Goal: Communication & Community: Participate in discussion

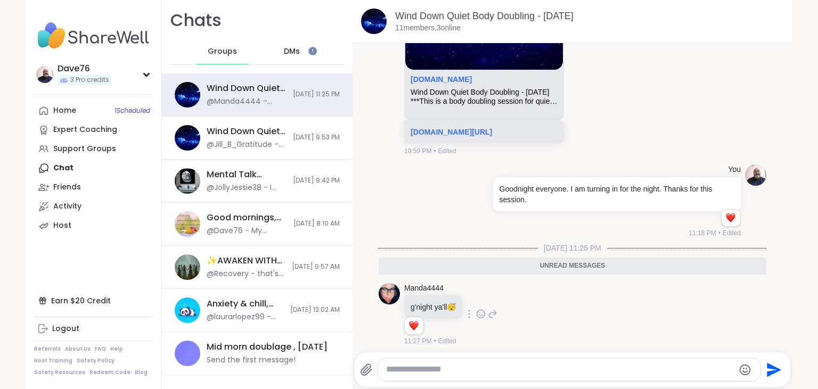
click at [485, 311] on icon at bounding box center [481, 315] width 8 height 8
click at [485, 295] on div "Select Reaction: Heart" at bounding box center [481, 297] width 10 height 10
click at [284, 53] on span "DMs" at bounding box center [292, 51] width 16 height 11
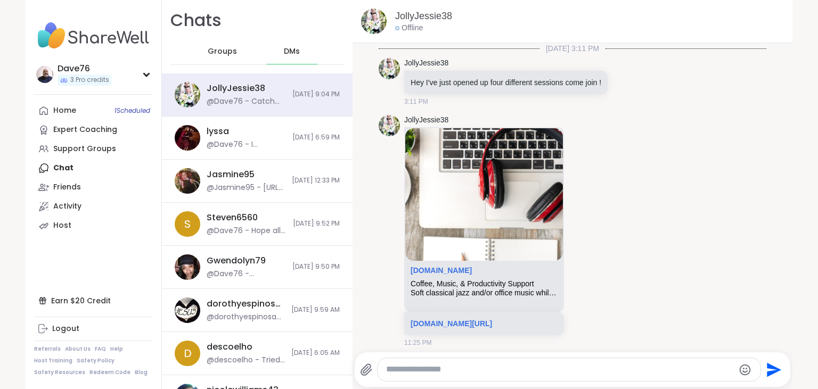
scroll to position [1632, 0]
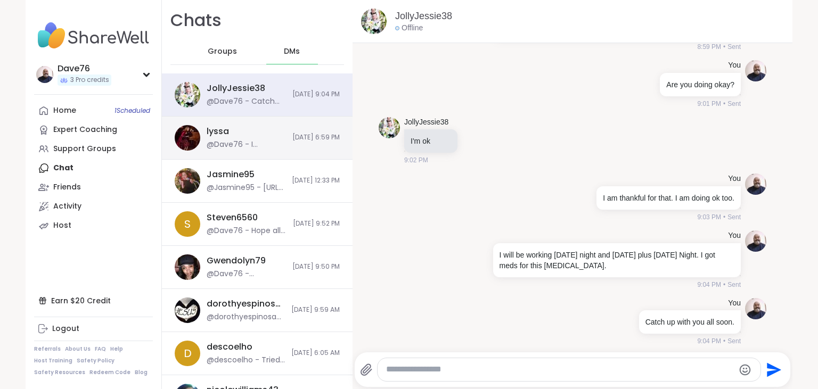
click at [254, 144] on div "@Dave76 - I apologize but I had delay my group session, I am so stopped up and …" at bounding box center [246, 145] width 79 height 11
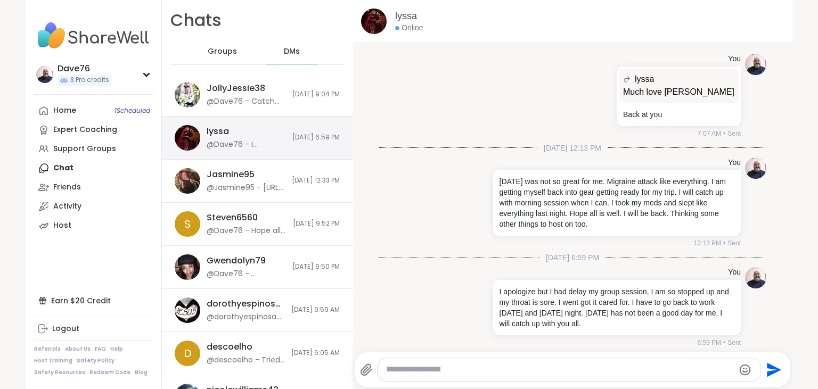
scroll to position [2494, 0]
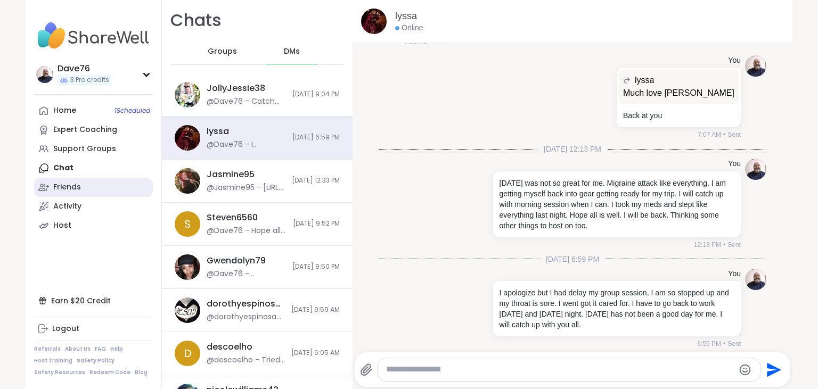
click at [79, 186] on div "Friends" at bounding box center [67, 187] width 28 height 11
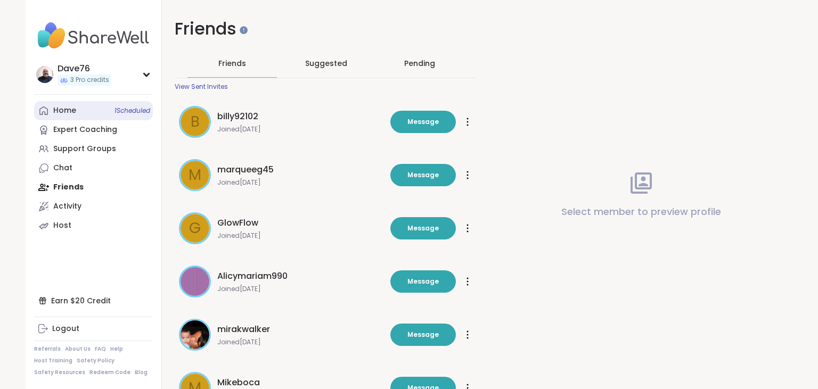
click at [66, 109] on div "Home 1 Scheduled" at bounding box center [64, 110] width 23 height 11
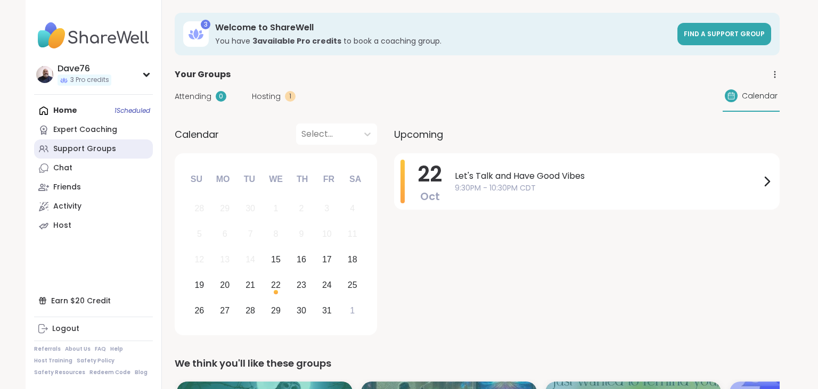
click at [99, 151] on div "Support Groups" at bounding box center [84, 149] width 63 height 11
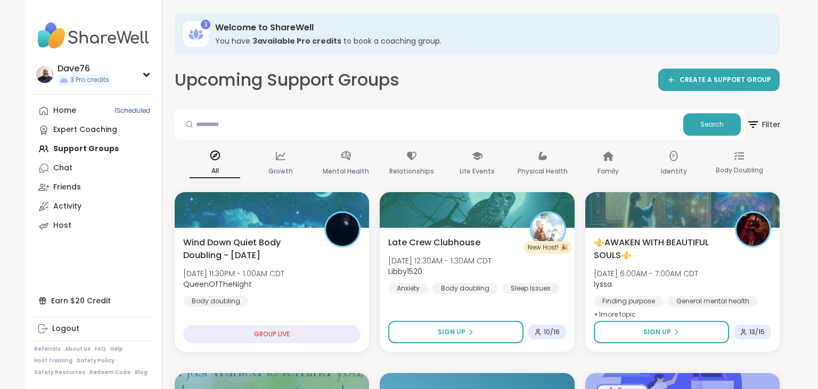
click at [770, 121] on span "Filter" at bounding box center [763, 124] width 34 height 27
click at [452, 78] on div "Upcoming Support Groups CREATE A SUPPORT GROUP" at bounding box center [477, 80] width 605 height 24
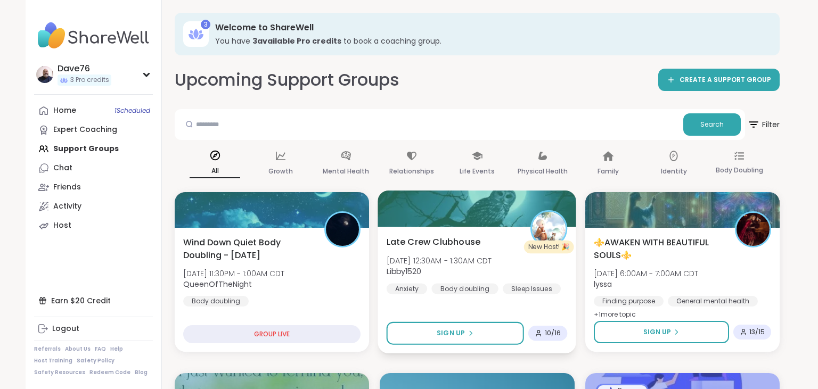
click at [468, 270] on span "Libby1520" at bounding box center [439, 271] width 105 height 11
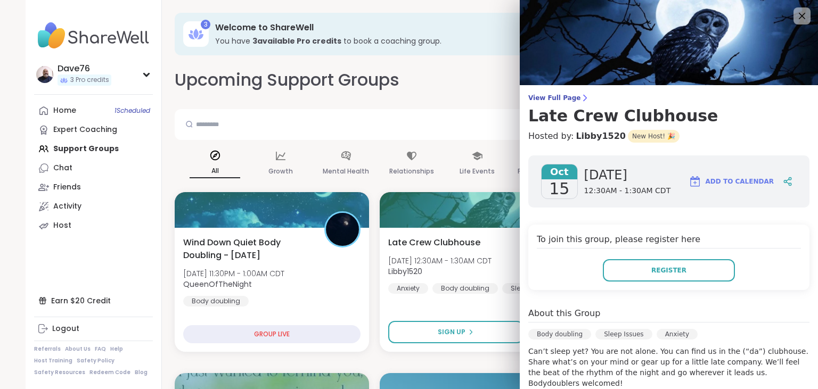
scroll to position [177, 0]
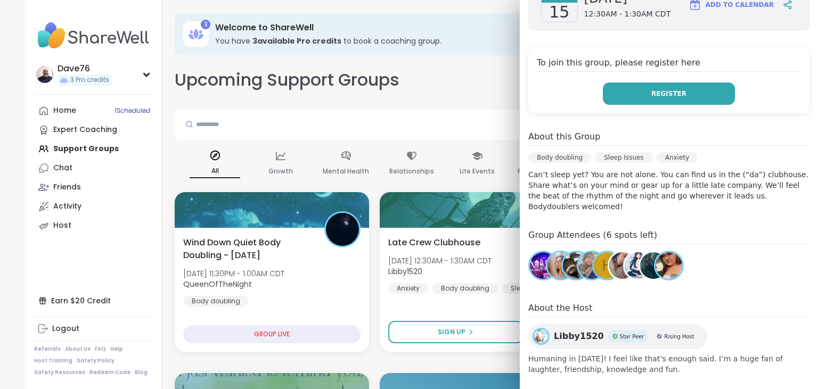
click at [695, 93] on button "Register" at bounding box center [669, 94] width 132 height 22
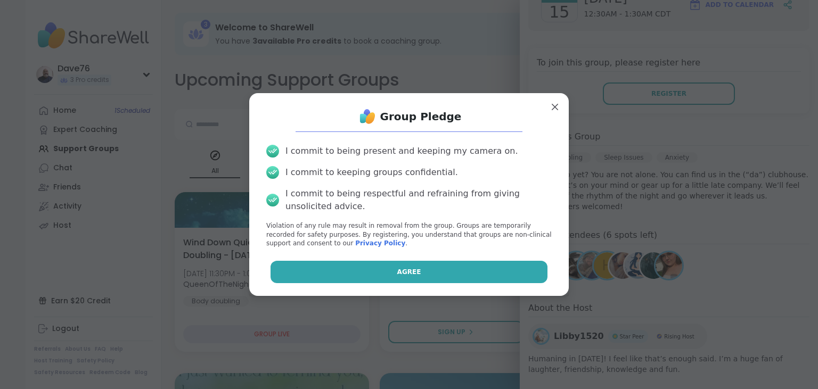
click at [427, 271] on button "Agree" at bounding box center [410, 272] width 278 height 22
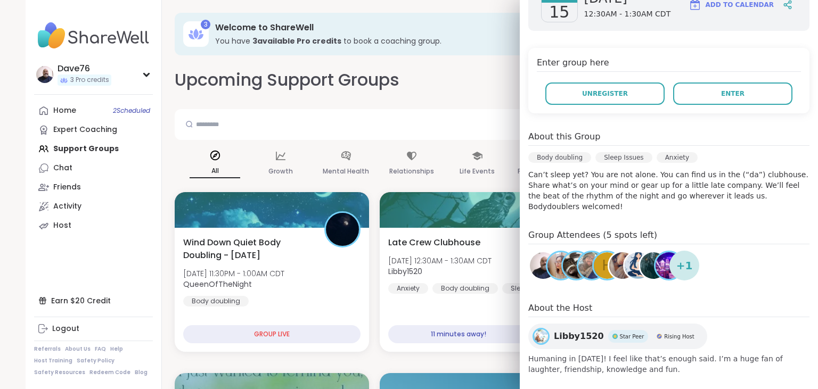
click at [620, 262] on img at bounding box center [622, 266] width 27 height 27
click at [679, 258] on span "+ 1" at bounding box center [685, 266] width 17 height 16
click at [665, 257] on img at bounding box center [669, 266] width 27 height 27
click at [620, 96] on span "Unregister" at bounding box center [605, 94] width 46 height 10
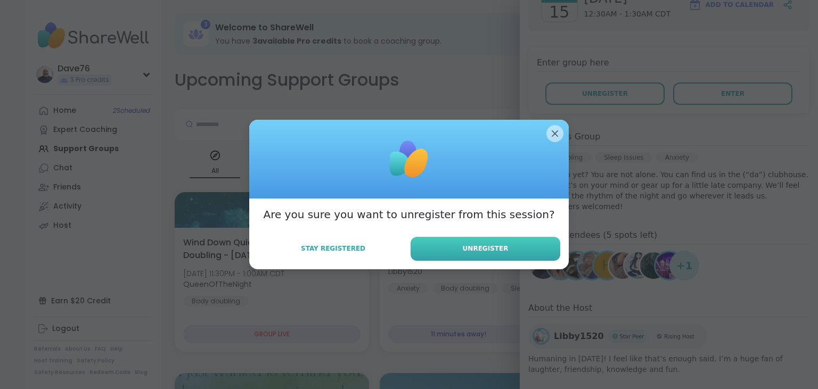
click at [477, 246] on span "Unregister" at bounding box center [486, 249] width 46 height 10
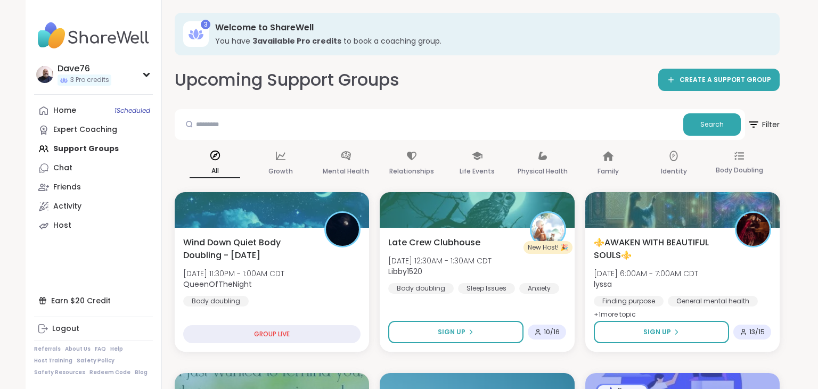
click at [449, 137] on div "Search" at bounding box center [460, 124] width 571 height 31
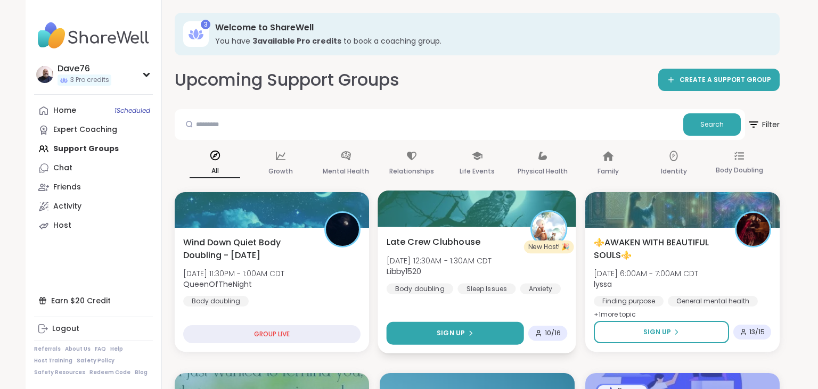
click at [464, 338] on span "Sign Up" at bounding box center [451, 334] width 28 height 10
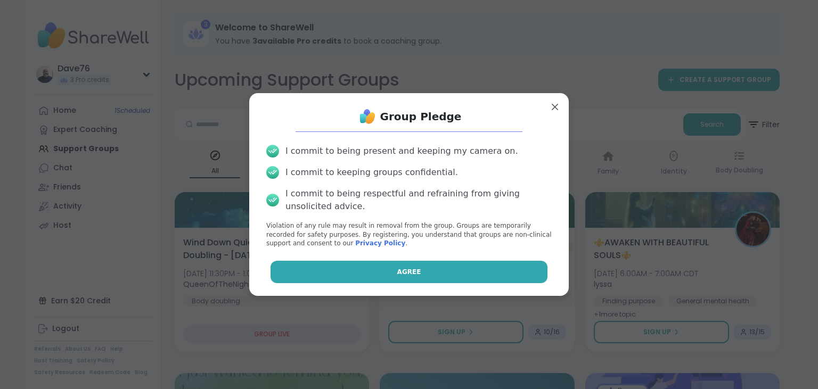
click at [453, 276] on button "Agree" at bounding box center [410, 272] width 278 height 22
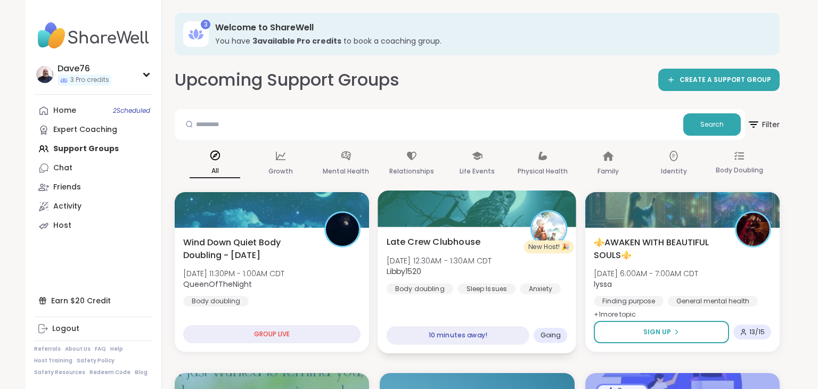
click at [485, 256] on span "Wed, Oct 15 | 12:30AM - 1:30AM CDT" at bounding box center [439, 260] width 105 height 11
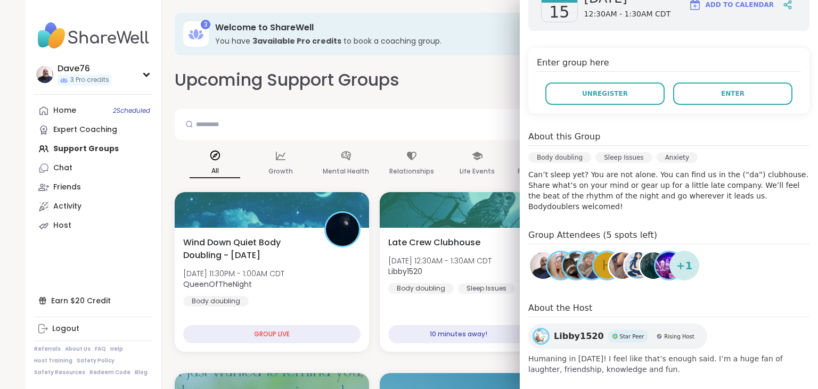
click at [571, 260] on img at bounding box center [576, 266] width 27 height 27
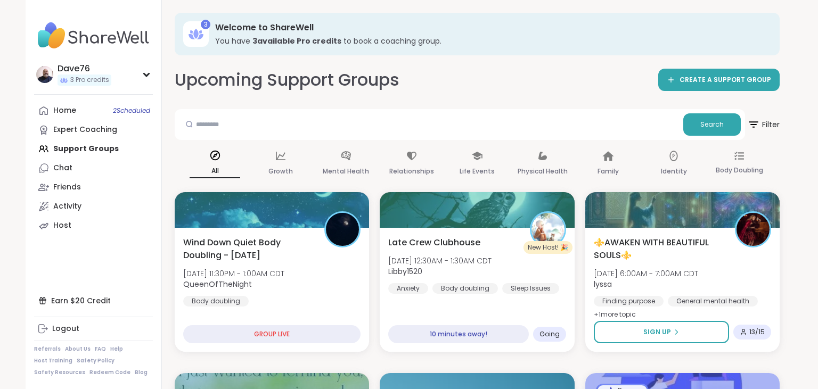
click at [451, 88] on div "Upcoming Support Groups CREATE A SUPPORT GROUP" at bounding box center [477, 80] width 605 height 24
click at [83, 108] on link "Home 2 Scheduled" at bounding box center [93, 110] width 119 height 19
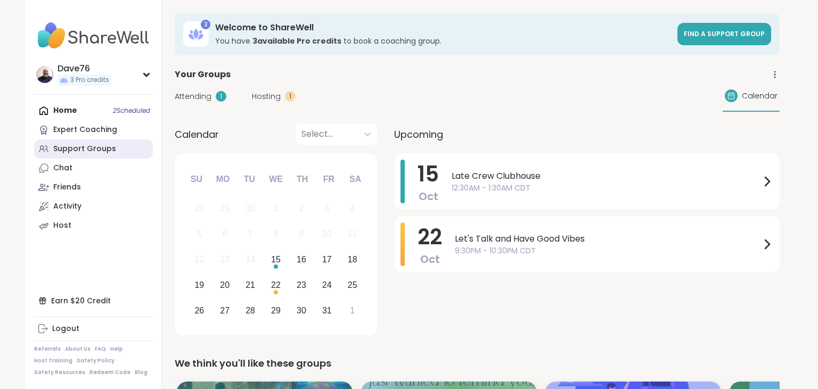
click at [77, 145] on div "Support Groups" at bounding box center [84, 149] width 63 height 11
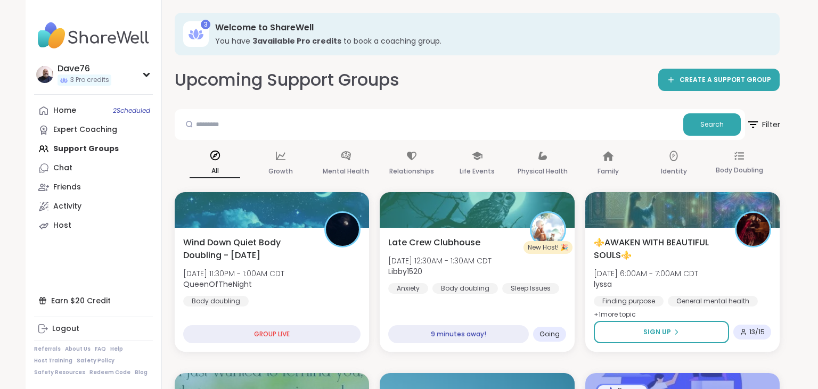
click at [771, 127] on span "Filter" at bounding box center [763, 124] width 34 height 27
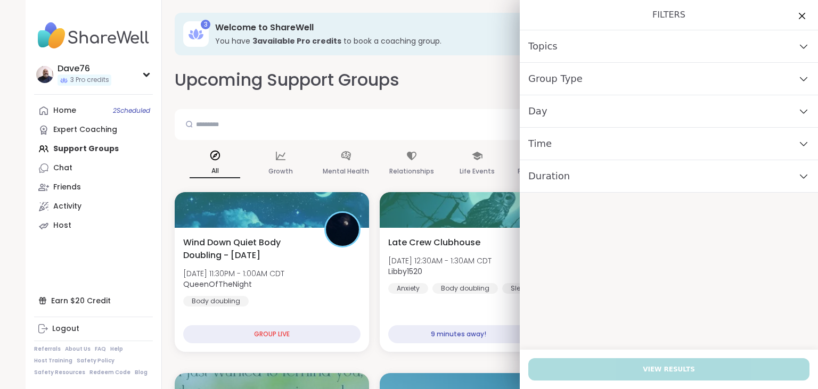
click at [619, 117] on div "Day" at bounding box center [669, 111] width 298 height 32
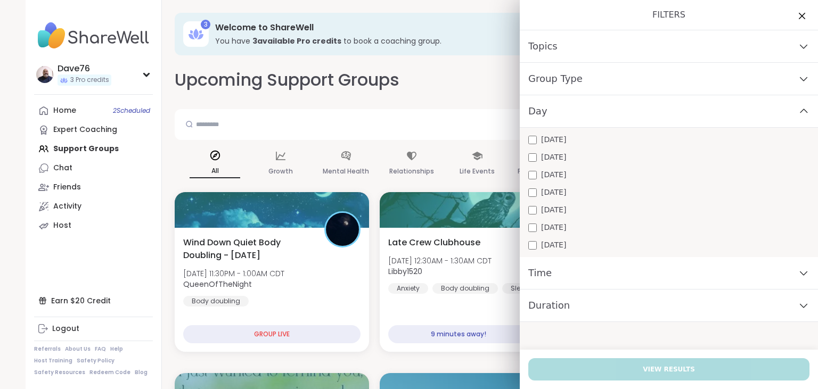
click at [561, 212] on span "Friday" at bounding box center [553, 210] width 25 height 11
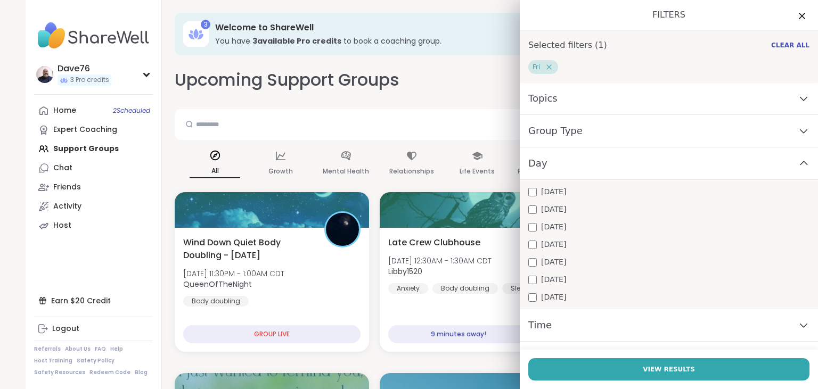
click at [608, 319] on div "Time" at bounding box center [669, 326] width 298 height 32
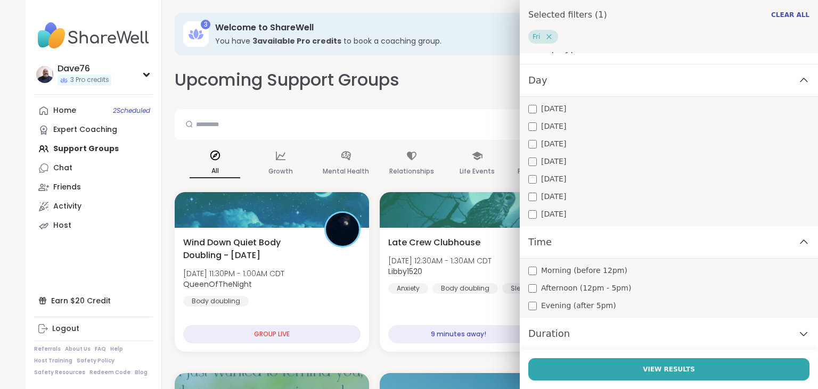
click at [570, 306] on span "Evening (after 5pm)" at bounding box center [578, 305] width 75 height 11
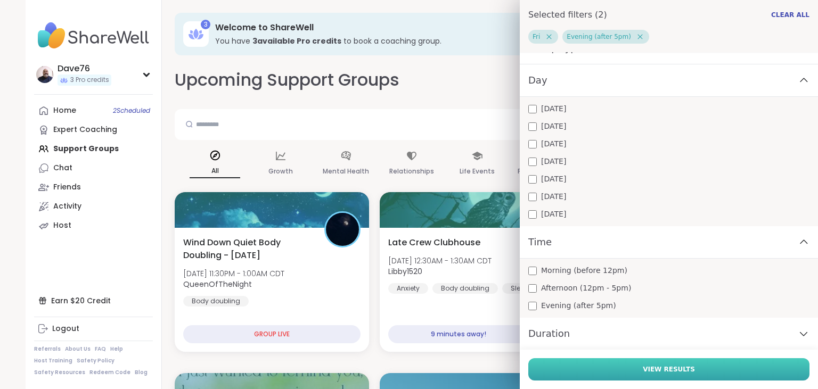
click at [671, 370] on span "View Results" at bounding box center [669, 370] width 52 height 10
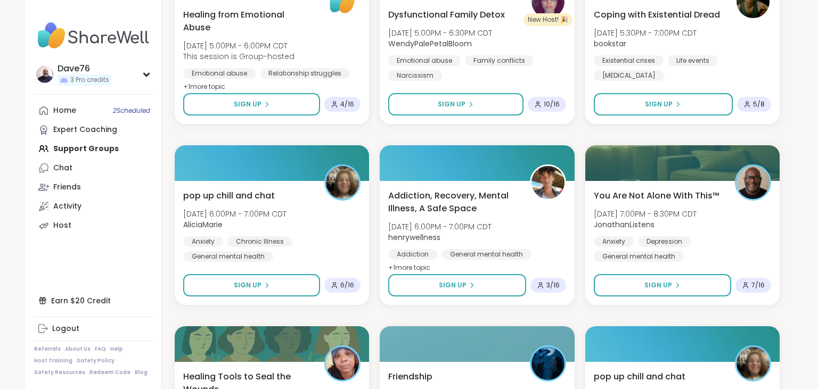
scroll to position [371, 0]
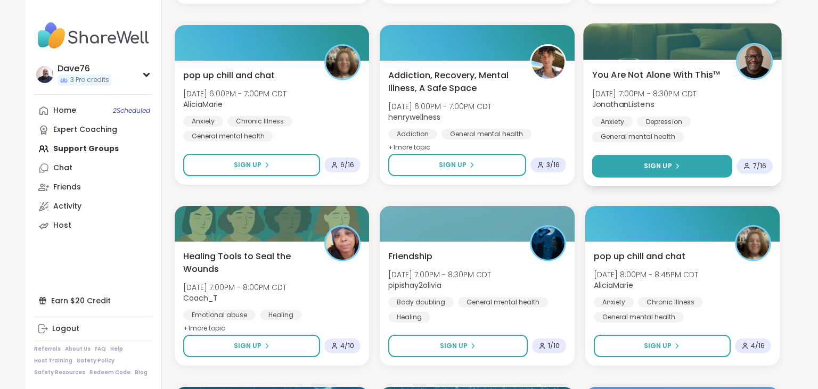
click at [690, 165] on button "Sign Up" at bounding box center [662, 166] width 141 height 23
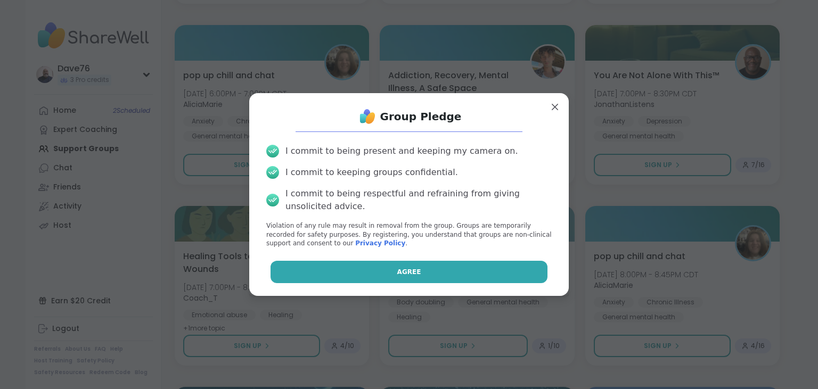
click at [453, 265] on button "Agree" at bounding box center [410, 272] width 278 height 22
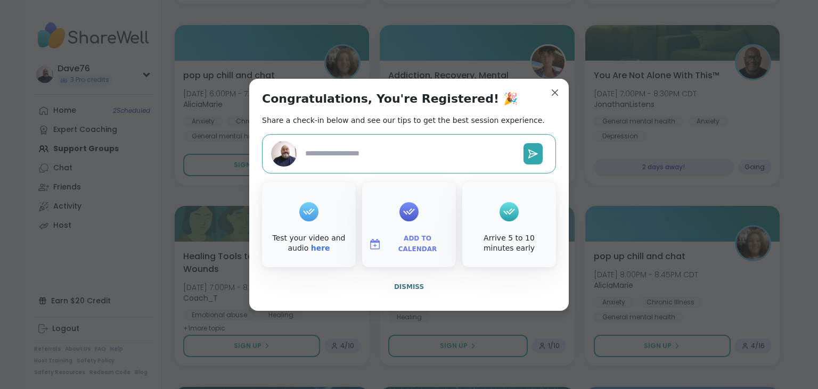
type textarea "*"
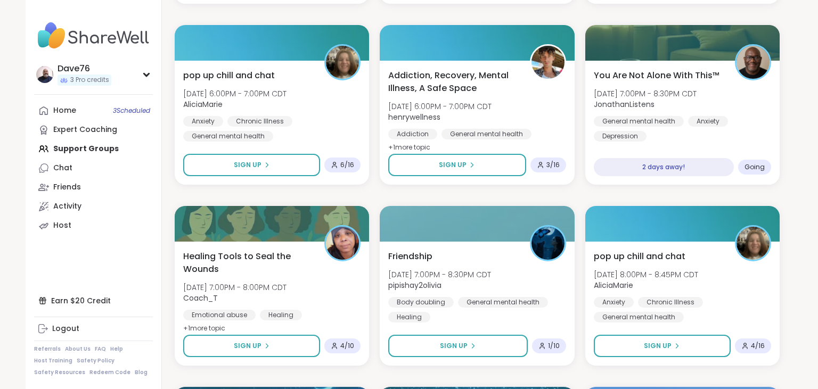
scroll to position [0, 0]
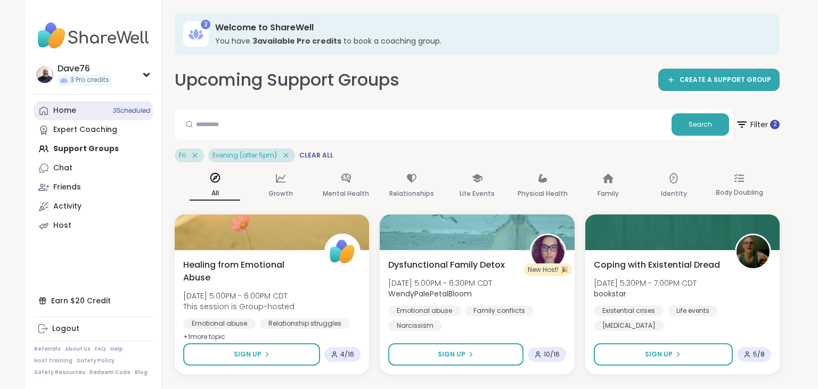
click at [67, 114] on div "Home 3 Scheduled" at bounding box center [64, 110] width 23 height 11
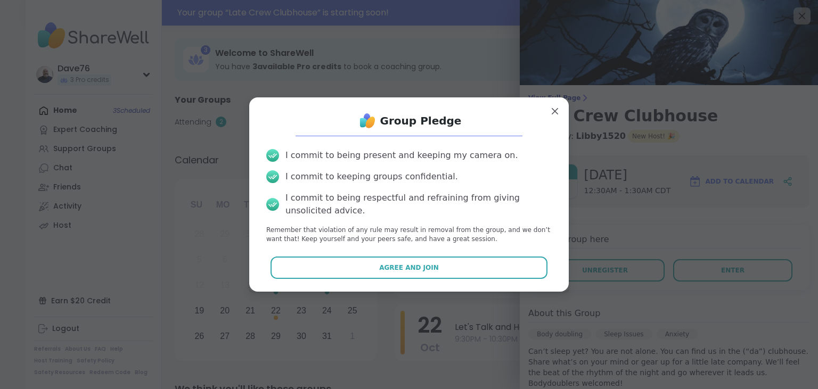
click at [466, 265] on button "Agree and Join" at bounding box center [410, 268] width 278 height 22
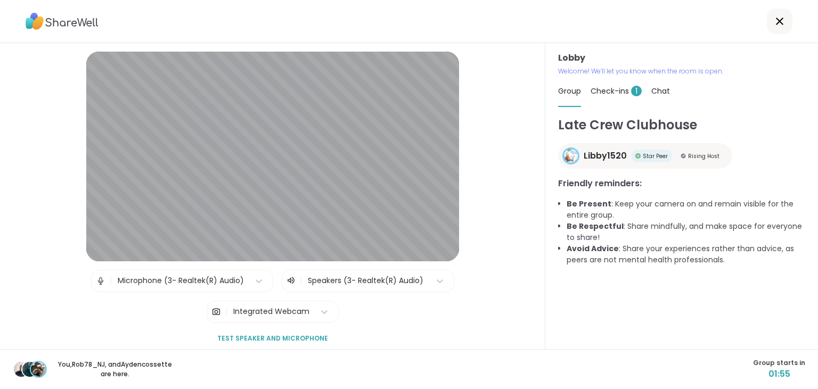
click at [623, 92] on span "Check-ins 1" at bounding box center [616, 91] width 51 height 11
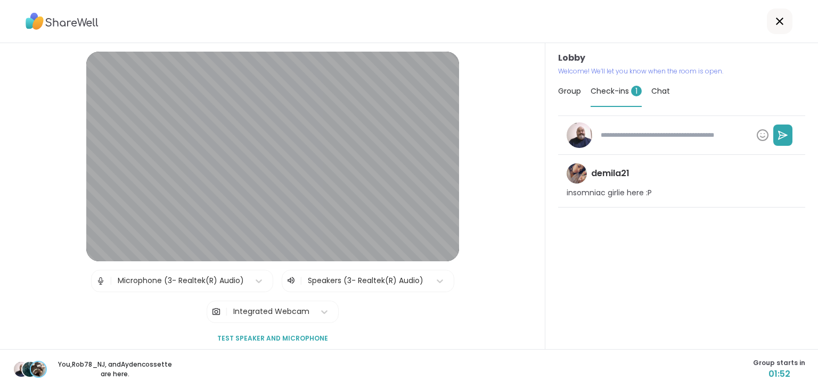
click at [628, 139] on textarea at bounding box center [675, 135] width 156 height 18
type textarea "*"
type textarea "**"
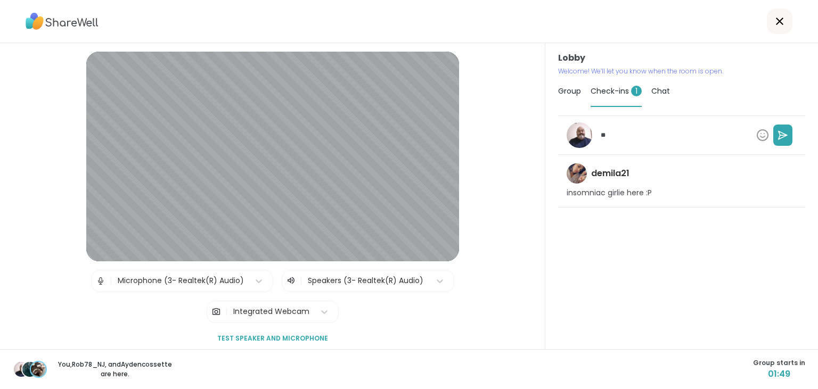
type textarea "*"
type textarea "***"
type textarea "*"
type textarea "****"
type textarea "*"
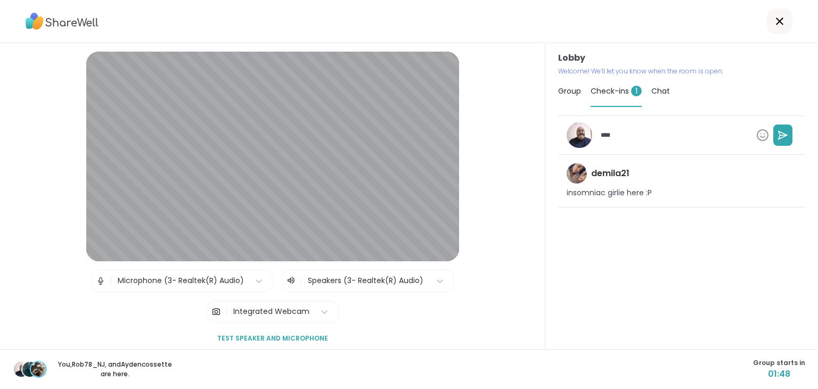
type textarea "*****"
type textarea "*"
type textarea "*****"
type textarea "*"
type textarea "*******"
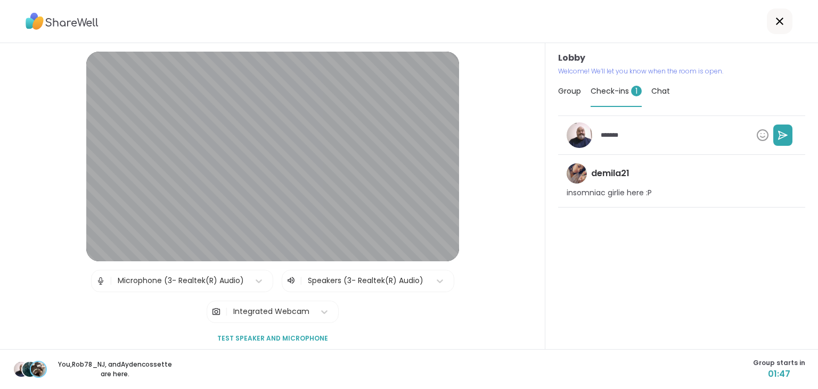
type textarea "*"
type textarea "********"
type textarea "*"
type textarea "*********"
type textarea "*"
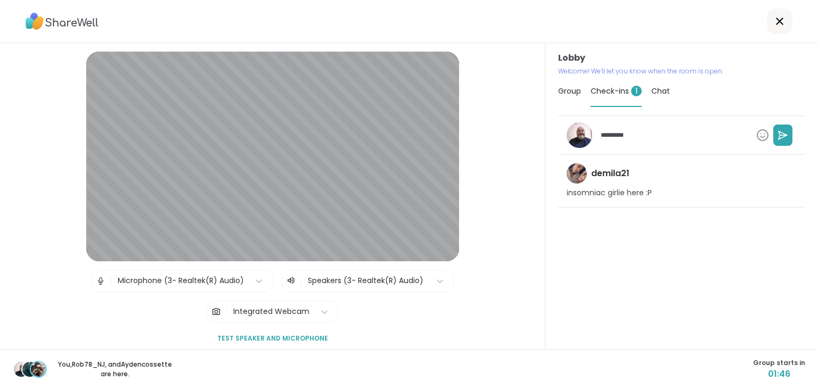
type textarea "**********"
type textarea "*"
type textarea "**********"
type textarea "*"
type textarea "**********"
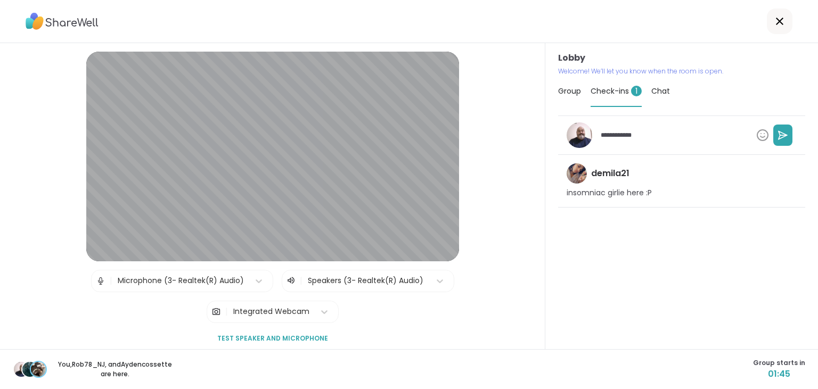
type textarea "*"
type textarea "**********"
type textarea "*"
type textarea "**********"
type textarea "*"
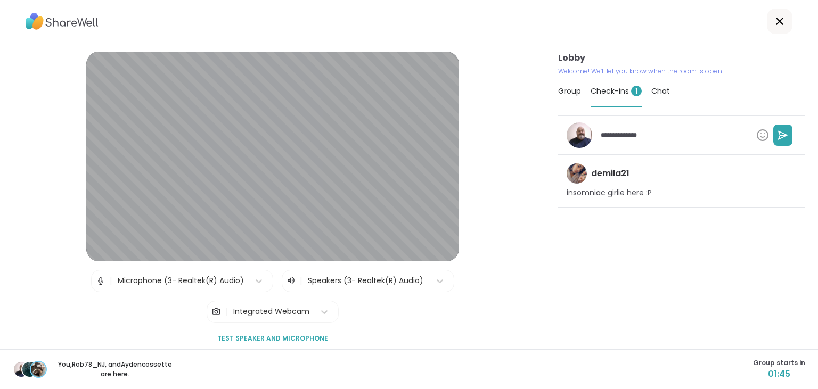
type textarea "**********"
type textarea "*"
type textarea "**********"
type textarea "*"
type textarea "**********"
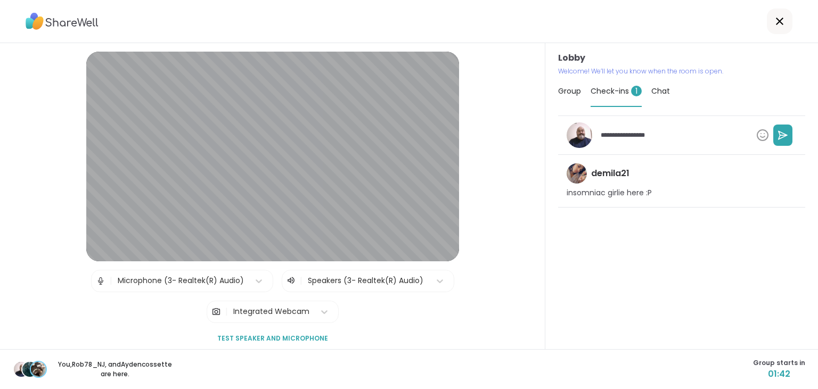
type textarea "*"
type textarea "**********"
type textarea "*"
type textarea "**********"
type textarea "*"
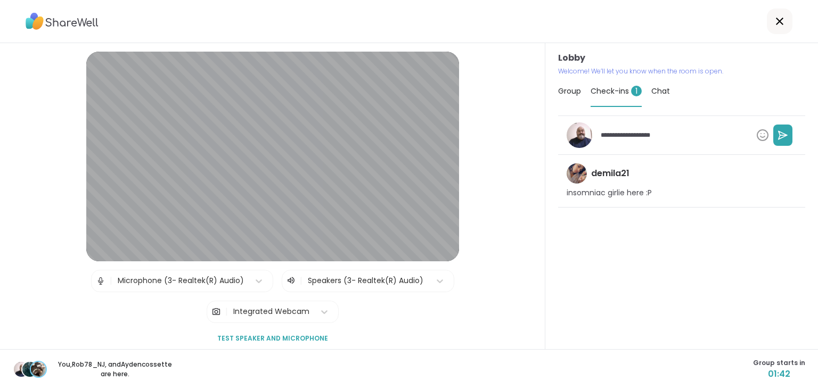
type textarea "**********"
type textarea "*"
type textarea "**********"
type textarea "*"
type textarea "**********"
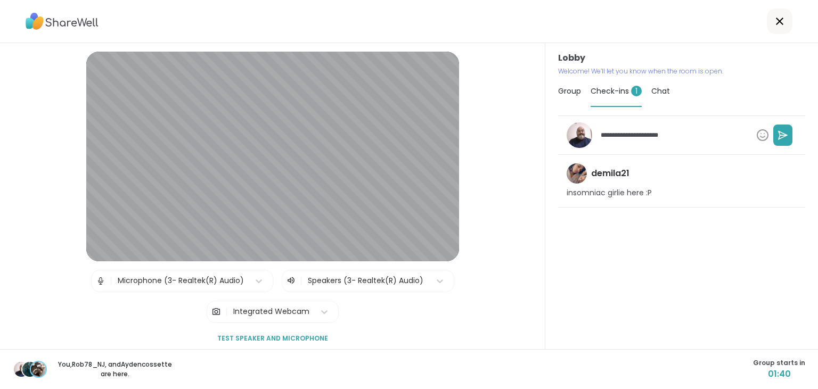
type textarea "*"
type textarea "**********"
type textarea "*"
type textarea "**********"
type textarea "*"
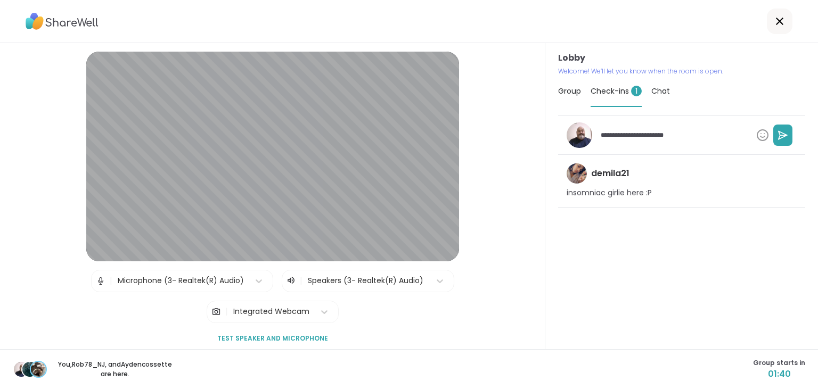
type textarea "**********"
type textarea "*"
type textarea "**********"
click at [787, 136] on icon at bounding box center [783, 135] width 11 height 11
type textarea "*"
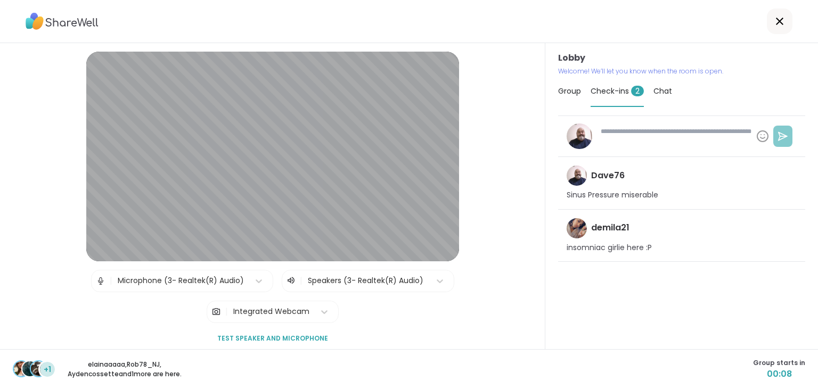
click at [589, 338] on div "Dave76 Sinus Pressure miserable demila21 insomniac girlie here :P" at bounding box center [681, 228] width 247 height 224
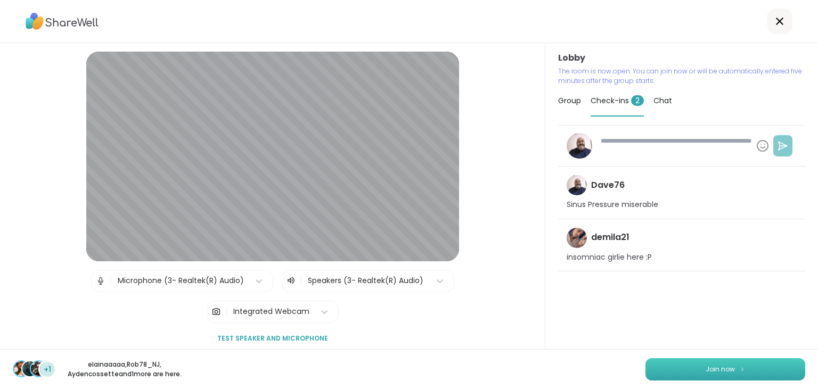
click at [743, 374] on button "Join now" at bounding box center [726, 370] width 160 height 22
type textarea "*"
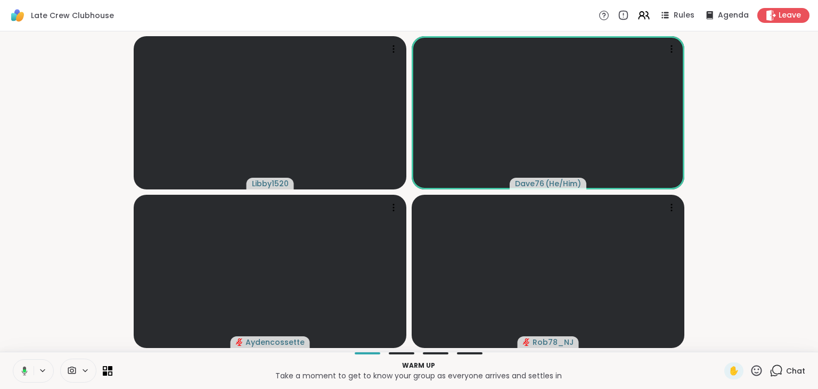
click at [22, 374] on icon at bounding box center [23, 372] width 10 height 10
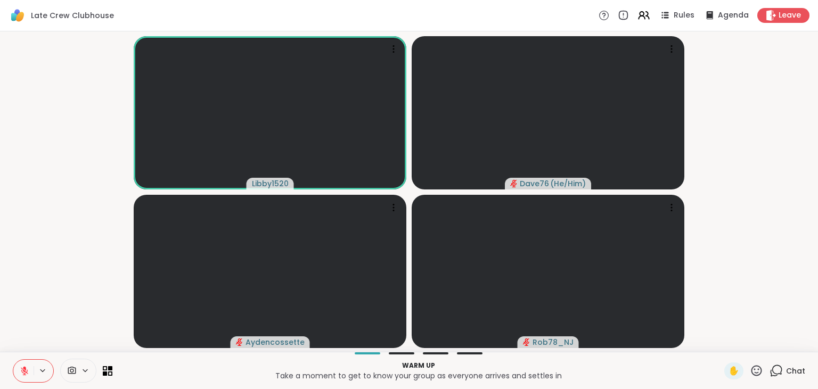
click at [22, 374] on icon at bounding box center [25, 372] width 10 height 10
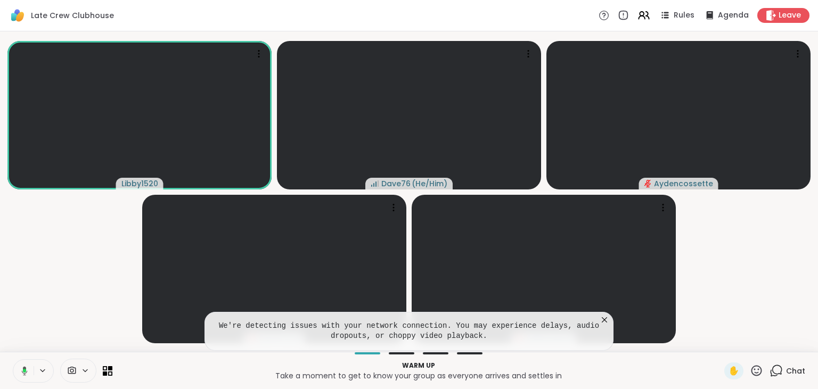
click at [22, 374] on icon at bounding box center [23, 372] width 10 height 10
click at [23, 370] on icon at bounding box center [24, 371] width 7 height 7
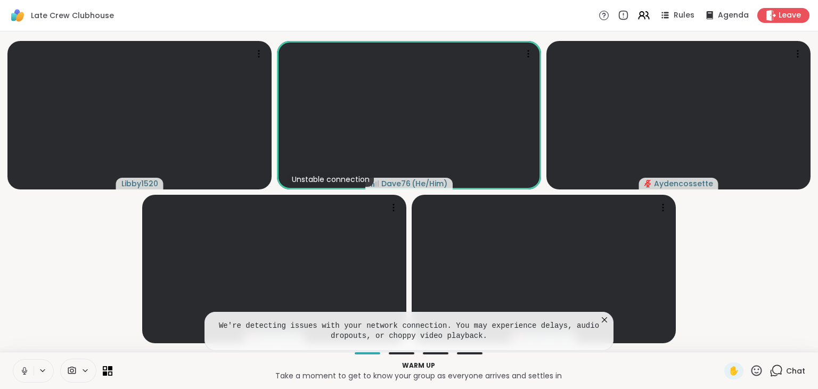
click at [23, 370] on icon at bounding box center [24, 370] width 3 height 5
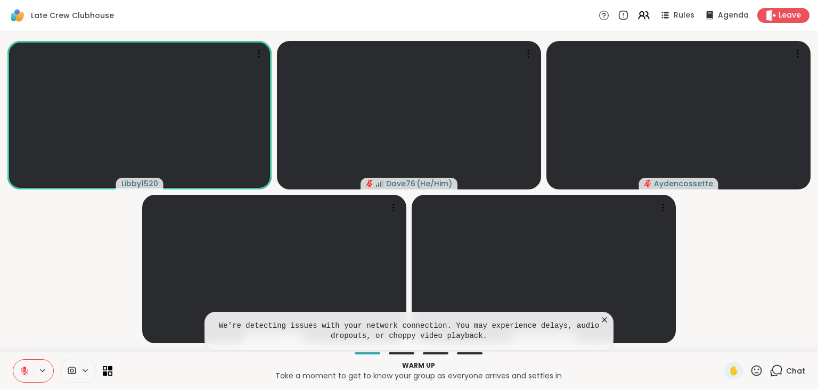
click at [604, 319] on icon at bounding box center [604, 320] width 11 height 11
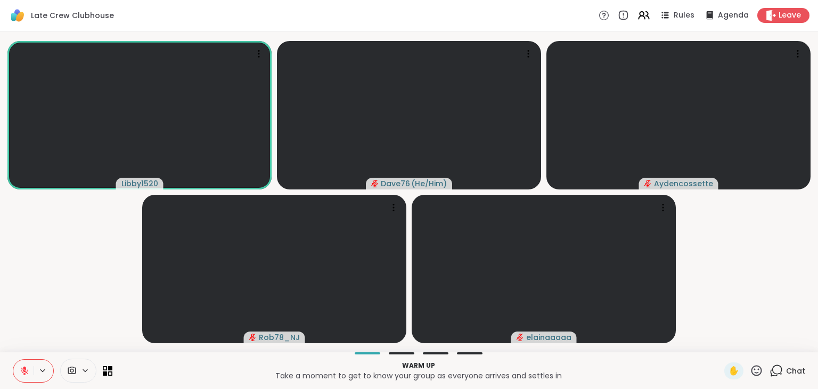
click at [792, 368] on span "Chat" at bounding box center [795, 371] width 19 height 11
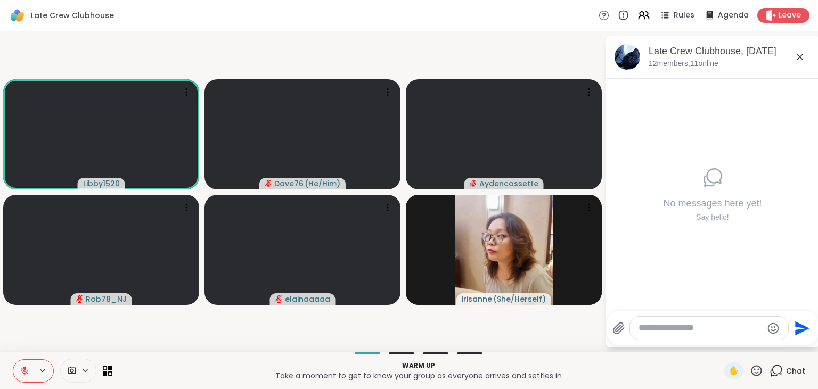
click at [714, 330] on textarea "Type your message" at bounding box center [701, 328] width 124 height 11
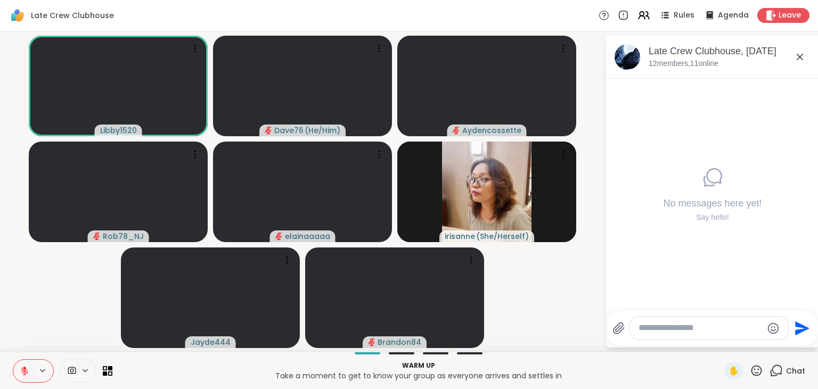
click at [675, 333] on textarea "Type your message" at bounding box center [701, 328] width 124 height 11
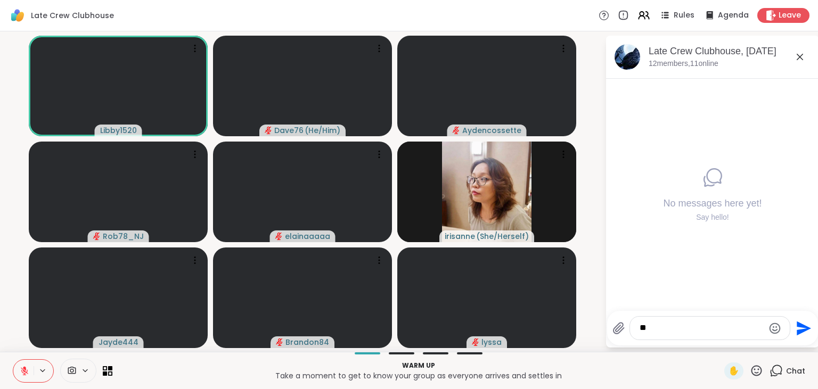
type textarea "*"
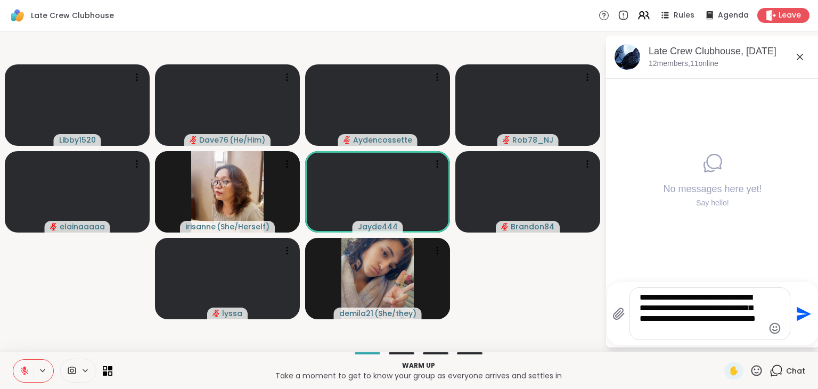
click at [691, 305] on textarea "**********" at bounding box center [702, 313] width 124 height 43
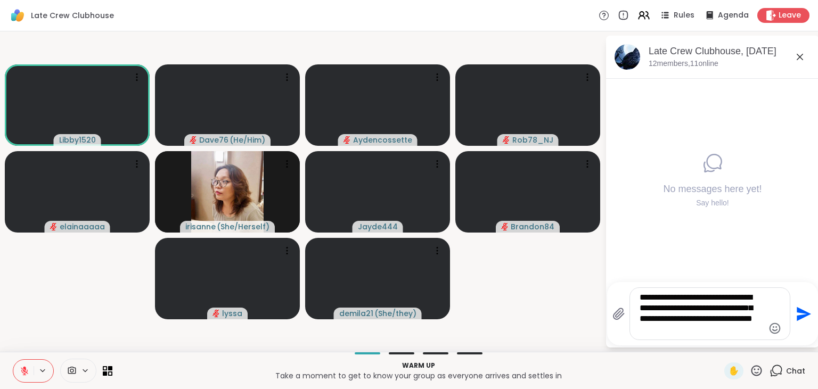
click at [703, 331] on textarea "**********" at bounding box center [702, 313] width 124 height 43
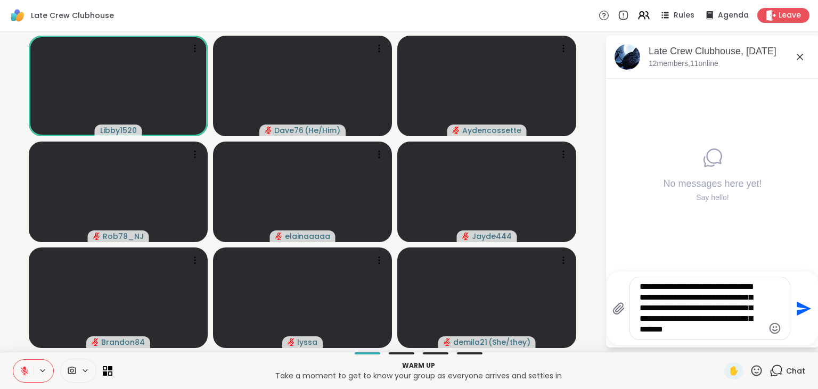
click at [668, 298] on textarea "**********" at bounding box center [702, 309] width 124 height 54
type textarea "**********"
click at [802, 310] on icon "Send" at bounding box center [804, 309] width 14 height 14
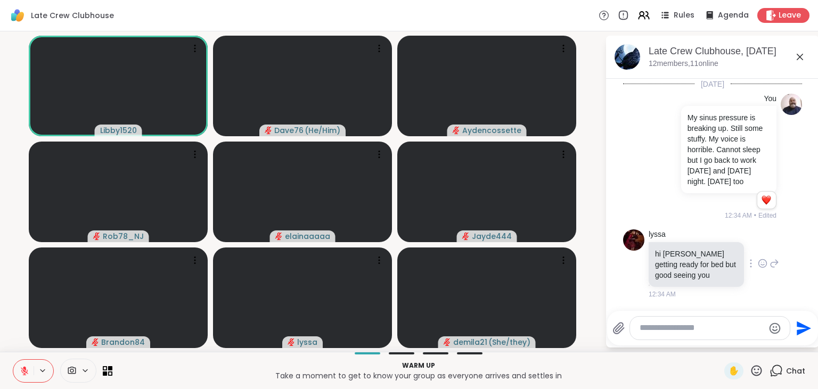
click at [760, 268] on icon at bounding box center [763, 264] width 8 height 8
click at [674, 251] on div "Select Reaction: Heart" at bounding box center [678, 247] width 10 height 10
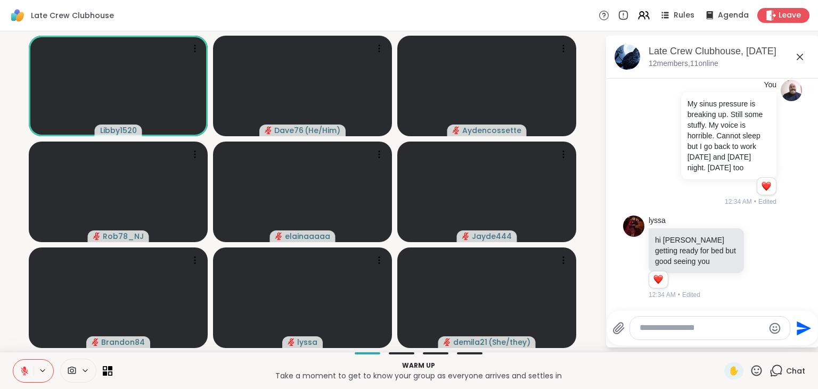
click at [775, 261] on icon at bounding box center [775, 257] width 10 height 13
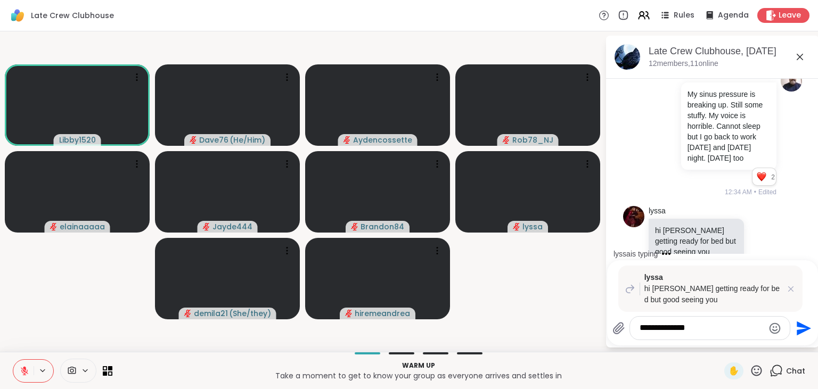
scroll to position [141, 0]
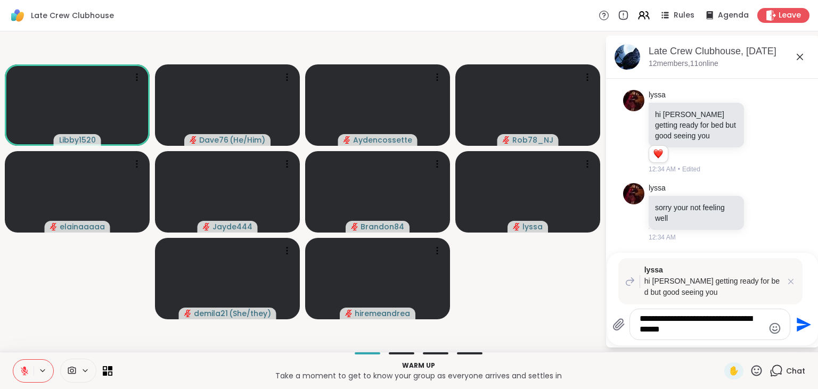
type textarea "**********"
click at [802, 322] on icon "Send" at bounding box center [804, 325] width 14 height 14
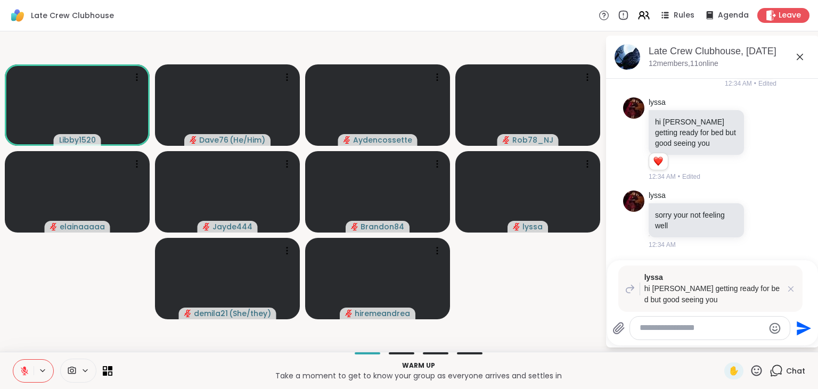
scroll to position [219, 0]
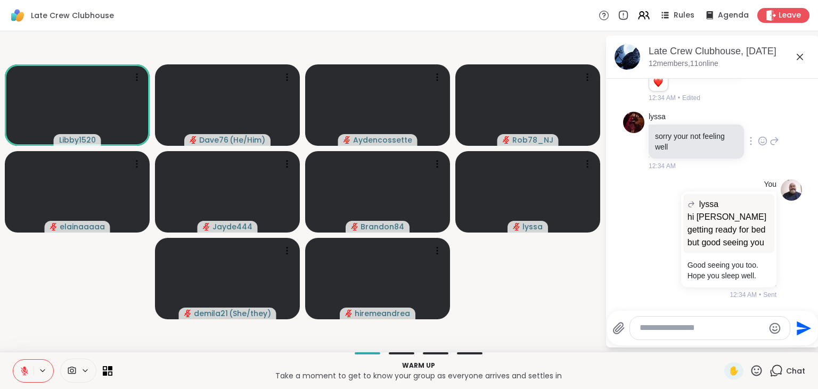
click at [766, 142] on icon at bounding box center [763, 141] width 10 height 11
click at [677, 127] on div "Select Reaction: Heart" at bounding box center [678, 124] width 10 height 10
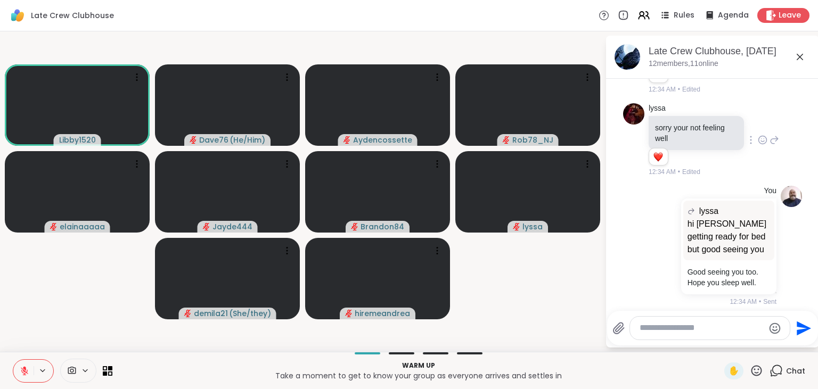
click at [776, 144] on icon at bounding box center [774, 139] width 7 height 7
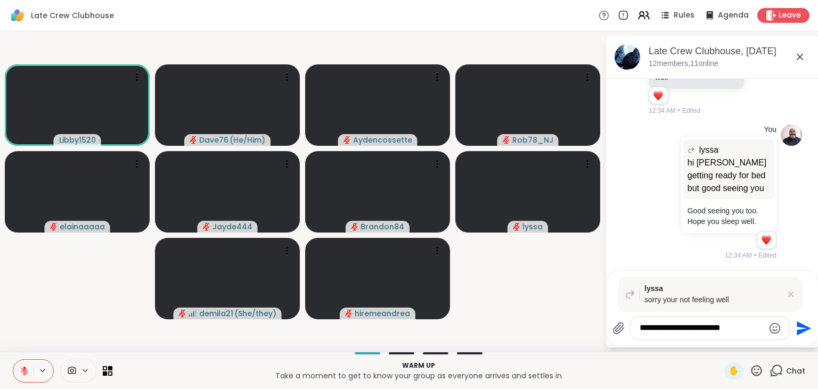
type textarea "**********"
click at [804, 326] on icon "Send" at bounding box center [804, 328] width 14 height 14
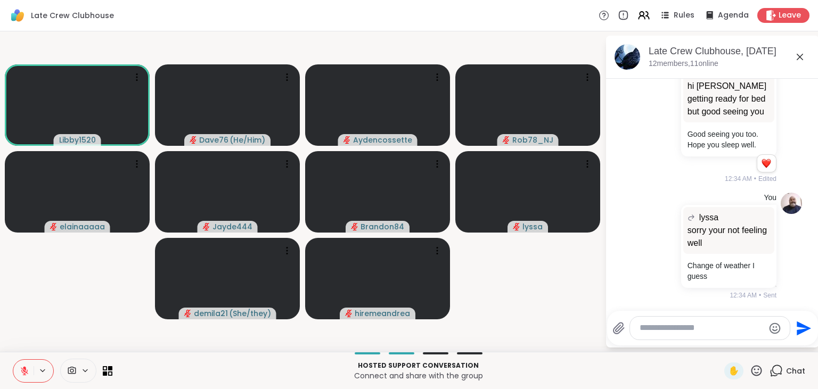
click at [753, 370] on icon at bounding box center [757, 370] width 11 height 11
click at [720, 343] on span "❤️" at bounding box center [725, 343] width 11 height 13
click at [757, 368] on icon at bounding box center [756, 370] width 13 height 13
click at [722, 346] on span "❤️" at bounding box center [725, 343] width 11 height 13
click at [760, 368] on icon at bounding box center [756, 370] width 13 height 13
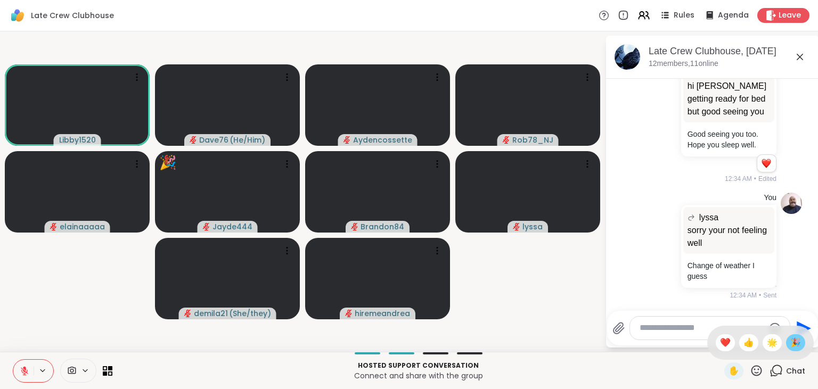
click at [800, 346] on span "🎉" at bounding box center [796, 343] width 11 height 13
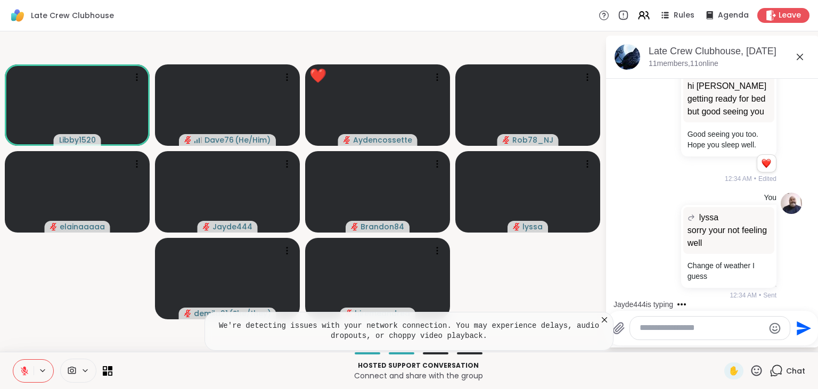
click at [753, 376] on icon at bounding box center [756, 370] width 13 height 13
click at [723, 344] on span "❤️" at bounding box center [725, 343] width 11 height 13
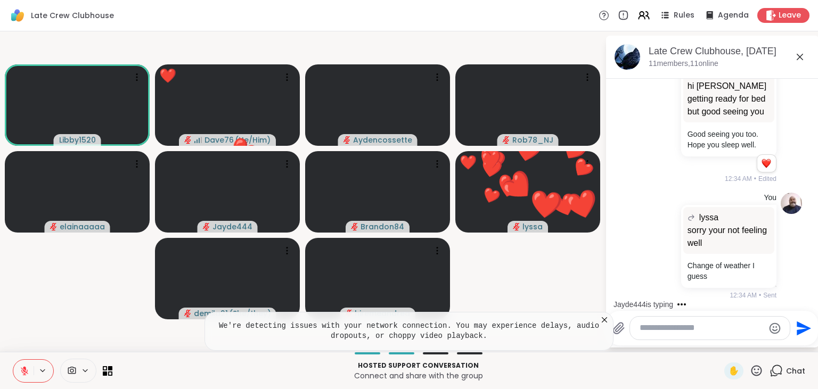
click at [604, 320] on icon at bounding box center [604, 320] width 5 height 5
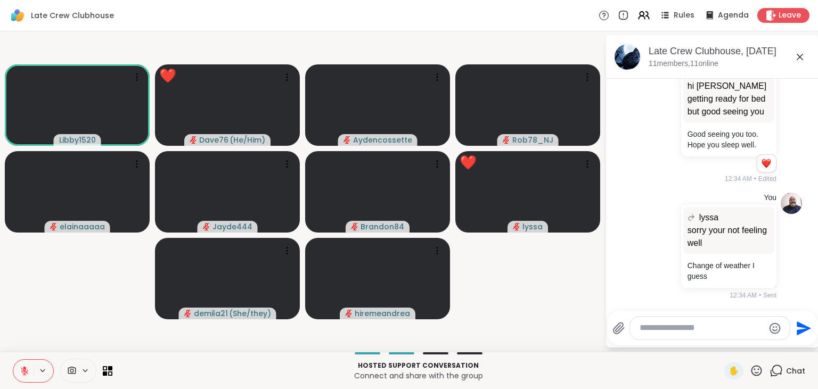
click at [677, 333] on textarea "Type your message" at bounding box center [702, 328] width 124 height 11
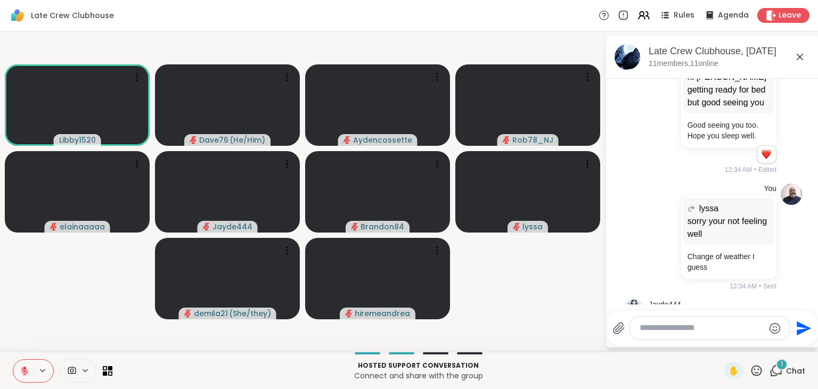
scroll to position [423, 0]
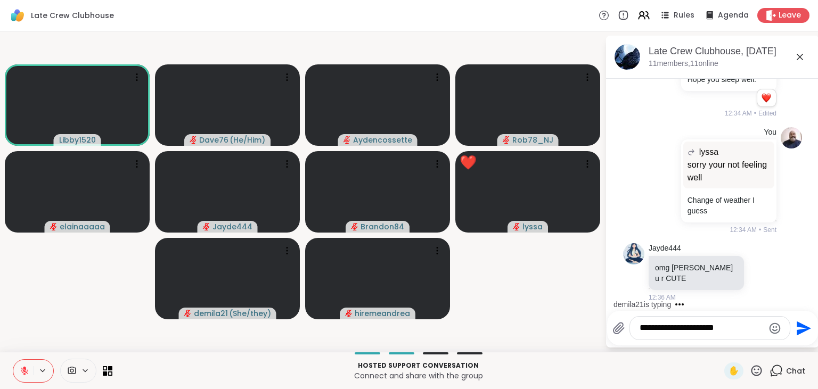
type textarea "**********"
click at [802, 329] on icon "Send" at bounding box center [802, 328] width 17 height 17
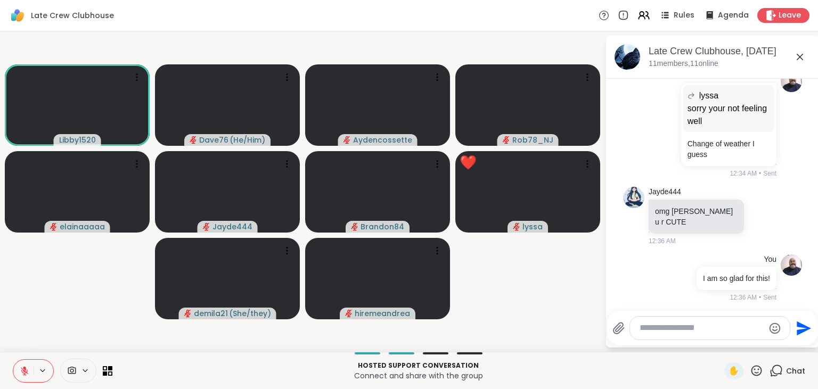
click at [758, 370] on icon at bounding box center [756, 370] width 13 height 13
click at [723, 342] on span "❤️" at bounding box center [725, 343] width 11 height 13
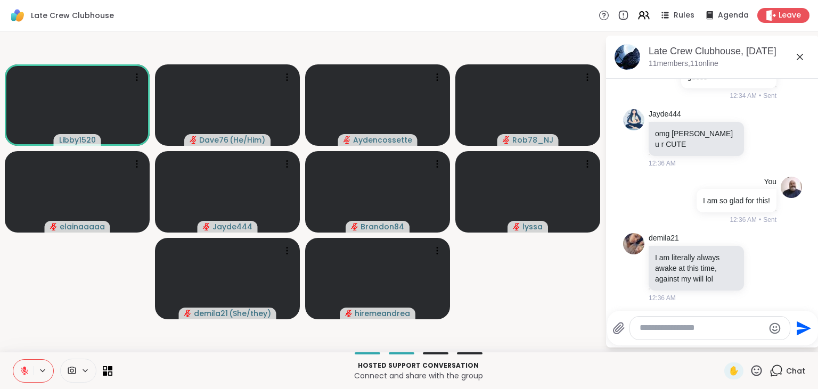
click at [760, 370] on icon at bounding box center [757, 370] width 11 height 11
click at [722, 344] on span "❤️" at bounding box center [725, 343] width 11 height 13
click at [755, 371] on icon at bounding box center [756, 370] width 13 height 13
click at [801, 343] on span "🎉" at bounding box center [796, 343] width 11 height 13
click at [670, 328] on textarea "Type your message" at bounding box center [702, 328] width 124 height 11
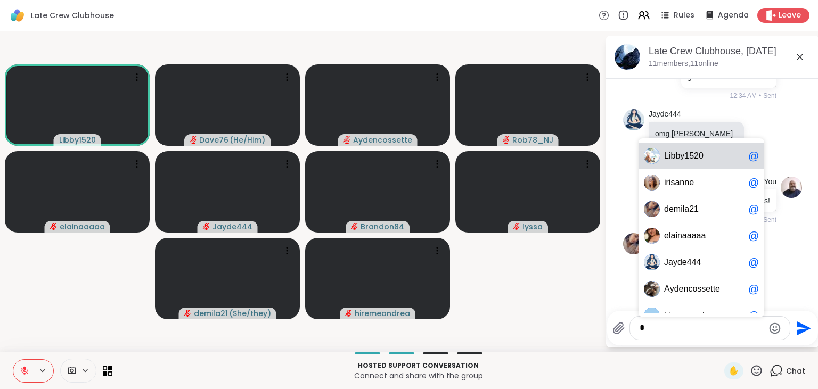
click at [717, 160] on span "L i b b y 1 5 2 0" at bounding box center [704, 156] width 80 height 11
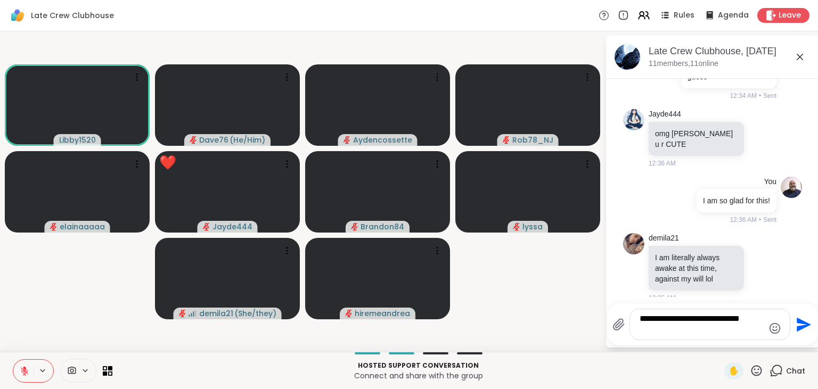
type textarea "**********"
click at [802, 325] on icon "Send" at bounding box center [802, 324] width 17 height 17
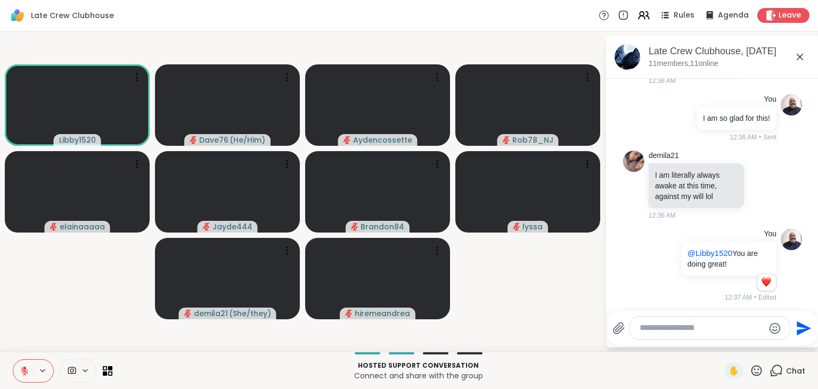
scroll to position [745, 0]
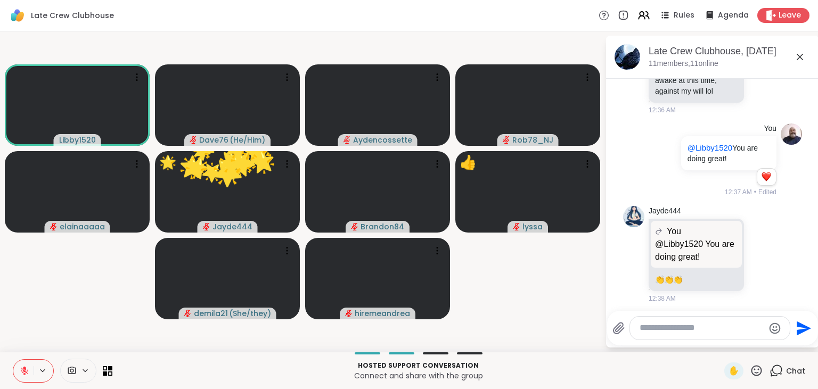
click at [755, 369] on icon at bounding box center [756, 370] width 13 height 13
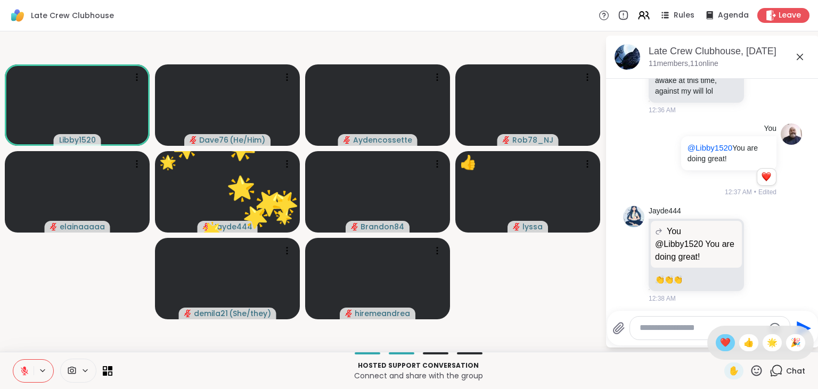
click at [720, 349] on span "❤️" at bounding box center [725, 343] width 11 height 13
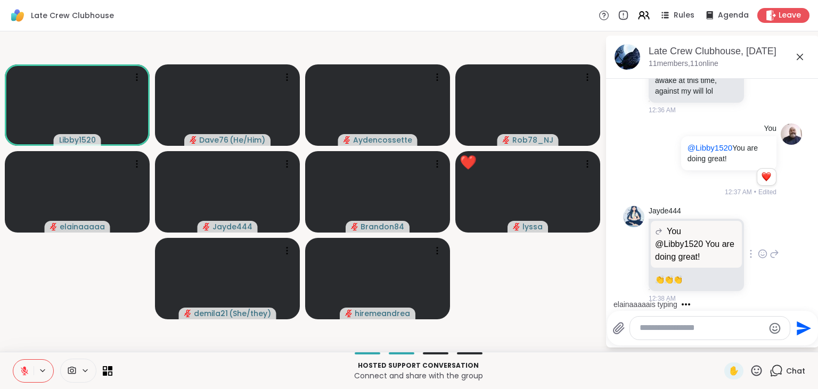
click at [761, 255] on icon at bounding box center [763, 254] width 10 height 11
click at [681, 233] on div "Select Reaction: Heart" at bounding box center [678, 237] width 10 height 10
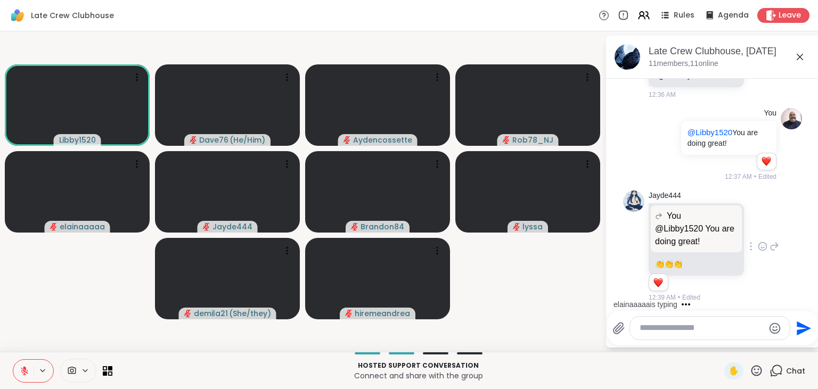
click at [681, 333] on textarea "Type your message" at bounding box center [702, 328] width 124 height 11
click at [759, 367] on icon at bounding box center [757, 370] width 11 height 11
click at [722, 345] on span "❤️" at bounding box center [725, 343] width 11 height 13
click at [26, 369] on icon at bounding box center [25, 372] width 10 height 10
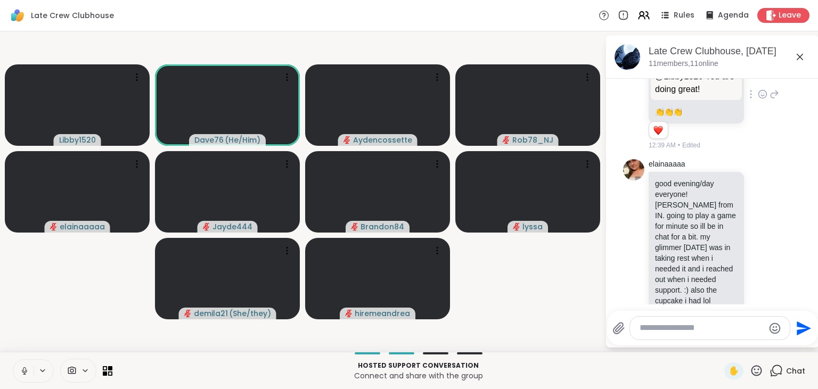
scroll to position [929, 0]
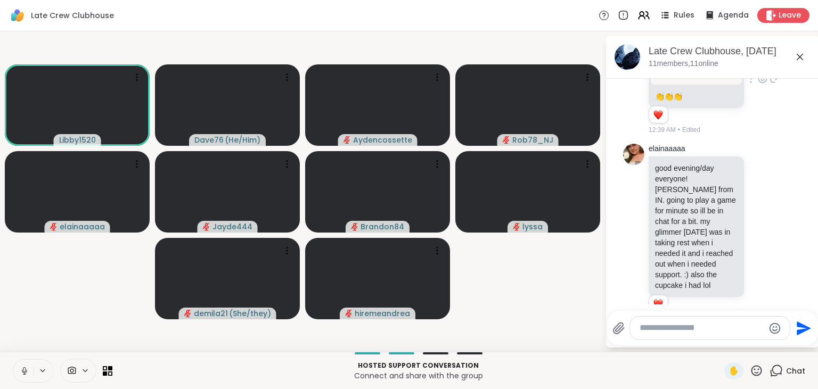
click at [26, 369] on icon at bounding box center [25, 372] width 10 height 10
click at [761, 370] on icon at bounding box center [756, 370] width 13 height 13
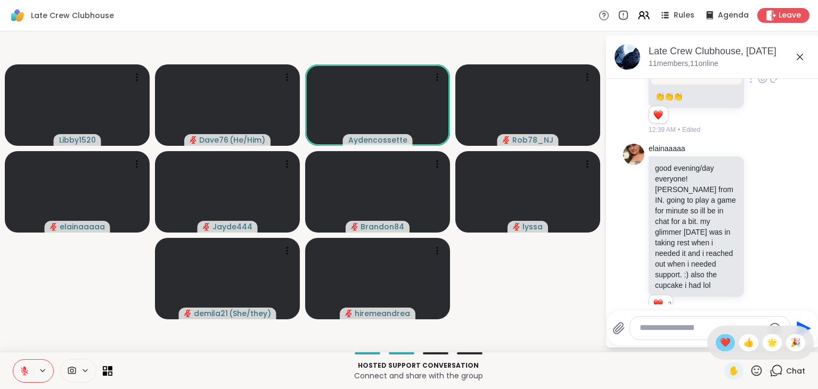
click at [728, 343] on div "❤️" at bounding box center [725, 343] width 19 height 17
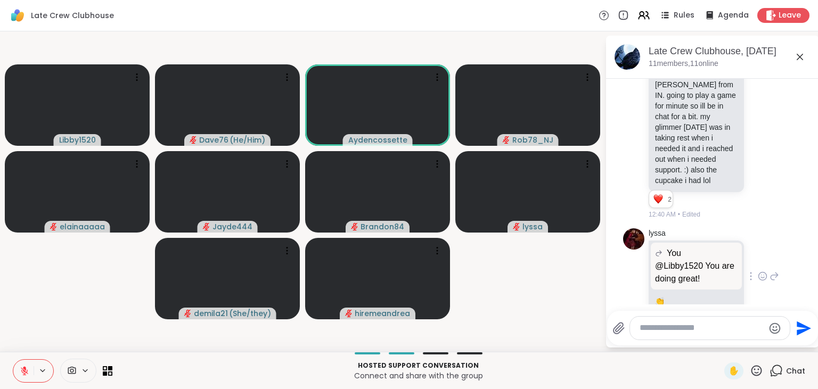
click at [760, 271] on icon at bounding box center [763, 276] width 10 height 11
click at [684, 249] on button "Select Reaction: Heart" at bounding box center [678, 259] width 21 height 21
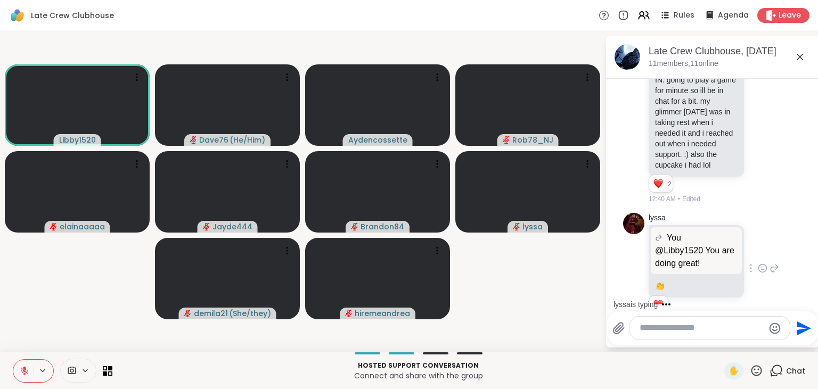
click at [759, 372] on icon at bounding box center [756, 370] width 13 height 13
click at [725, 343] on span "❤️" at bounding box center [725, 343] width 11 height 13
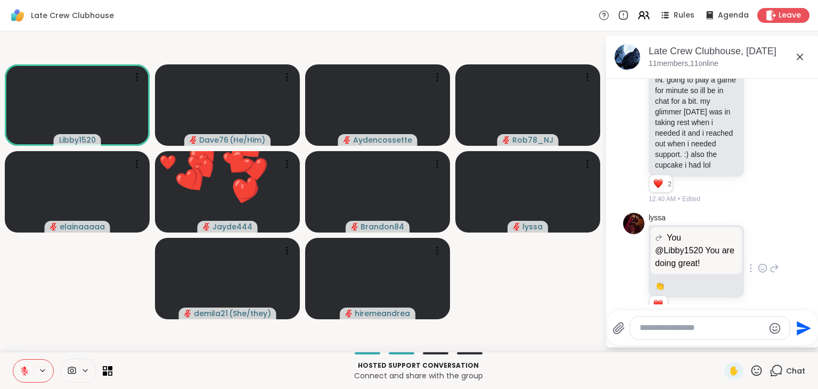
click at [758, 369] on icon at bounding box center [756, 370] width 13 height 13
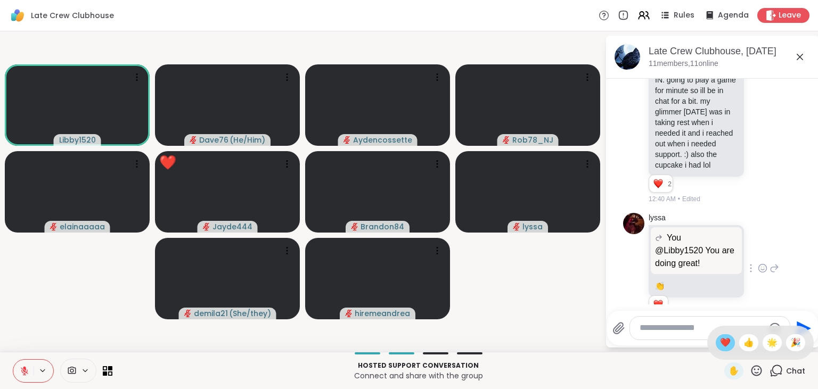
click at [722, 343] on span "❤️" at bounding box center [725, 343] width 11 height 13
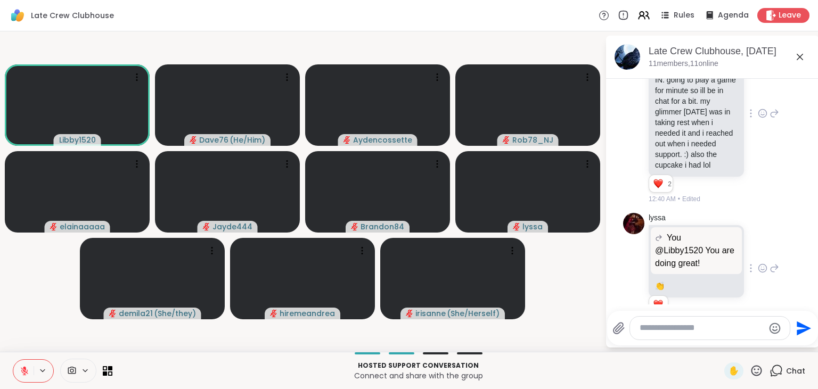
click at [763, 108] on icon at bounding box center [763, 113] width 10 height 11
click at [676, 91] on span "Select Reaction: Heart" at bounding box center [678, 96] width 10 height 11
click at [691, 329] on textarea "Type your message" at bounding box center [702, 328] width 124 height 11
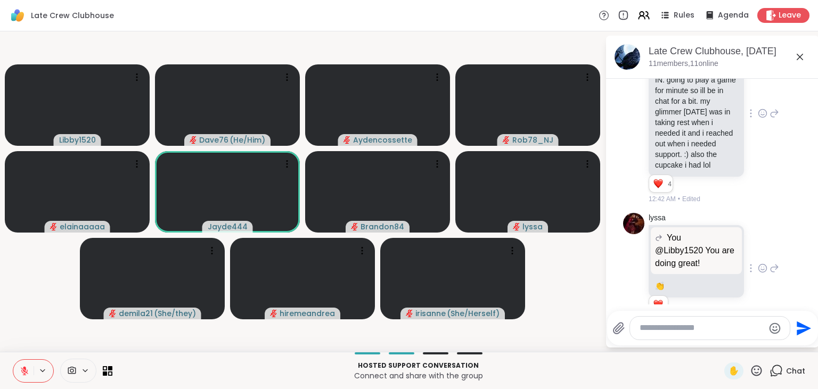
click at [760, 372] on icon at bounding box center [756, 370] width 13 height 13
click at [726, 345] on span "❤️" at bounding box center [725, 343] width 11 height 13
click at [758, 370] on icon at bounding box center [756, 370] width 13 height 13
click at [721, 344] on span "❤️" at bounding box center [725, 343] width 11 height 13
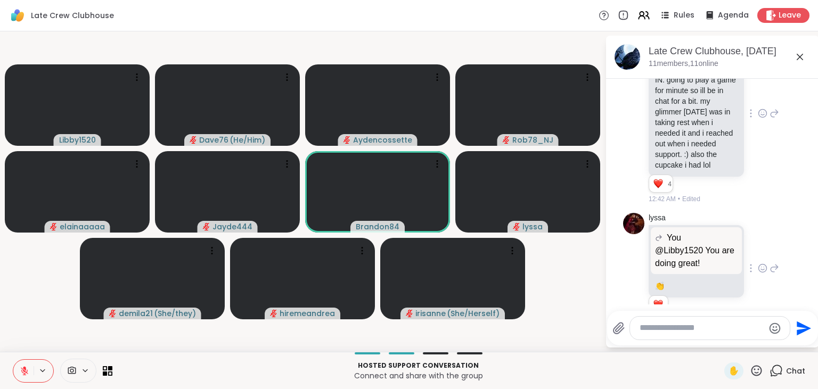
click at [761, 371] on icon at bounding box center [756, 370] width 13 height 13
click at [725, 346] on span "❤️" at bounding box center [725, 343] width 11 height 13
click at [756, 374] on icon at bounding box center [757, 370] width 11 height 11
click at [796, 348] on span "🎉" at bounding box center [796, 343] width 11 height 13
click at [760, 373] on icon at bounding box center [756, 370] width 13 height 13
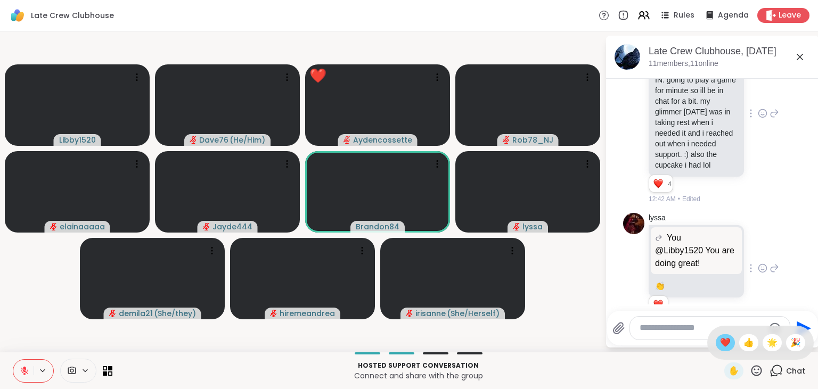
click at [722, 346] on span "❤️" at bounding box center [725, 343] width 11 height 13
click at [686, 329] on textarea "Type your message" at bounding box center [702, 328] width 124 height 11
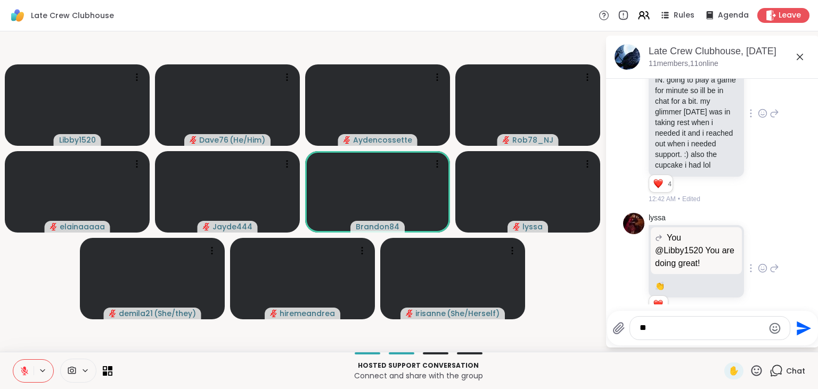
type textarea "*"
click at [758, 373] on icon at bounding box center [757, 370] width 11 height 11
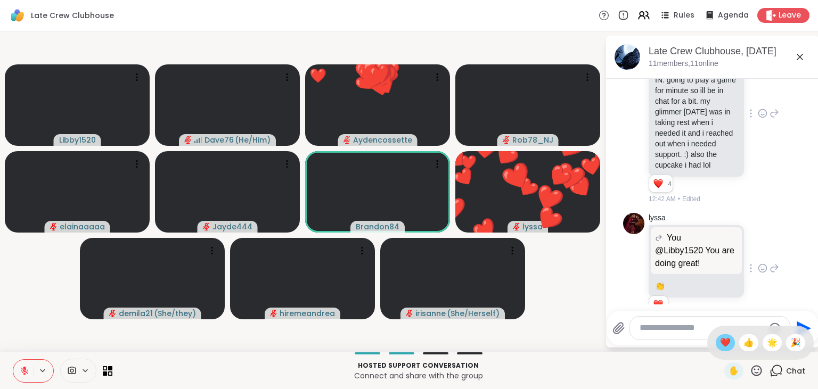
click at [722, 347] on span "❤️" at bounding box center [725, 343] width 11 height 13
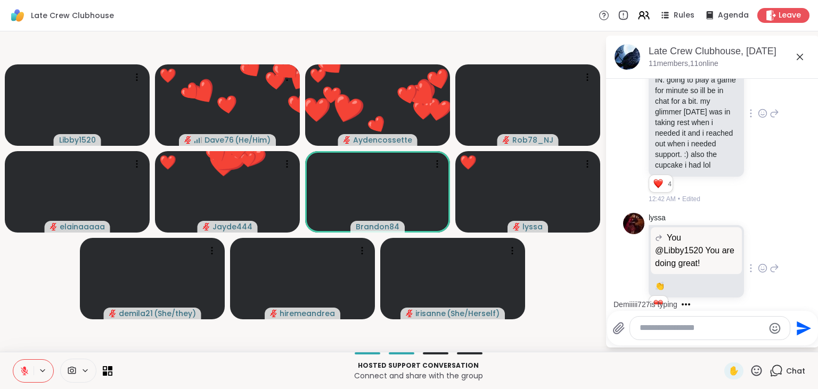
click at [758, 371] on icon at bounding box center [756, 370] width 13 height 13
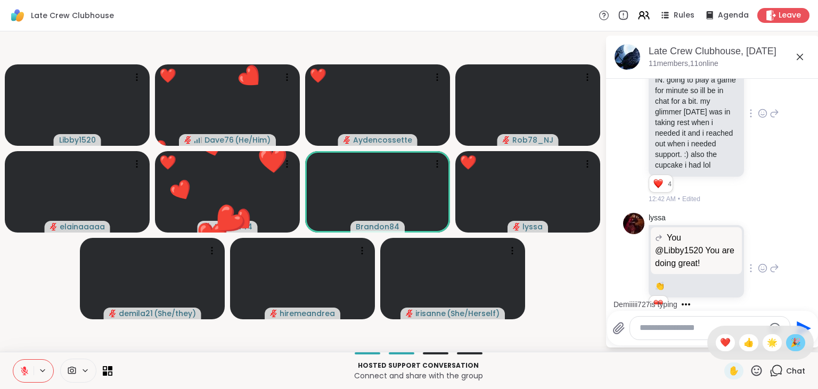
click at [794, 345] on span "🎉" at bounding box center [796, 343] width 11 height 13
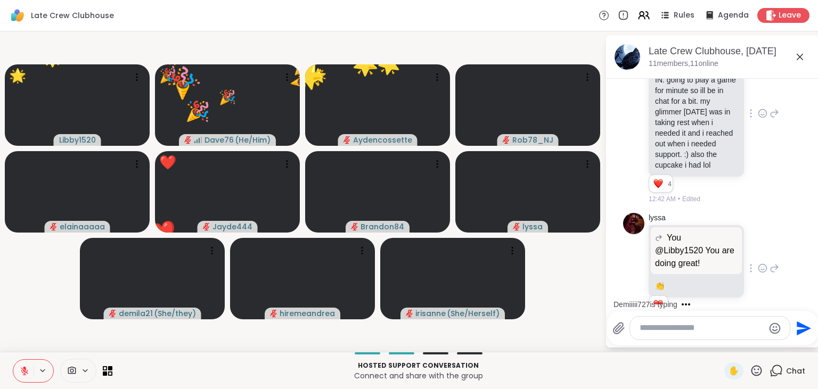
click at [759, 371] on icon at bounding box center [757, 370] width 11 height 11
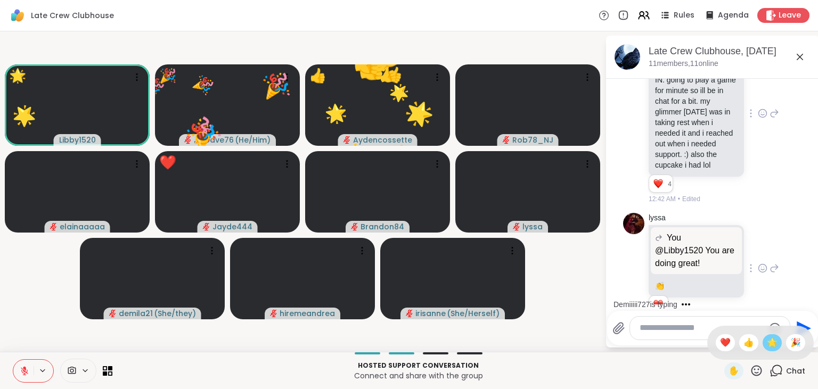
click at [768, 346] on span "🌟" at bounding box center [772, 343] width 11 height 13
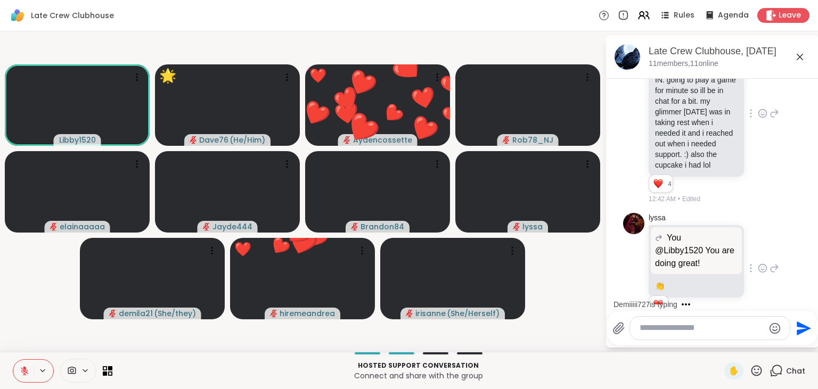
scroll to position [1106, 0]
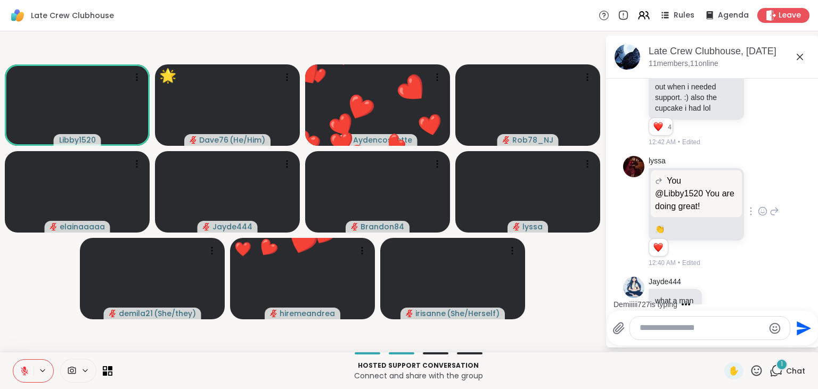
click at [756, 368] on icon at bounding box center [756, 370] width 13 height 13
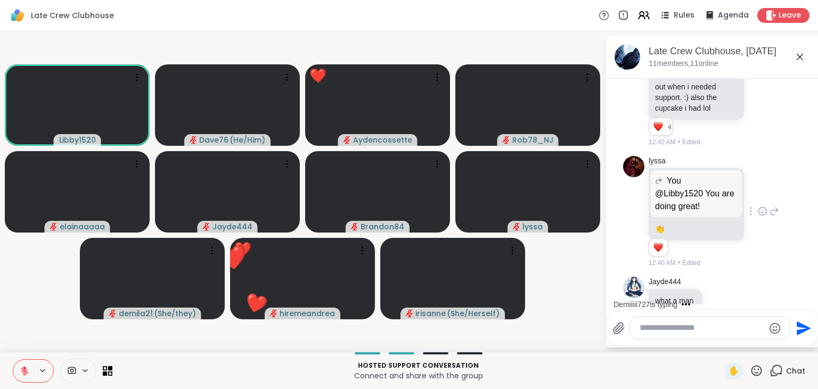
click at [681, 329] on textarea "Type your message" at bounding box center [702, 328] width 124 height 11
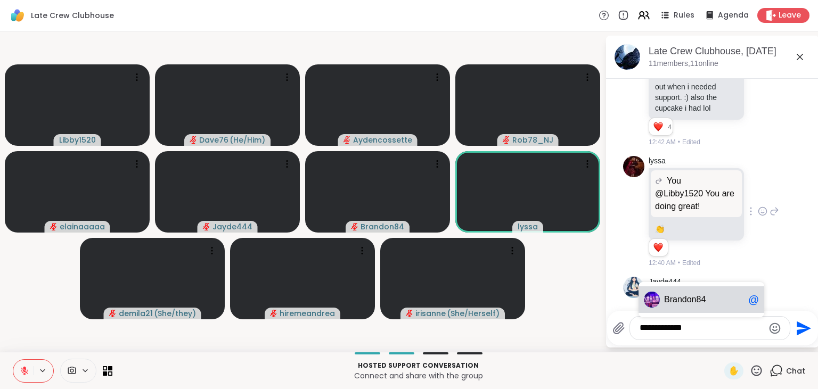
click at [695, 295] on div "Br andon84 @" at bounding box center [702, 300] width 126 height 27
type textarea "**********"
click at [803, 325] on icon "Send" at bounding box center [804, 328] width 14 height 14
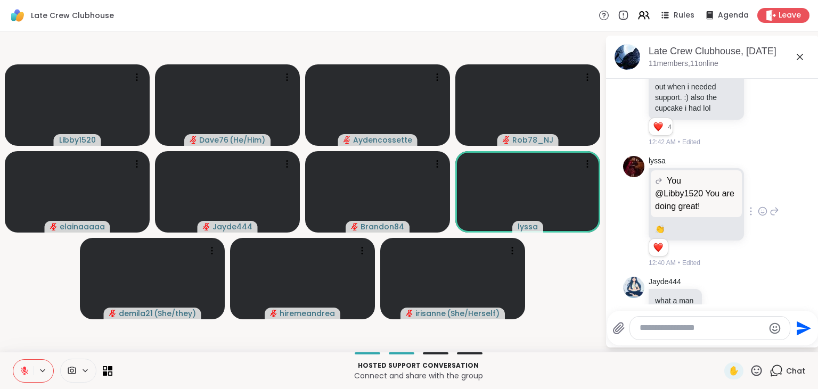
scroll to position [1162, 0]
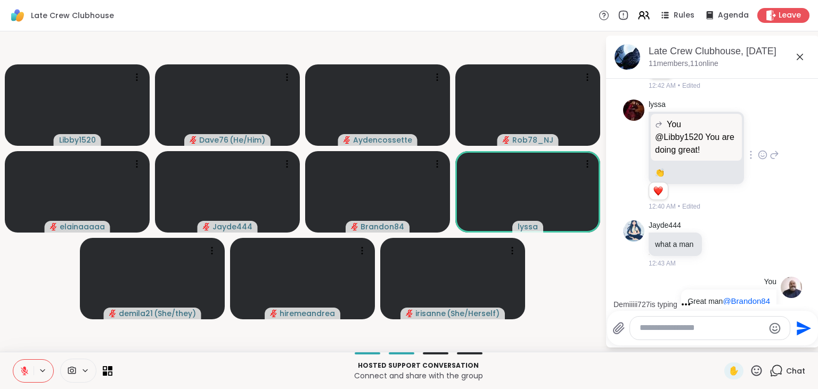
click at [756, 368] on icon at bounding box center [756, 370] width 13 height 13
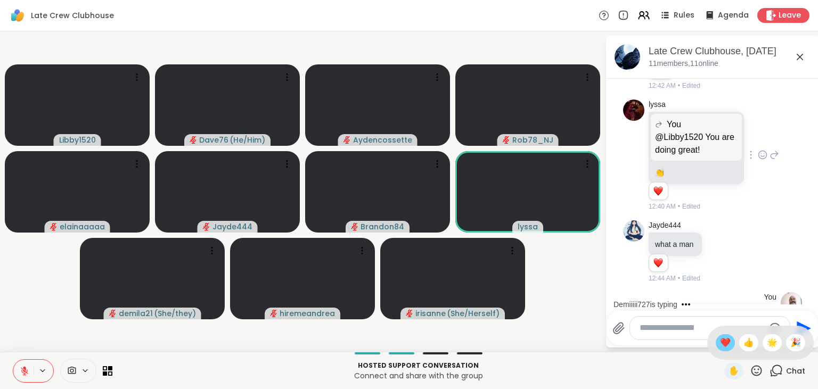
click at [727, 342] on span "❤️" at bounding box center [725, 343] width 11 height 13
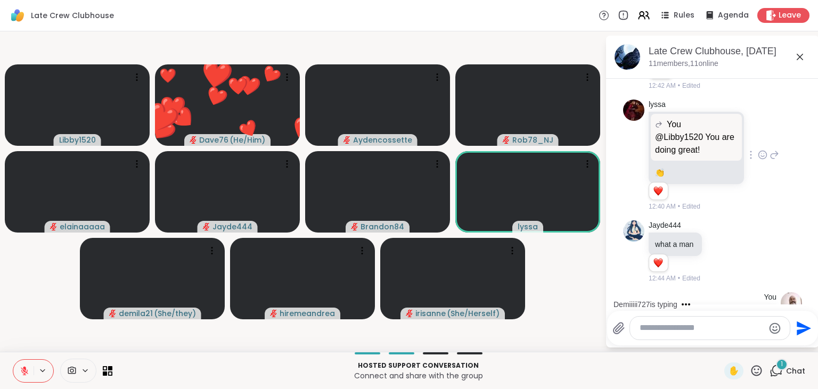
scroll to position [1244, 0]
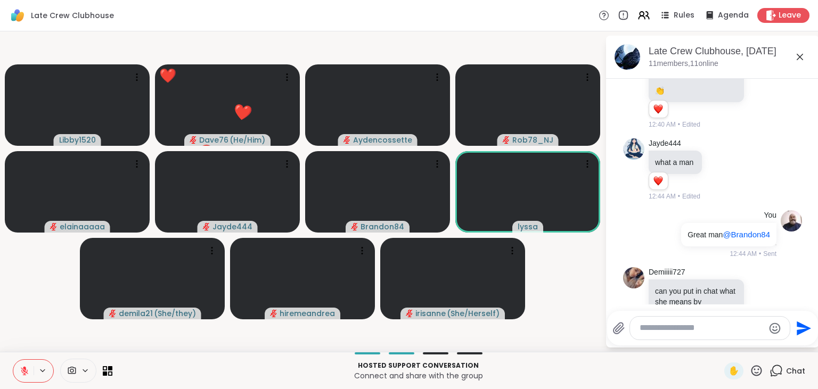
click at [758, 368] on icon at bounding box center [756, 370] width 13 height 13
click at [723, 349] on span "❤️" at bounding box center [725, 343] width 11 height 13
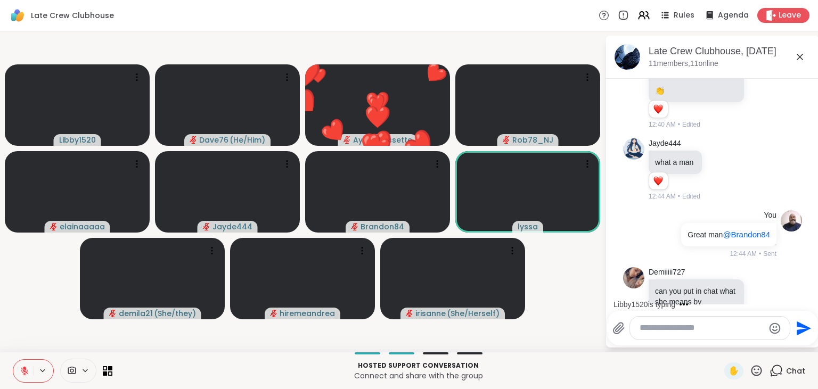
click at [696, 326] on textarea "Type your message" at bounding box center [702, 328] width 124 height 11
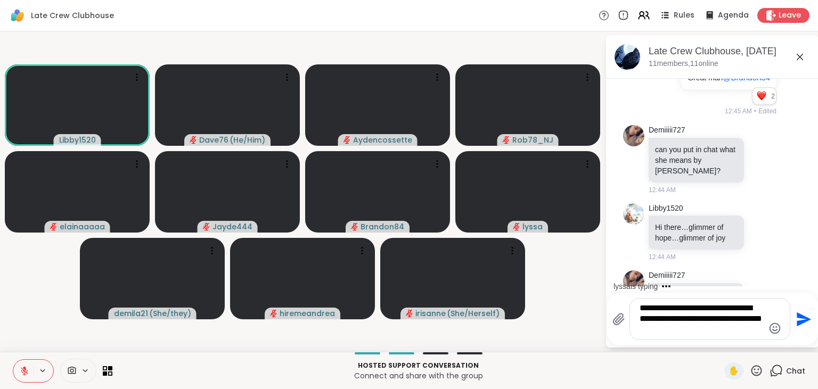
scroll to position [1507, 0]
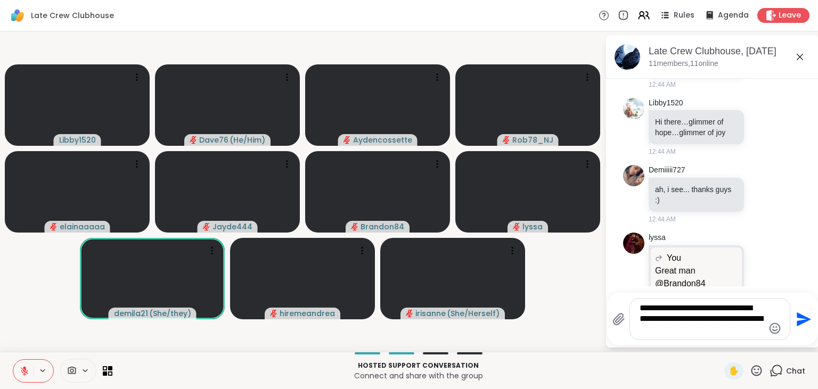
type textarea "**********"
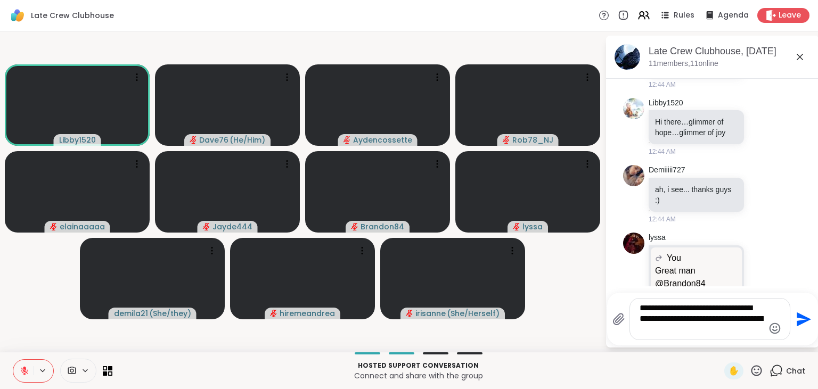
click at [801, 315] on icon "Send" at bounding box center [802, 319] width 17 height 17
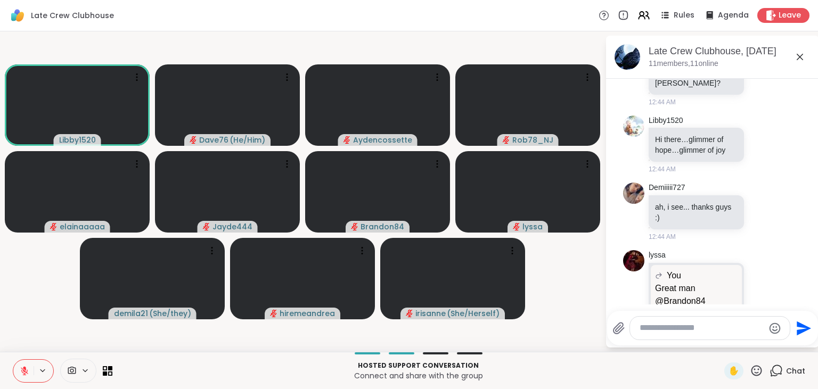
scroll to position [1578, 0]
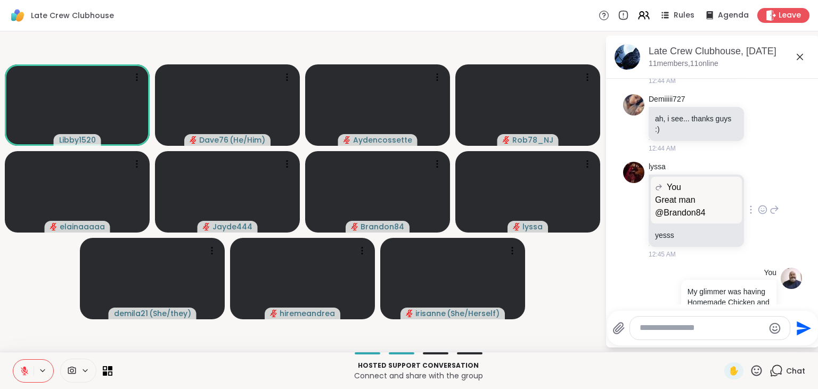
click at [760, 205] on icon at bounding box center [763, 210] width 10 height 11
click at [680, 188] on div "Select Reaction: Heart" at bounding box center [678, 193] width 10 height 10
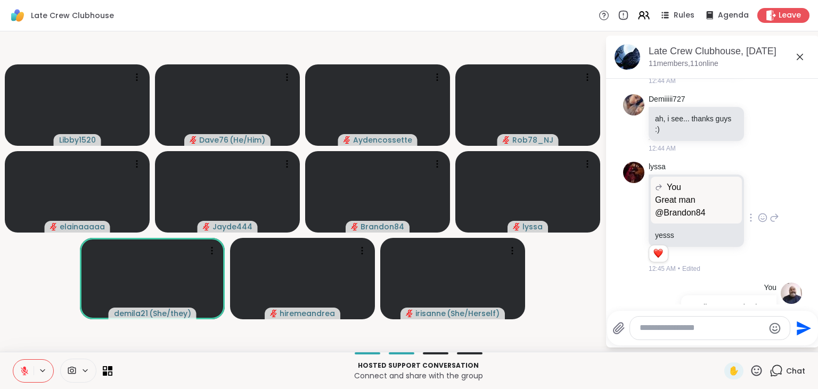
scroll to position [1608, 0]
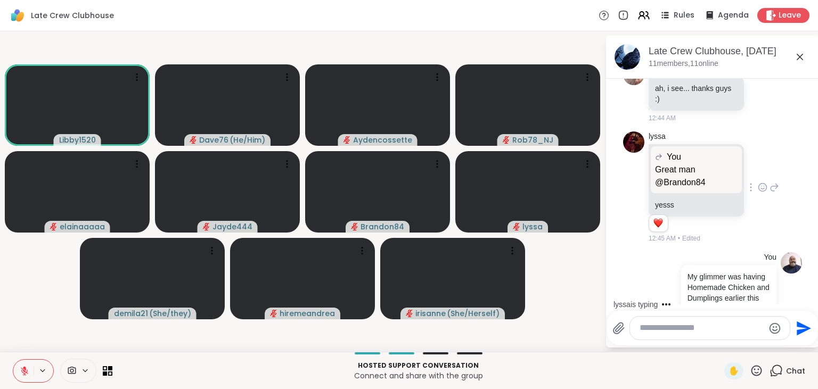
click at [758, 371] on icon at bounding box center [756, 370] width 13 height 13
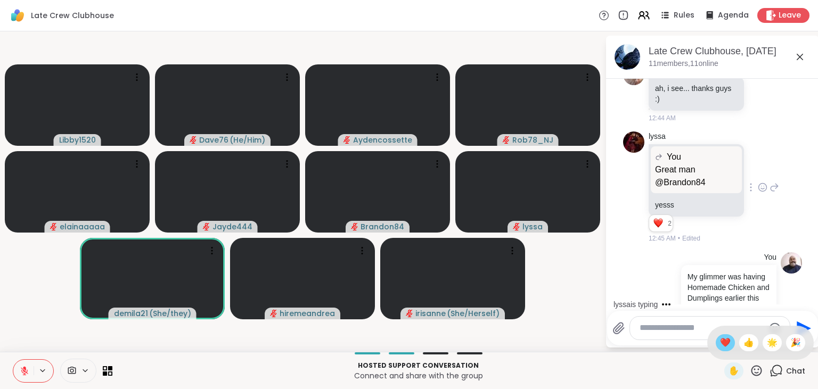
click at [720, 344] on span "❤️" at bounding box center [725, 343] width 11 height 13
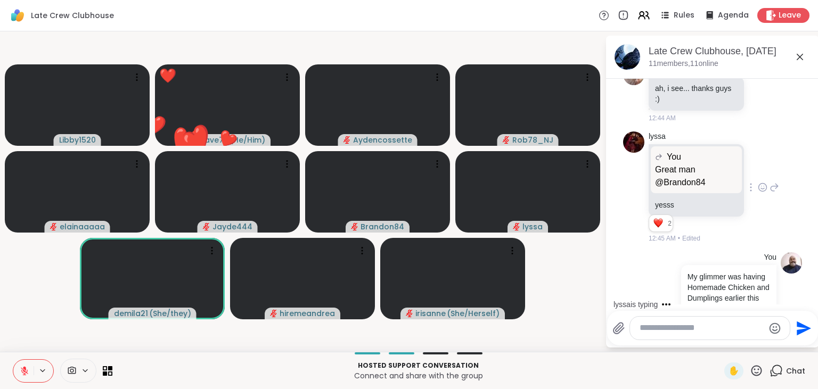
click at [690, 333] on textarea "Type your message" at bounding box center [702, 328] width 124 height 11
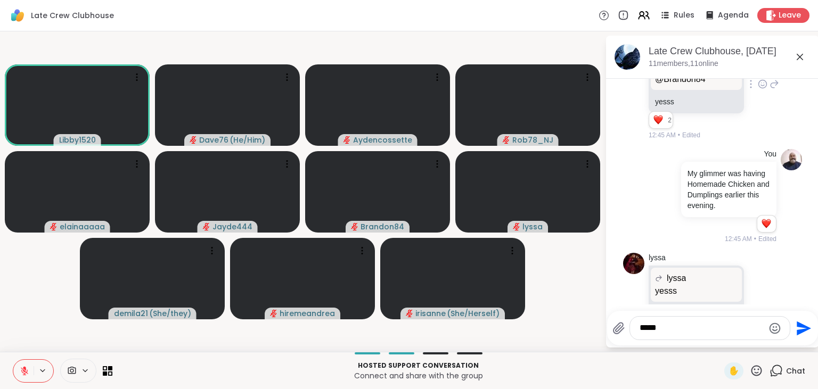
scroll to position [1727, 0]
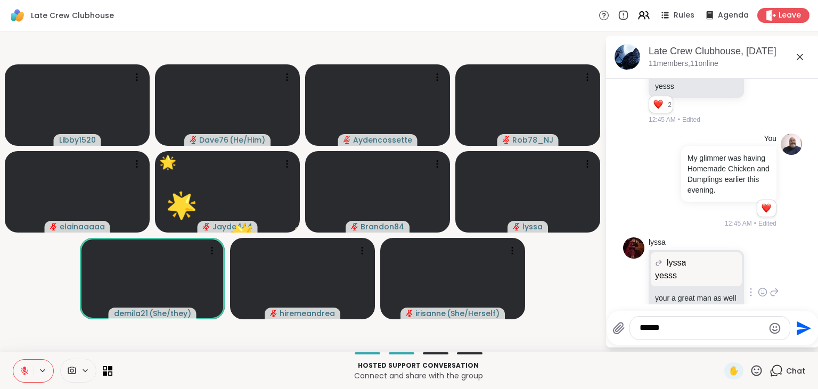
click at [760, 288] on icon at bounding box center [763, 292] width 8 height 8
click at [683, 271] on div "Select Reaction: Heart" at bounding box center [678, 276] width 10 height 10
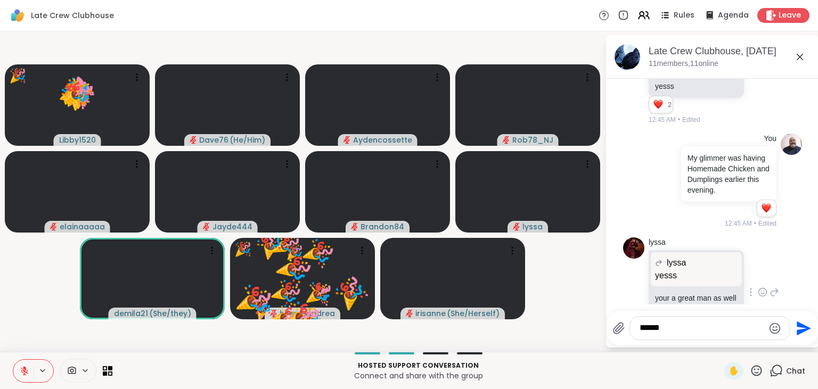
click at [729, 329] on textarea "*****" at bounding box center [702, 328] width 124 height 11
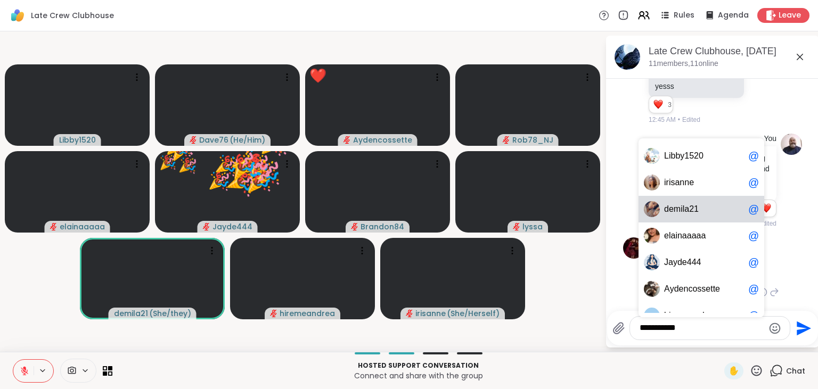
click at [719, 214] on span "d e m i l a 2 1" at bounding box center [704, 209] width 80 height 11
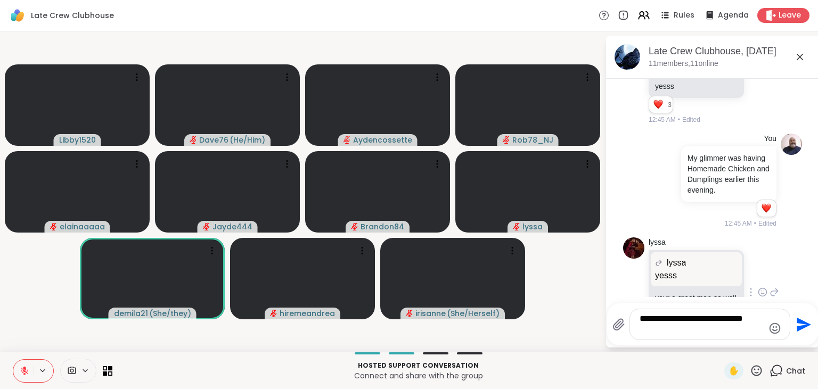
type textarea "**********"
click at [805, 328] on icon "Send" at bounding box center [802, 324] width 17 height 17
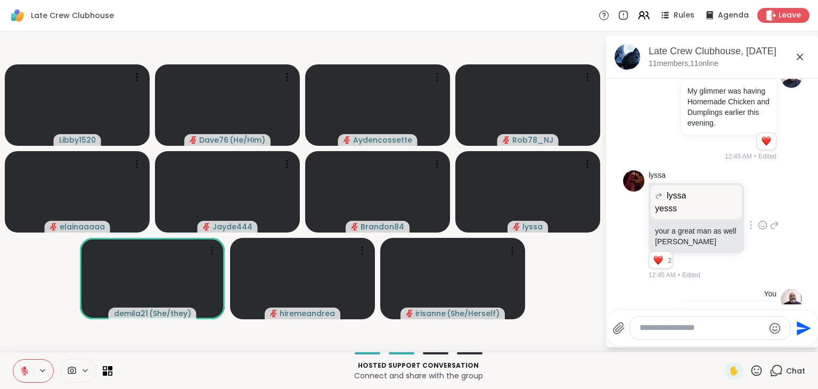
click at [776, 219] on icon at bounding box center [775, 225] width 10 height 13
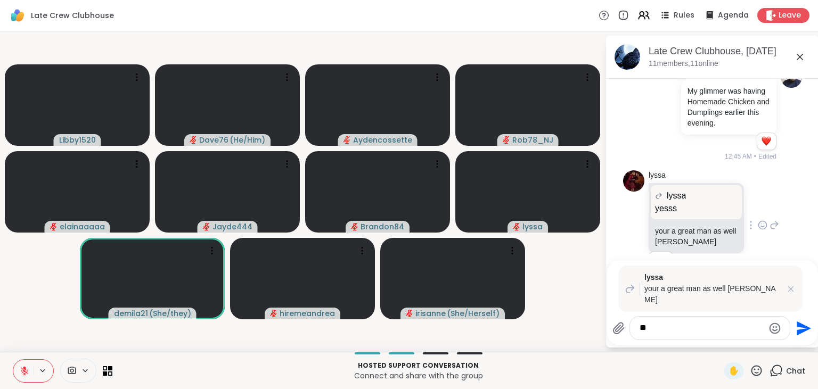
type textarea "*"
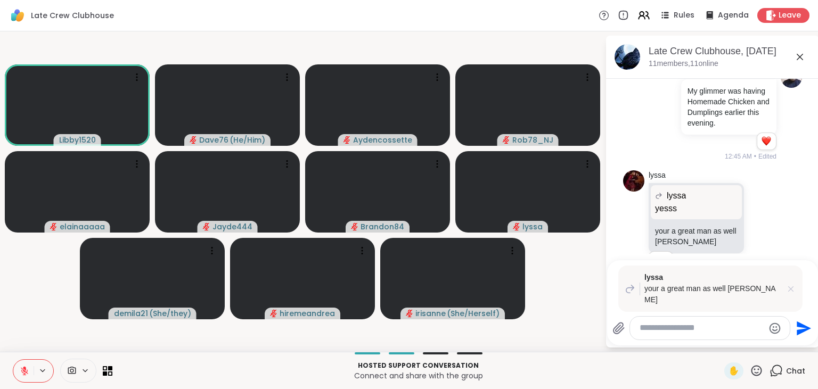
click at [793, 294] on icon at bounding box center [791, 289] width 11 height 11
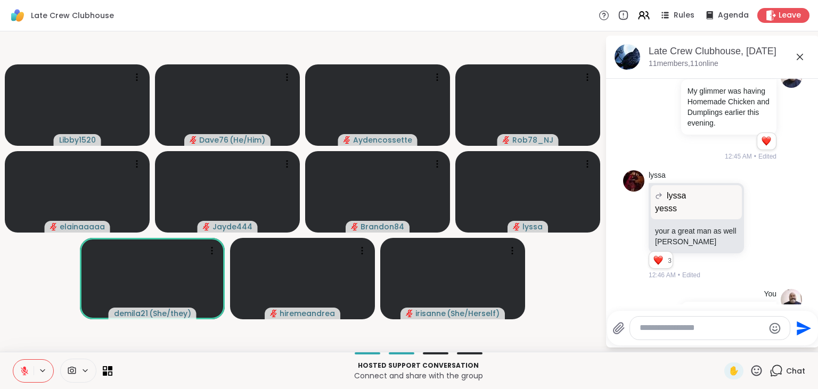
click at [754, 371] on icon at bounding box center [756, 370] width 13 height 13
click at [720, 346] on span "❤️" at bounding box center [725, 343] width 11 height 13
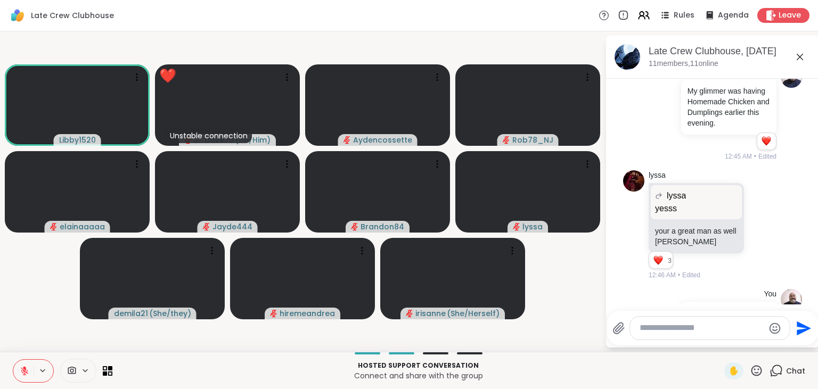
click at [763, 374] on icon at bounding box center [756, 370] width 13 height 13
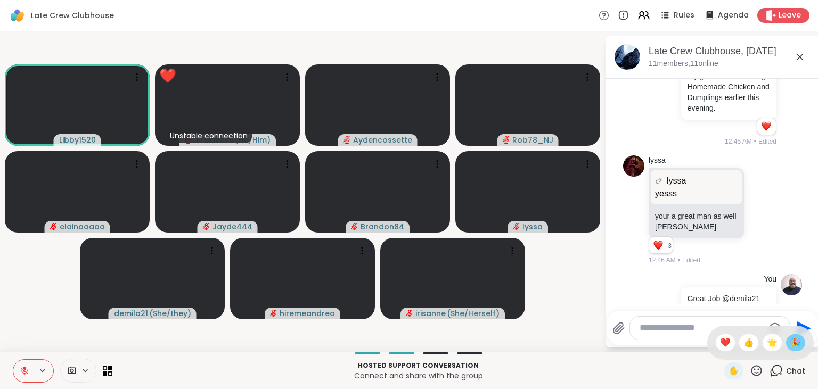
click at [798, 347] on span "🎉" at bounding box center [796, 343] width 11 height 13
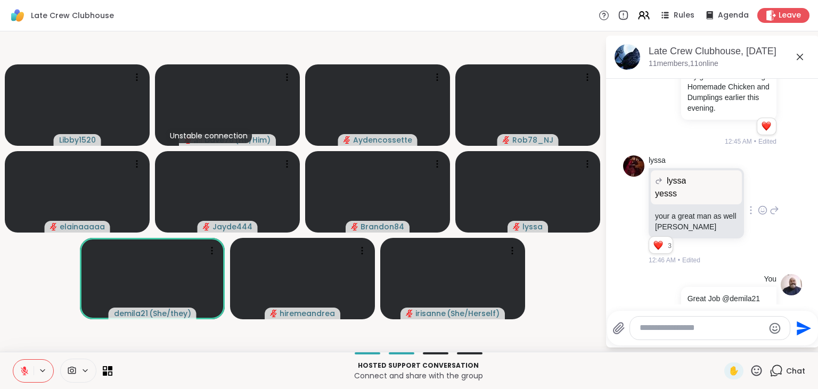
click at [774, 207] on icon at bounding box center [774, 210] width 7 height 7
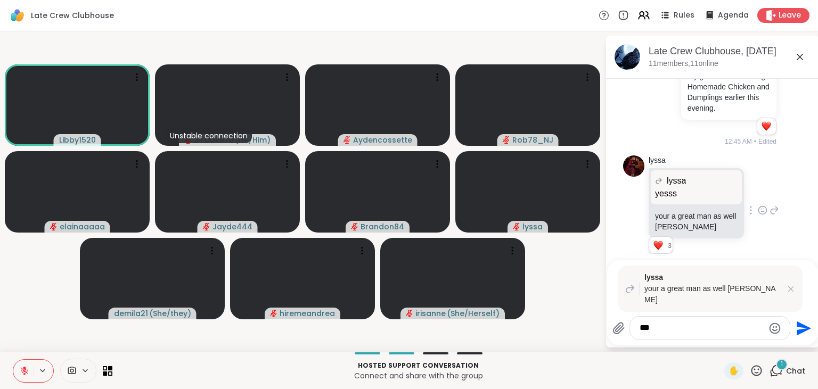
scroll to position [1955, 0]
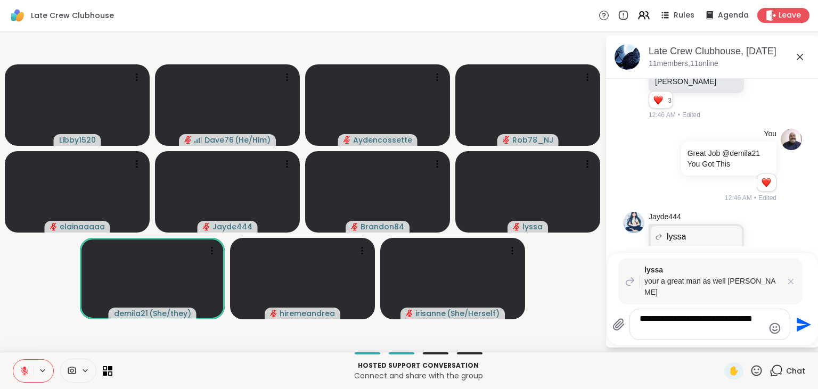
type textarea "**********"
click at [797, 328] on icon "Send" at bounding box center [804, 325] width 14 height 14
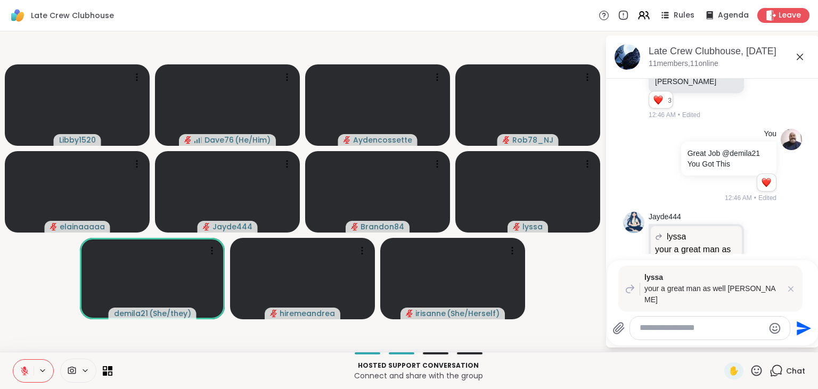
scroll to position [2031, 0]
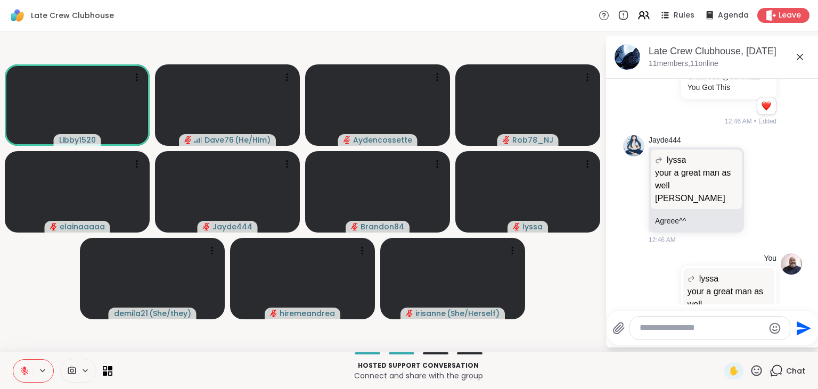
click at [698, 331] on textarea "Type your message" at bounding box center [702, 328] width 124 height 11
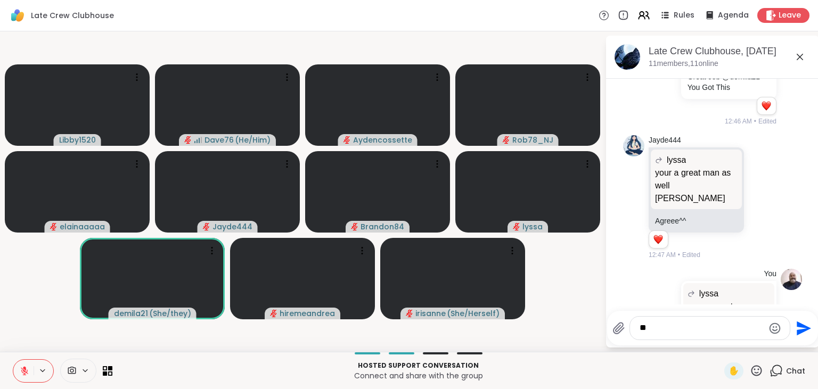
type textarea "*"
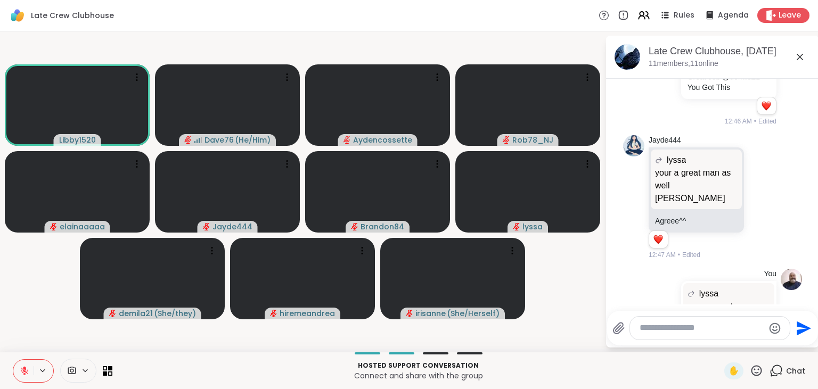
click at [755, 374] on icon at bounding box center [756, 370] width 13 height 13
click at [724, 347] on span "❤️" at bounding box center [725, 343] width 11 height 13
click at [672, 329] on textarea "Type your message" at bounding box center [702, 328] width 124 height 11
click at [764, 193] on icon at bounding box center [763, 197] width 8 height 8
click at [677, 175] on div "Select Reaction: Heart" at bounding box center [678, 180] width 10 height 10
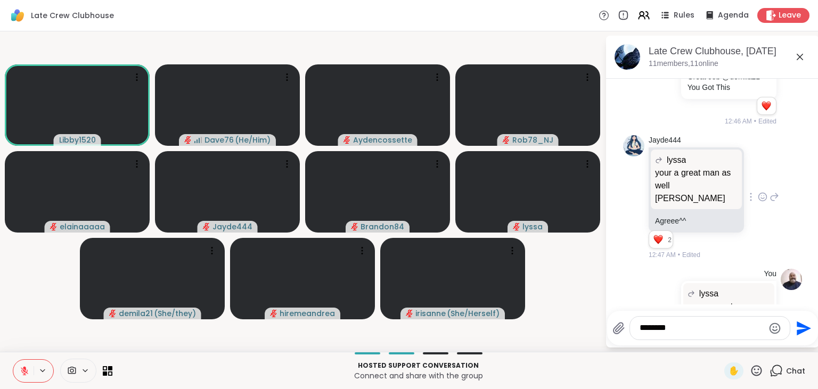
click at [700, 323] on div "********" at bounding box center [710, 328] width 160 height 23
click at [694, 334] on textarea "********" at bounding box center [702, 328] width 124 height 11
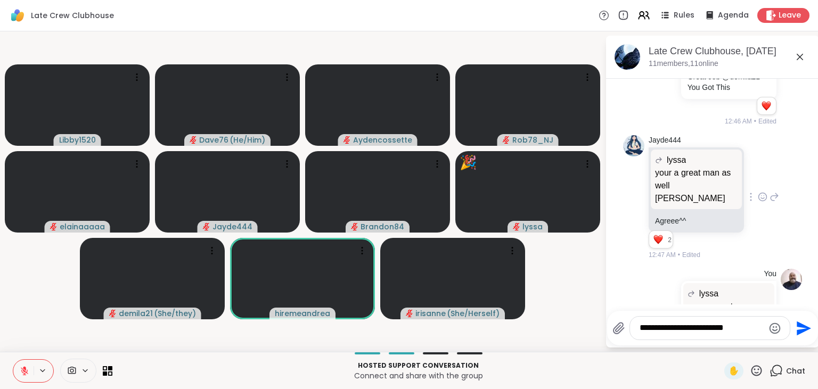
scroll to position [2062, 0]
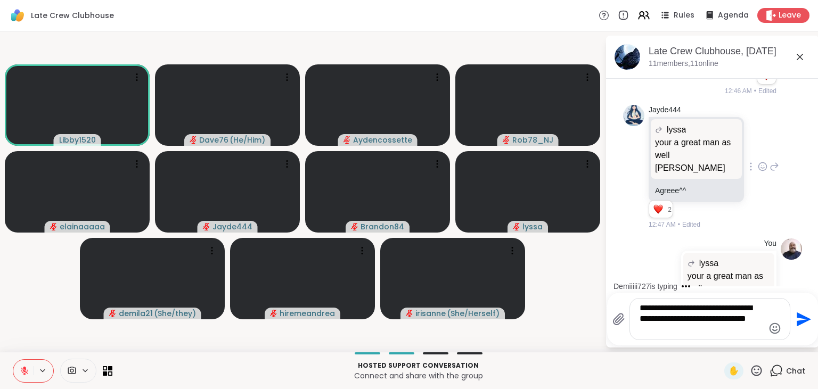
type textarea "**********"
click at [803, 319] on icon "Send" at bounding box center [802, 319] width 17 height 17
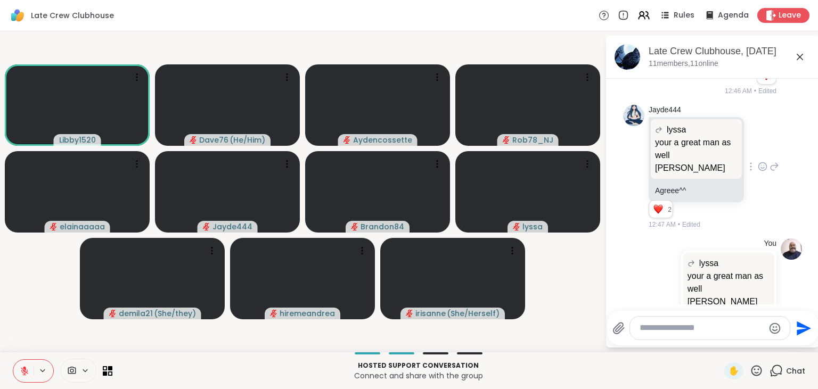
scroll to position [2140, 0]
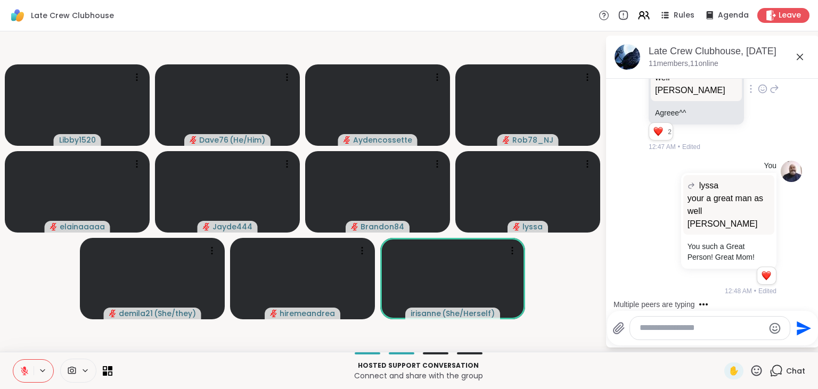
click at [758, 368] on icon at bounding box center [756, 370] width 13 height 13
click at [721, 339] on span "❤️" at bounding box center [725, 343] width 11 height 13
click at [754, 372] on icon at bounding box center [756, 370] width 13 height 13
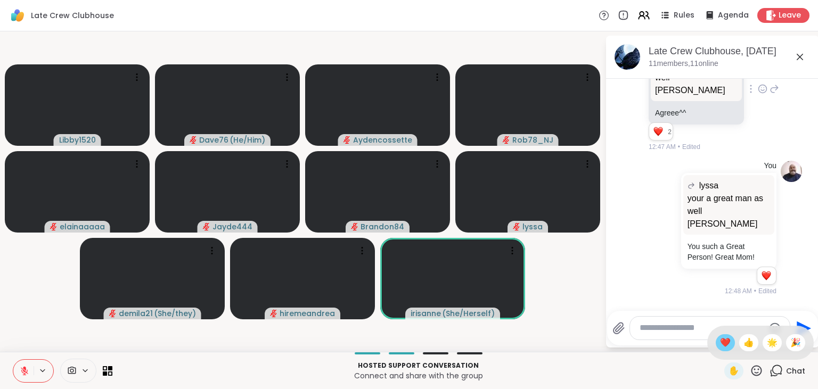
click at [722, 346] on span "❤️" at bounding box center [725, 343] width 11 height 13
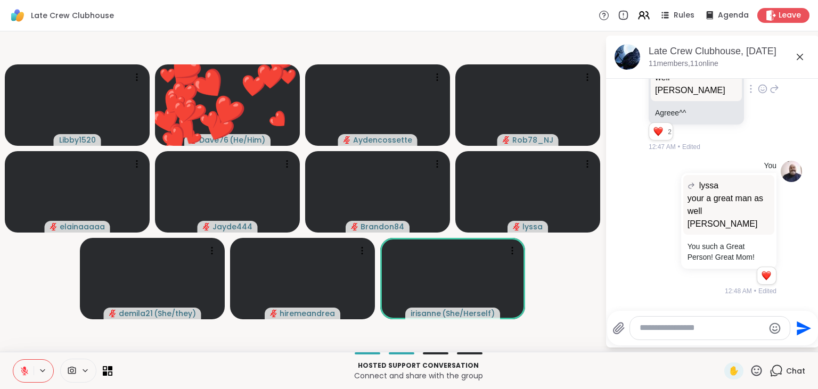
scroll to position [2207, 0]
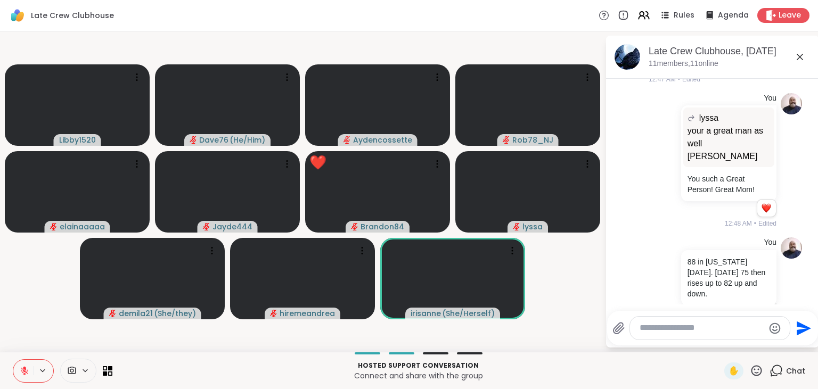
click at [755, 369] on icon at bounding box center [756, 370] width 13 height 13
click at [722, 344] on span "❤️" at bounding box center [725, 343] width 11 height 13
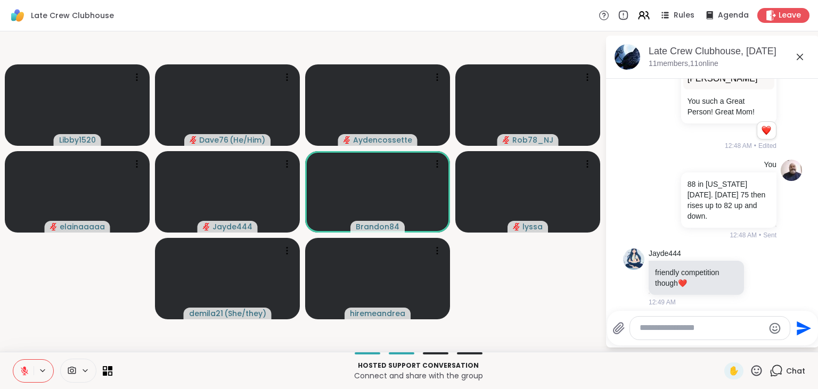
click at [687, 329] on textarea "Type your message" at bounding box center [702, 328] width 124 height 11
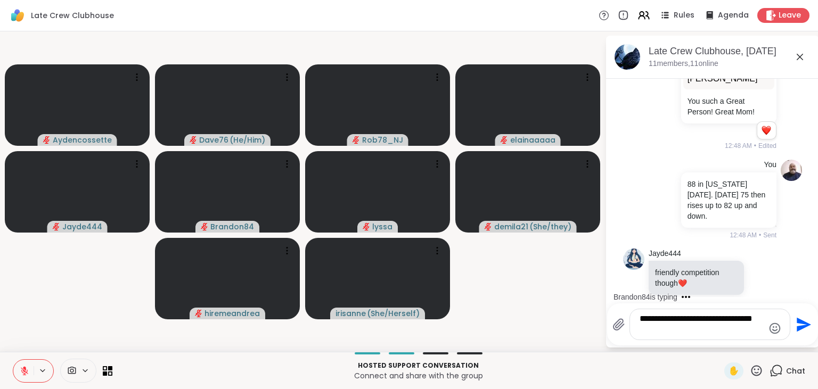
type textarea "**********"
click at [800, 323] on icon "Send" at bounding box center [804, 325] width 14 height 14
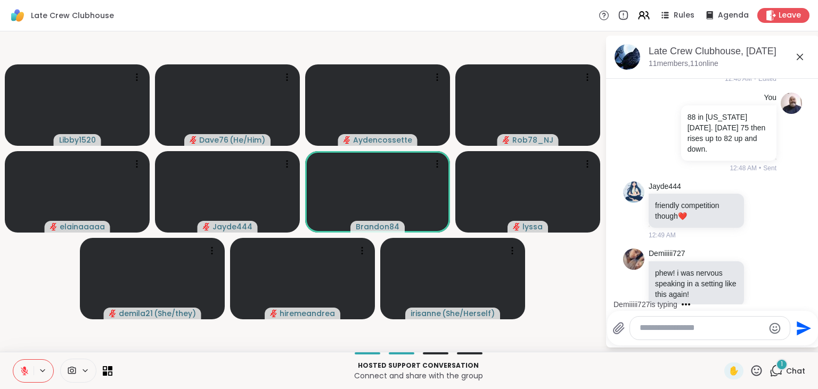
scroll to position [2409, 0]
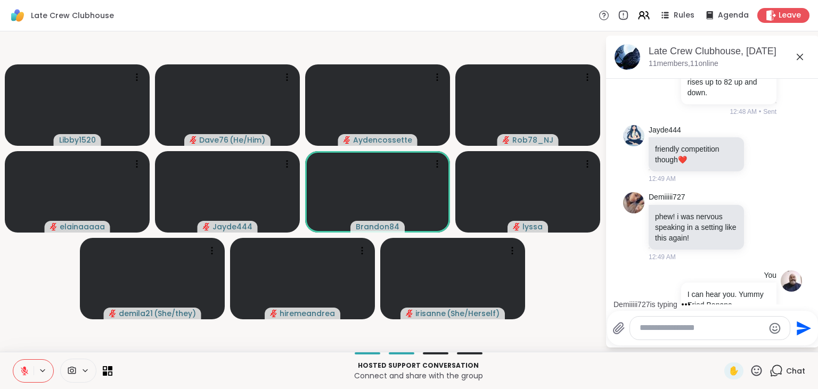
click at [755, 373] on icon at bounding box center [756, 370] width 13 height 13
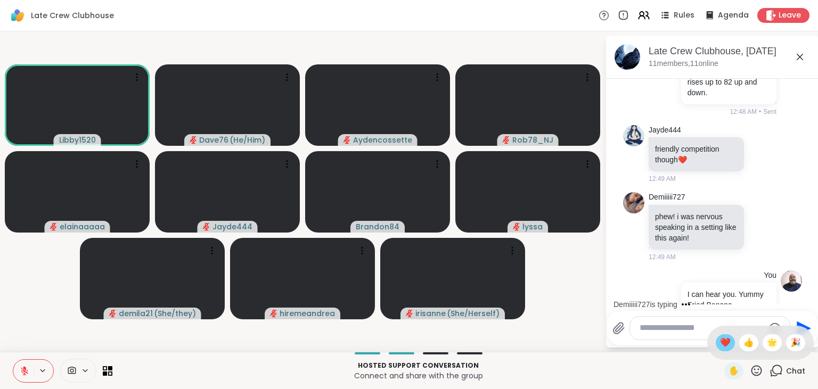
click at [721, 338] on span "❤️" at bounding box center [725, 343] width 11 height 13
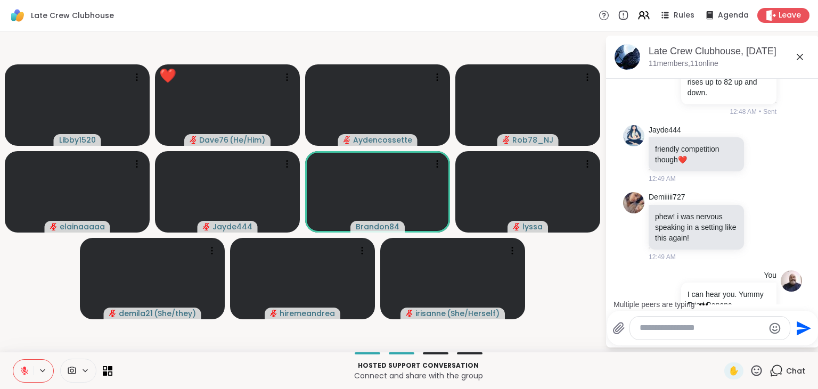
click at [691, 331] on textarea "Type your message" at bounding box center [702, 328] width 124 height 11
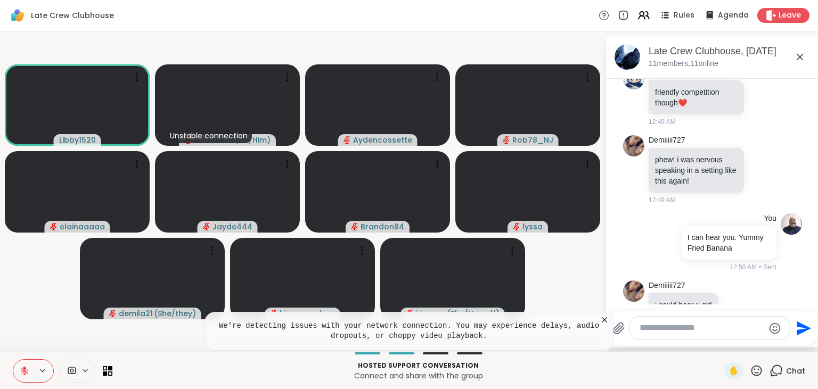
click at [603, 319] on icon at bounding box center [604, 320] width 11 height 11
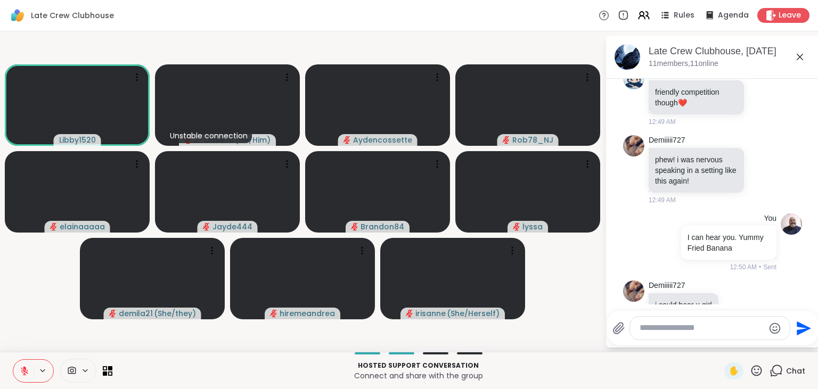
click at [664, 331] on textarea "Type your message" at bounding box center [702, 328] width 124 height 11
click at [758, 374] on icon at bounding box center [757, 370] width 11 height 11
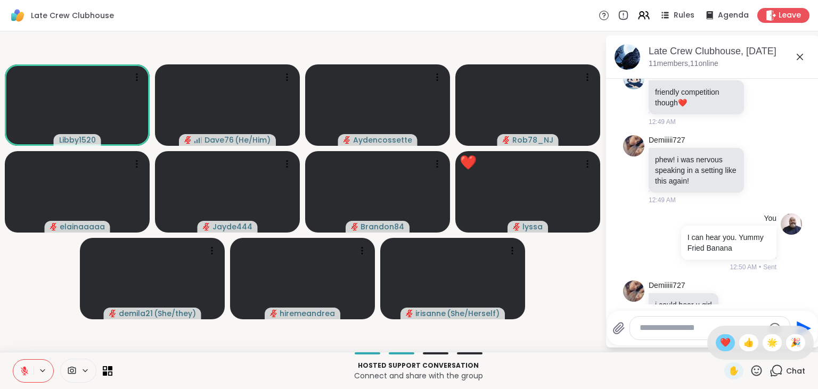
scroll to position [2480, 0]
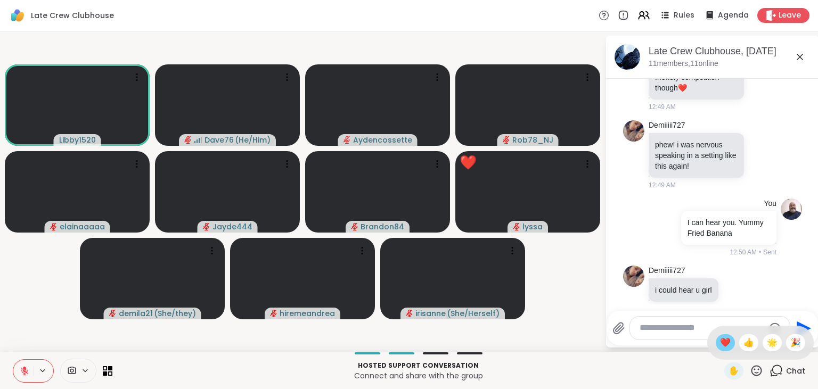
click at [720, 348] on span "❤️" at bounding box center [725, 343] width 11 height 13
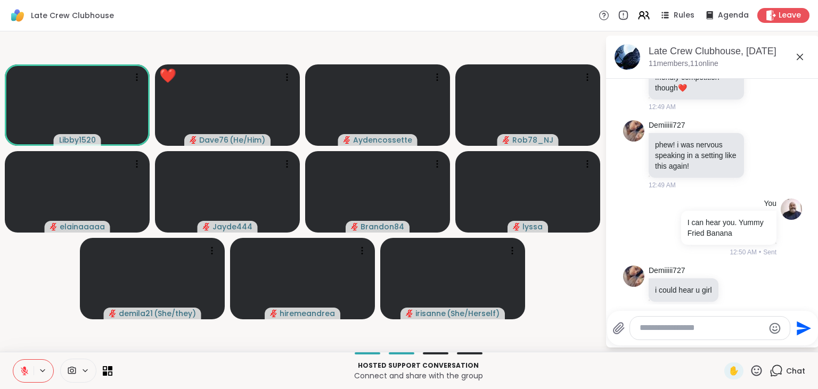
click at [669, 329] on textarea "Type your message" at bounding box center [702, 328] width 124 height 11
click at [672, 333] on textarea "Type your message" at bounding box center [702, 328] width 124 height 11
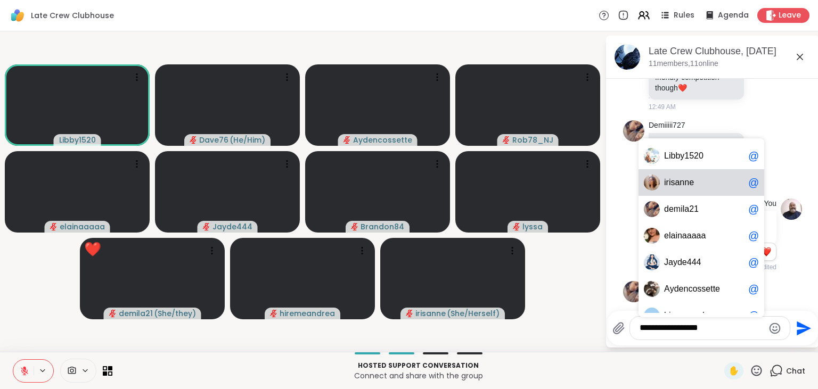
click at [661, 186] on div "i r i s a n n e @" at bounding box center [702, 182] width 126 height 27
type textarea "**********"
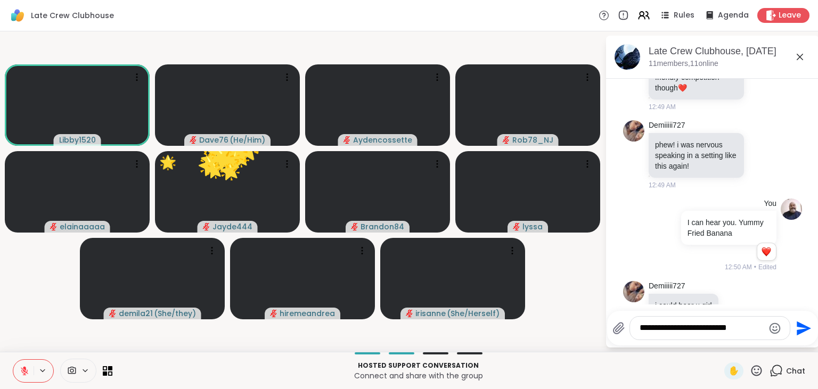
click at [772, 329] on icon "Emoji picker" at bounding box center [775, 328] width 11 height 11
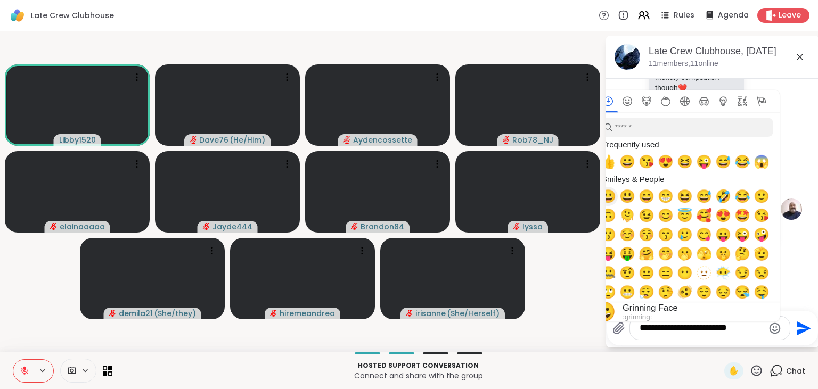
click at [611, 201] on span "😀" at bounding box center [608, 196] width 16 height 15
click at [627, 162] on span "😀" at bounding box center [628, 161] width 16 height 15
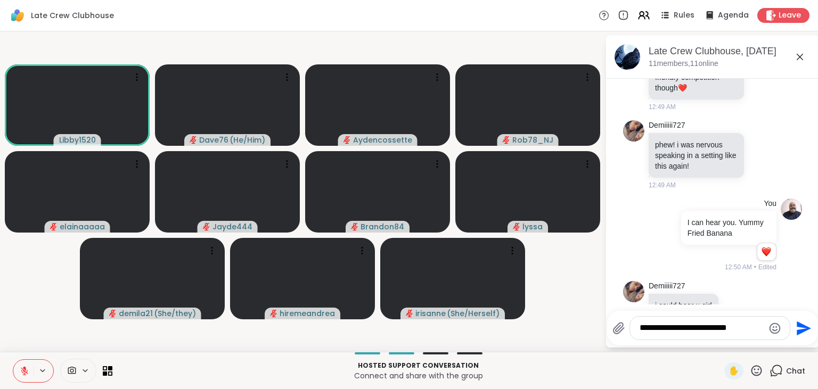
click at [802, 326] on icon "Send" at bounding box center [804, 328] width 14 height 14
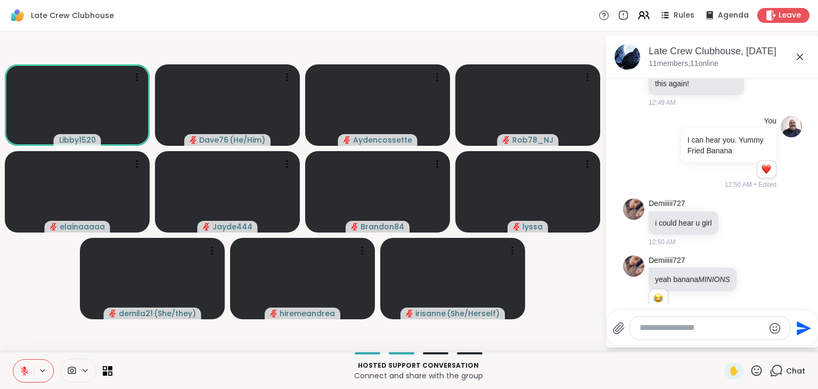
click at [758, 365] on icon at bounding box center [756, 370] width 13 height 13
click at [720, 338] on span "❤️" at bounding box center [725, 343] width 11 height 13
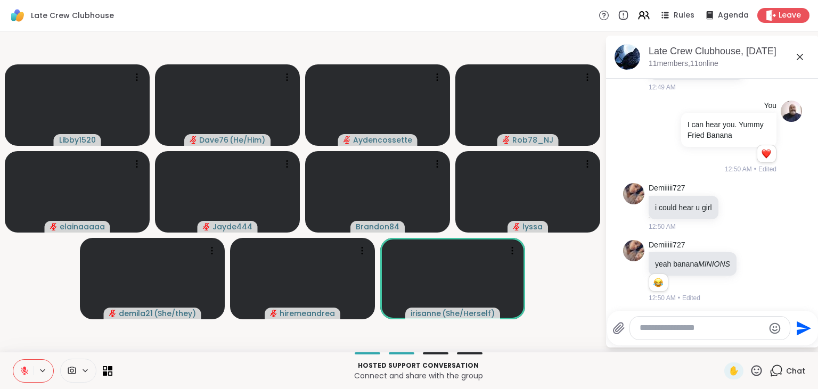
click at [756, 370] on icon at bounding box center [756, 370] width 13 height 13
click at [727, 345] on span "❤️" at bounding box center [725, 343] width 11 height 13
click at [757, 371] on icon at bounding box center [756, 370] width 13 height 13
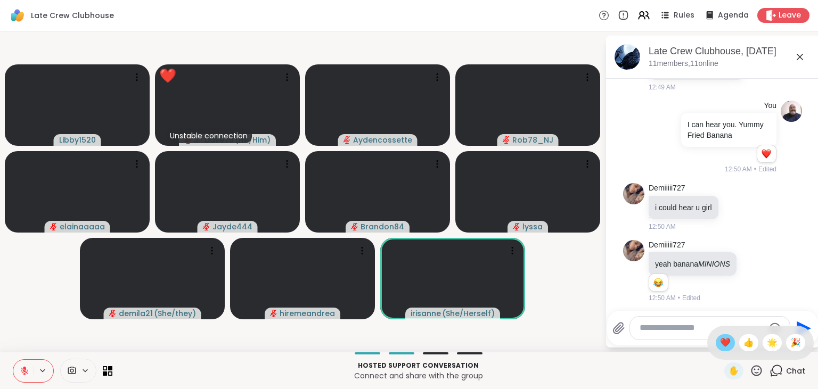
click at [725, 343] on span "❤️" at bounding box center [725, 343] width 11 height 13
click at [754, 371] on icon at bounding box center [756, 370] width 13 height 13
click at [797, 340] on span "🎉" at bounding box center [796, 343] width 11 height 13
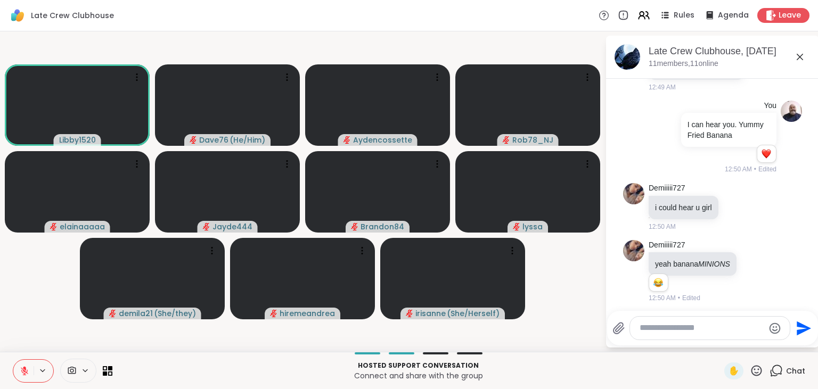
click at [758, 370] on icon at bounding box center [756, 370] width 13 height 13
click at [723, 343] on span "❤️" at bounding box center [725, 343] width 11 height 13
click at [760, 370] on icon at bounding box center [757, 370] width 11 height 11
click at [722, 344] on span "❤️" at bounding box center [725, 343] width 11 height 13
click at [735, 371] on span "✋" at bounding box center [734, 371] width 11 height 13
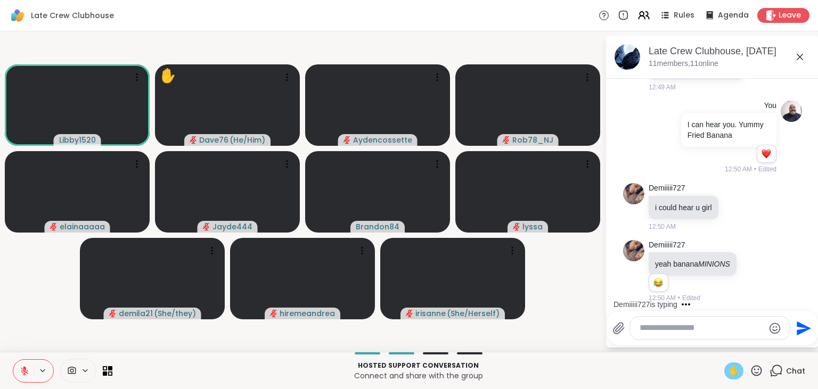
click at [23, 373] on icon at bounding box center [25, 372] width 10 height 10
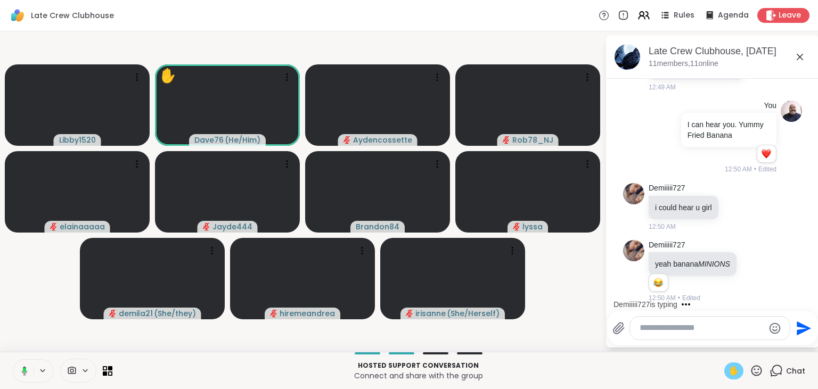
click at [23, 373] on icon at bounding box center [23, 372] width 10 height 10
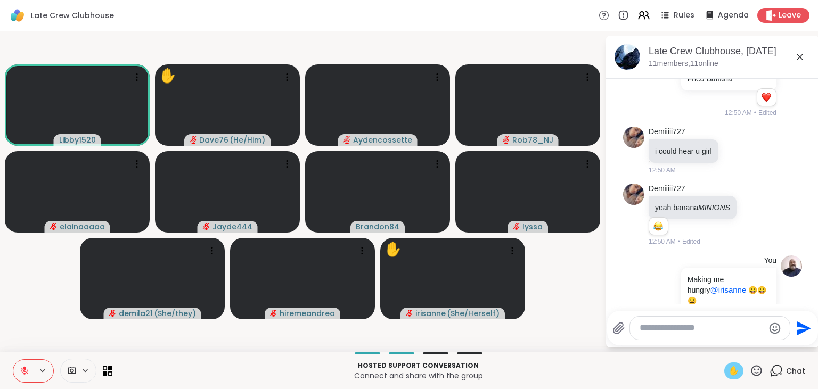
click at [735, 365] on span "✋" at bounding box center [734, 371] width 11 height 13
click at [756, 368] on icon at bounding box center [756, 370] width 13 height 13
click at [720, 345] on span "❤️" at bounding box center [725, 343] width 11 height 13
click at [759, 369] on icon at bounding box center [756, 370] width 13 height 13
click at [722, 347] on span "❤️" at bounding box center [725, 343] width 11 height 13
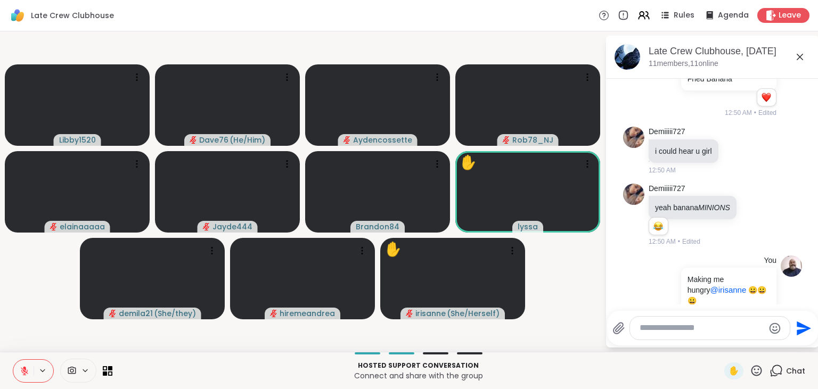
click at [761, 375] on icon at bounding box center [757, 370] width 11 height 11
click at [721, 348] on span "❤️" at bounding box center [725, 343] width 11 height 13
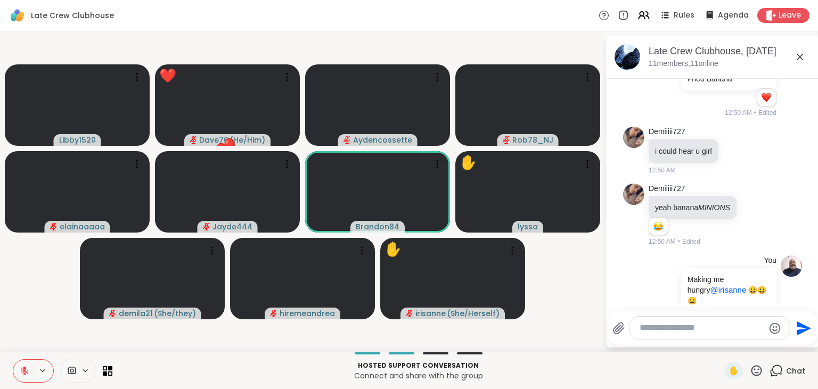
click at [755, 375] on icon at bounding box center [756, 370] width 13 height 13
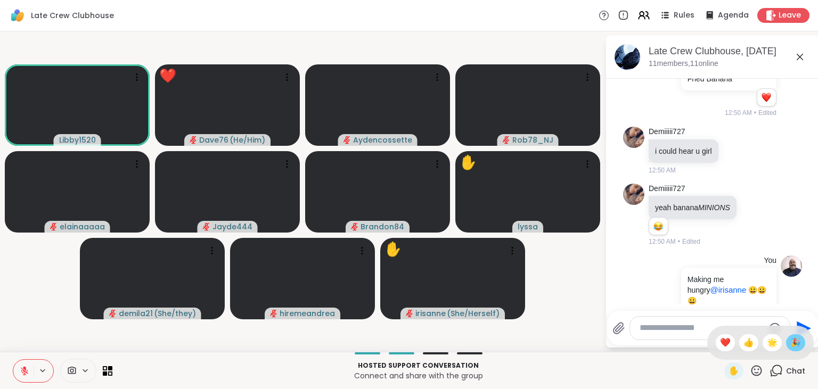
click at [795, 348] on span "🎉" at bounding box center [796, 343] width 11 height 13
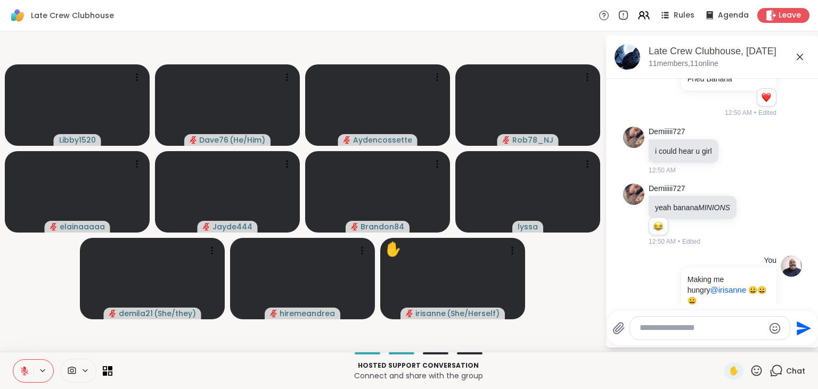
click at [23, 370] on icon at bounding box center [24, 371] width 7 height 7
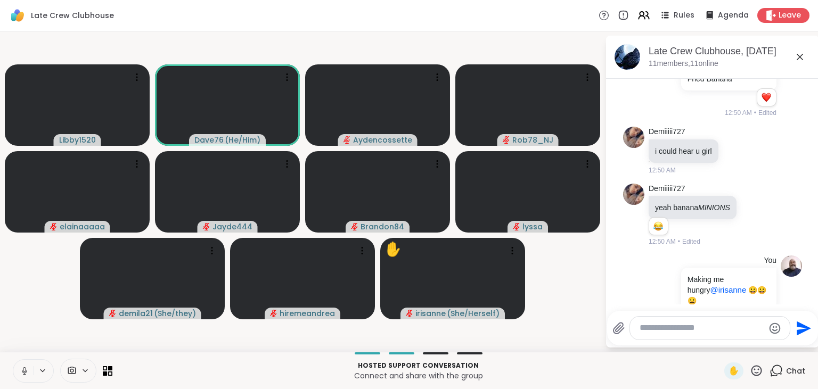
click at [23, 370] on icon at bounding box center [24, 370] width 3 height 5
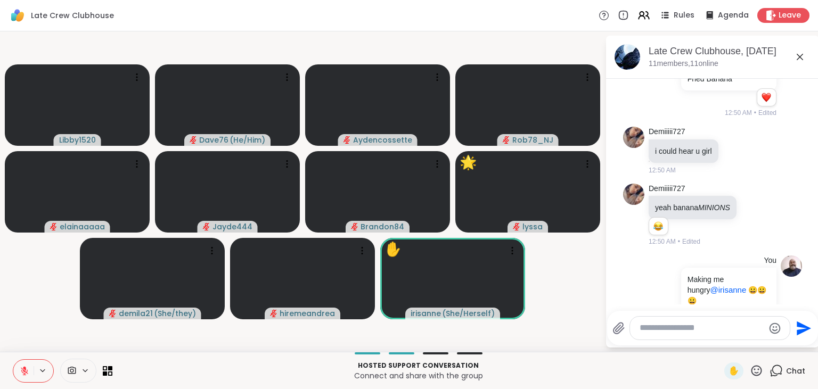
click at [755, 375] on icon at bounding box center [756, 370] width 13 height 13
click at [712, 342] on div "✋ ❤️ 👍 🌟 🎉" at bounding box center [760, 343] width 107 height 34
click at [759, 377] on icon at bounding box center [756, 370] width 13 height 13
click at [720, 340] on span "❤️" at bounding box center [725, 343] width 11 height 13
click at [761, 371] on icon at bounding box center [756, 370] width 13 height 13
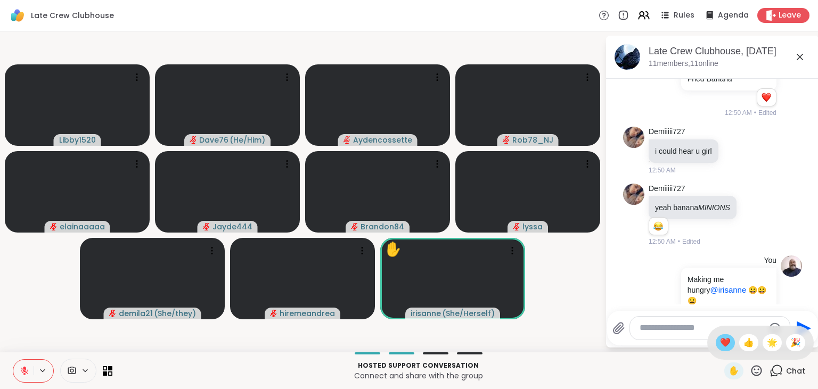
click at [726, 343] on span "❤️" at bounding box center [725, 343] width 11 height 13
click at [758, 372] on icon at bounding box center [756, 370] width 13 height 13
click at [724, 347] on span "❤️" at bounding box center [725, 343] width 11 height 13
click at [661, 327] on textarea "Type your message" at bounding box center [702, 328] width 124 height 11
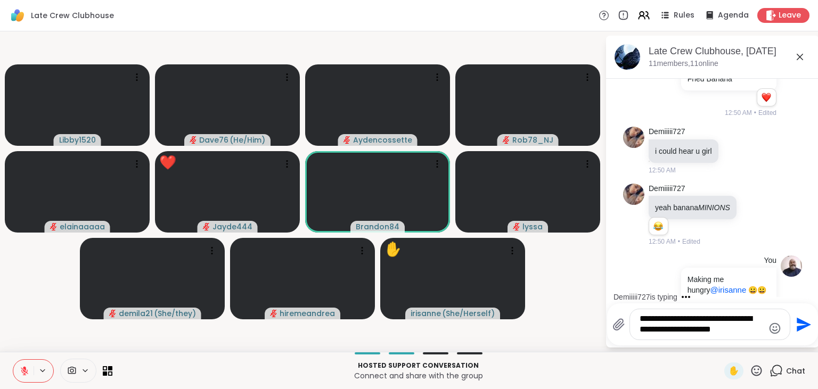
type textarea "**********"
click at [800, 322] on icon "Send" at bounding box center [804, 325] width 14 height 14
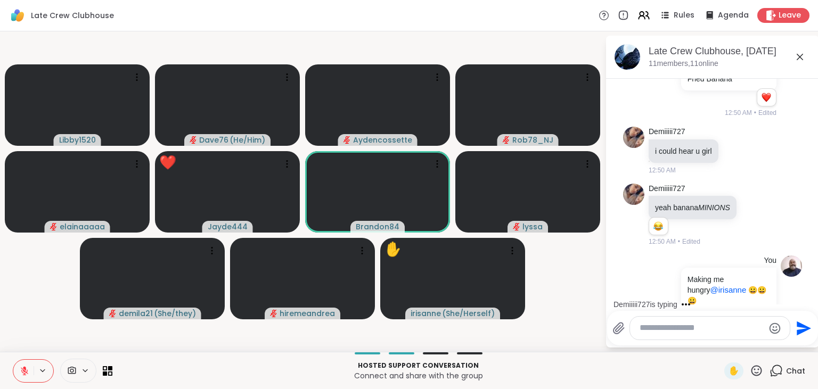
scroll to position [2713, 0]
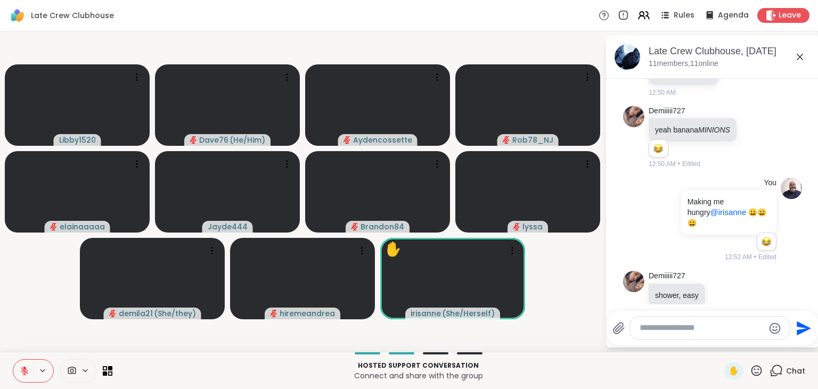
click at [756, 372] on icon at bounding box center [756, 370] width 13 height 13
click at [722, 344] on span "❤️" at bounding box center [725, 343] width 11 height 13
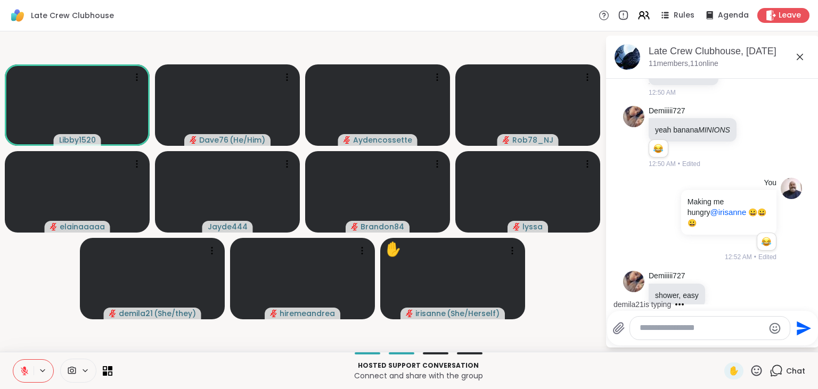
click at [671, 330] on textarea "Type your message" at bounding box center [702, 328] width 124 height 11
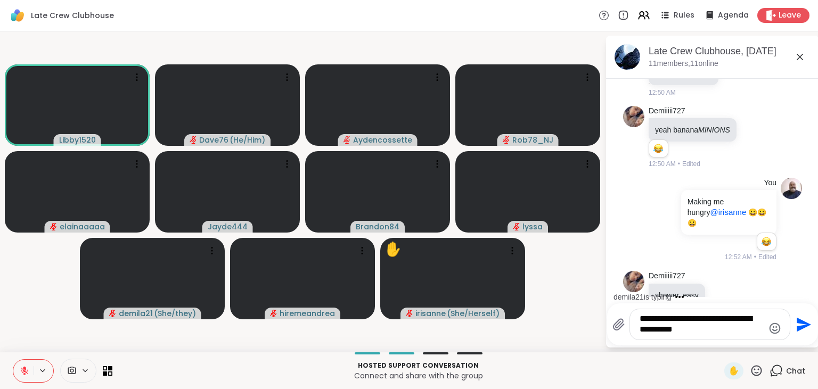
type textarea "**********"
click at [803, 327] on icon "Send" at bounding box center [804, 325] width 14 height 14
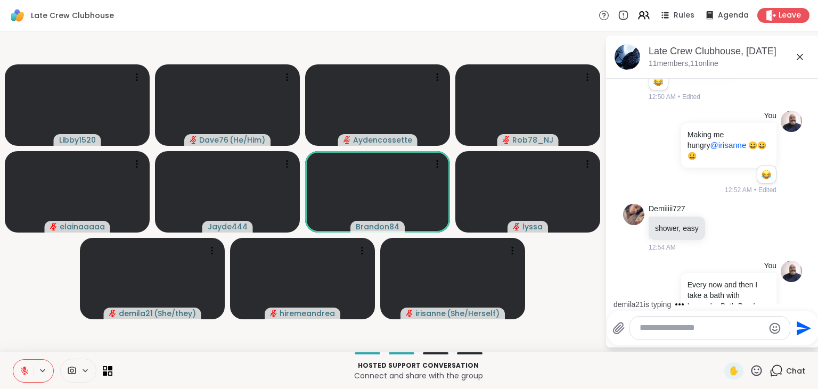
click at [755, 370] on icon at bounding box center [757, 370] width 11 height 11
click at [720, 343] on span "❤️" at bounding box center [725, 343] width 11 height 13
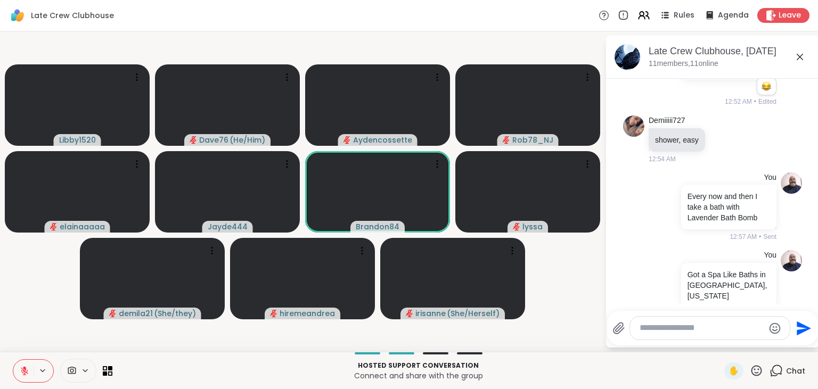
click at [761, 368] on icon at bounding box center [763, 373] width 10 height 11
click at [683, 352] on div "Select Reaction: Heart" at bounding box center [678, 357] width 10 height 10
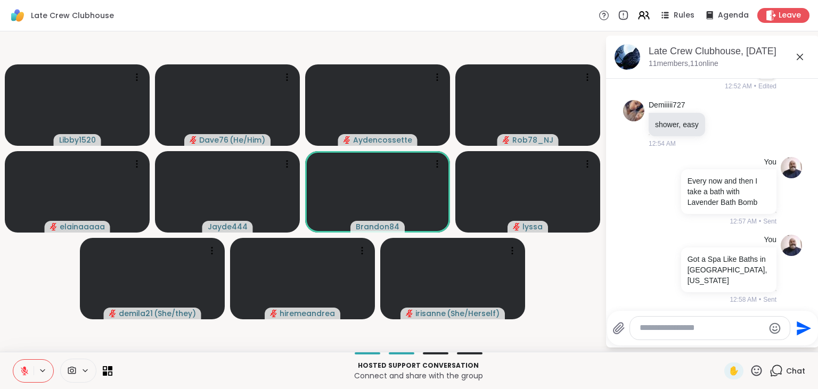
click at [778, 359] on icon at bounding box center [775, 365] width 10 height 13
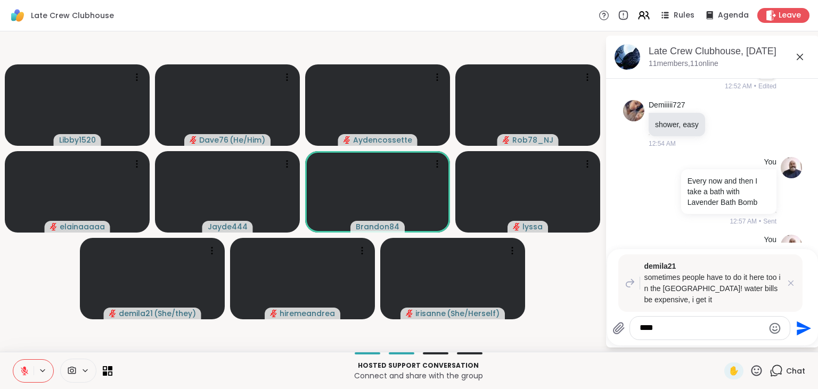
type textarea "****"
click at [806, 329] on icon "Send" at bounding box center [804, 328] width 14 height 14
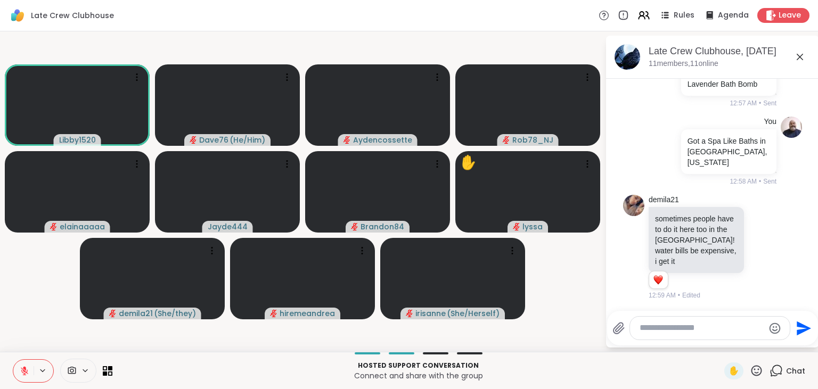
click at [713, 335] on div at bounding box center [710, 328] width 160 height 23
click at [755, 368] on icon at bounding box center [756, 370] width 13 height 13
click at [720, 339] on span "❤️" at bounding box center [725, 343] width 11 height 13
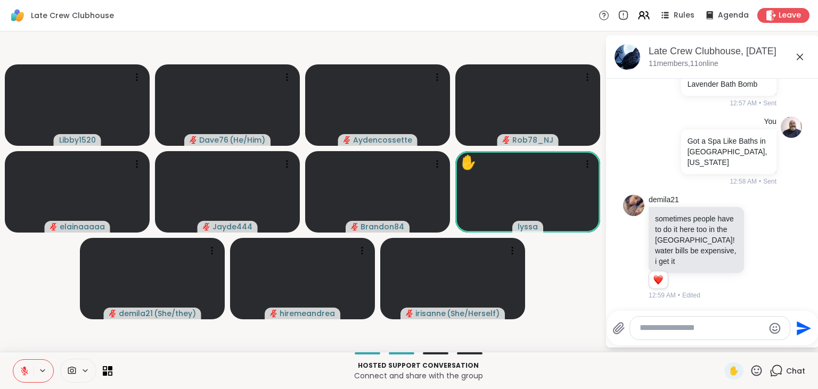
click at [758, 372] on icon at bounding box center [756, 370] width 13 height 13
click at [721, 344] on span "❤️" at bounding box center [725, 343] width 11 height 13
click at [760, 370] on icon at bounding box center [757, 370] width 11 height 11
click at [716, 338] on div "❤️" at bounding box center [725, 343] width 19 height 17
click at [758, 370] on icon at bounding box center [756, 370] width 13 height 13
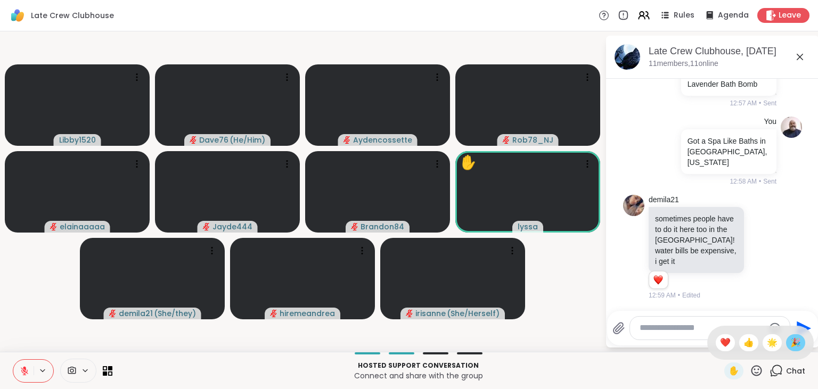
click at [796, 344] on span "🎉" at bounding box center [796, 343] width 11 height 13
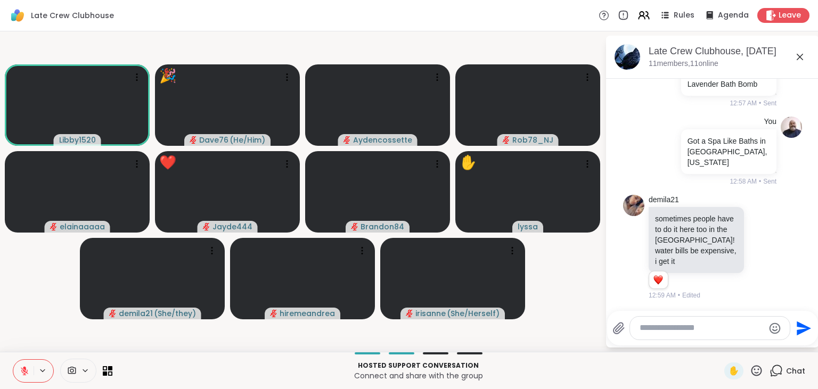
click at [762, 370] on icon at bounding box center [756, 370] width 13 height 13
click at [725, 342] on span "❤️" at bounding box center [725, 343] width 11 height 13
click at [758, 373] on icon at bounding box center [757, 370] width 11 height 11
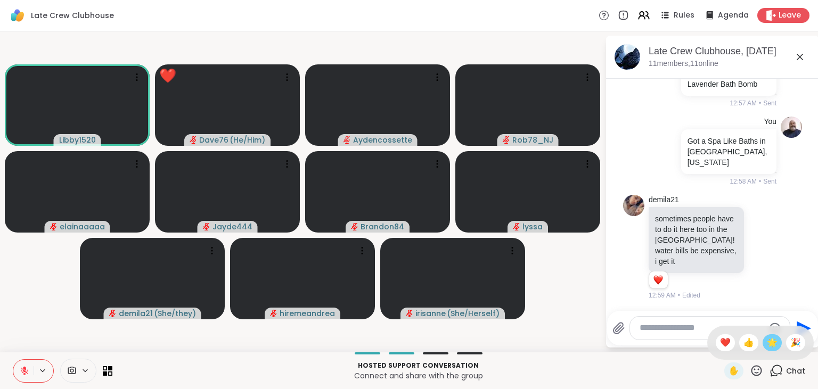
click at [772, 341] on span "🌟" at bounding box center [772, 343] width 11 height 13
click at [756, 376] on icon at bounding box center [756, 370] width 13 height 13
click at [796, 346] on span "🎉" at bounding box center [796, 343] width 11 height 13
click at [668, 327] on textarea "Type your message" at bounding box center [702, 328] width 124 height 11
type textarea "***"
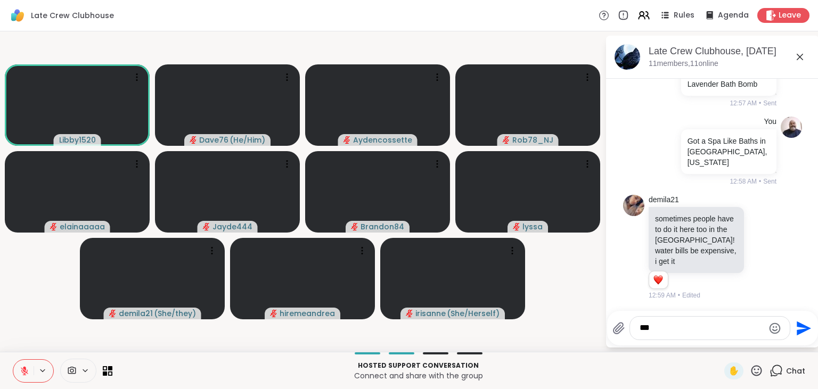
click at [806, 326] on icon "Send" at bounding box center [802, 328] width 17 height 17
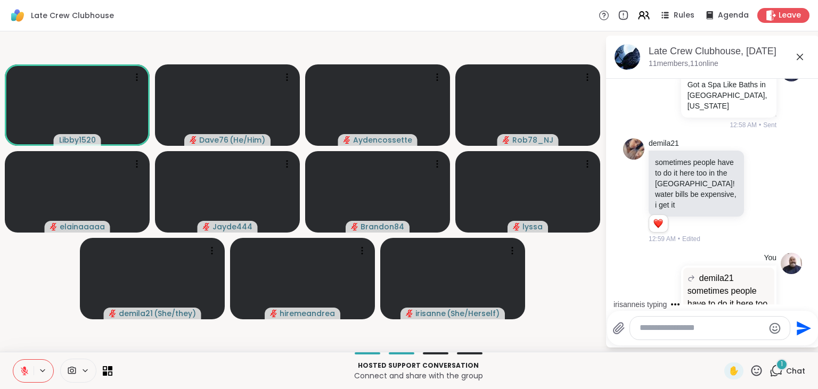
scroll to position [3147, 0]
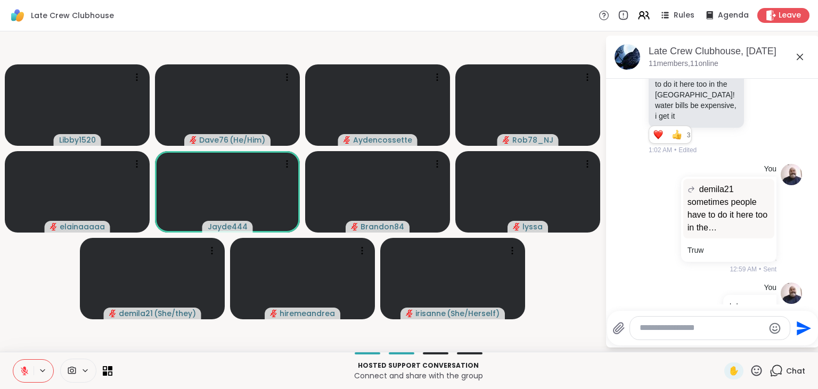
click at [755, 372] on icon at bounding box center [756, 370] width 13 height 13
click at [721, 348] on span "❤️" at bounding box center [725, 343] width 11 height 13
click at [735, 376] on span "✋" at bounding box center [734, 371] width 11 height 13
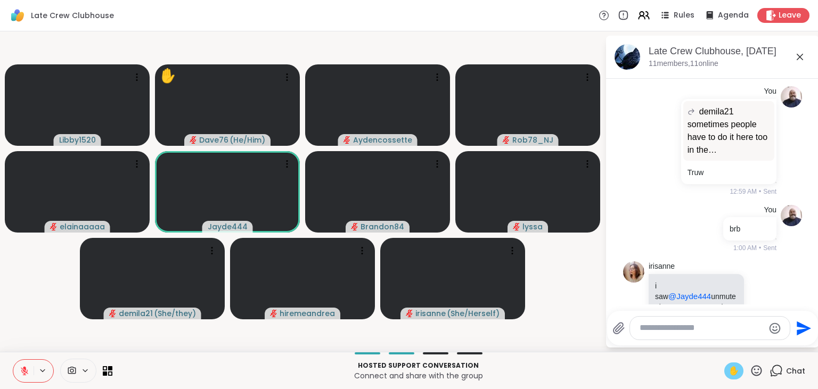
click at [762, 379] on icon at bounding box center [763, 384] width 10 height 11
click at [679, 363] on div "Select Reaction: Heart" at bounding box center [678, 368] width 10 height 10
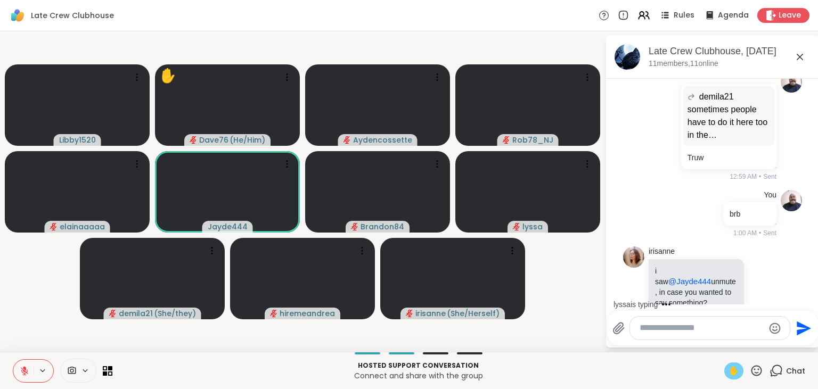
scroll to position [3297, 0]
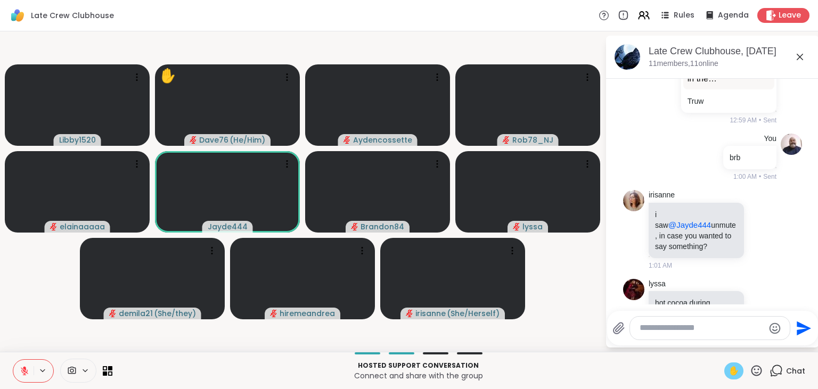
click at [743, 389] on icon at bounding box center [743, 396] width 10 height 11
click at [743, 374] on div "Select Reaction: Heart" at bounding box center [743, 379] width 10 height 10
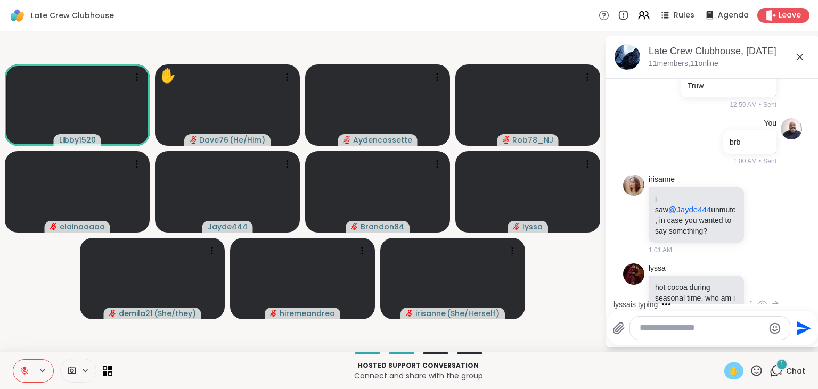
scroll to position [3369, 0]
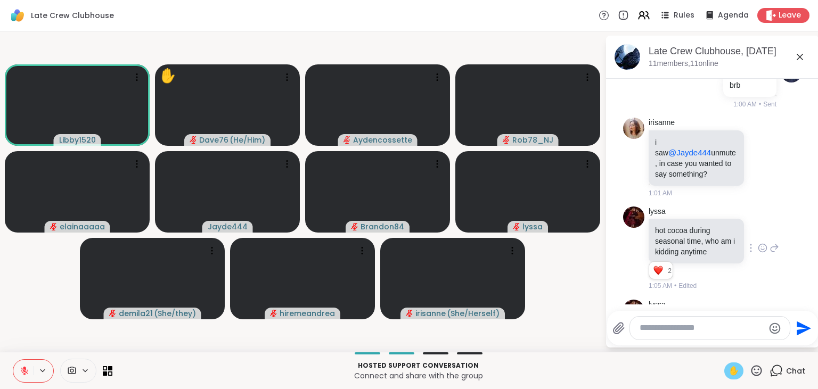
click at [751, 389] on icon at bounding box center [754, 396] width 8 height 8
click at [754, 373] on div "Select Reaction: Heart" at bounding box center [754, 378] width 10 height 10
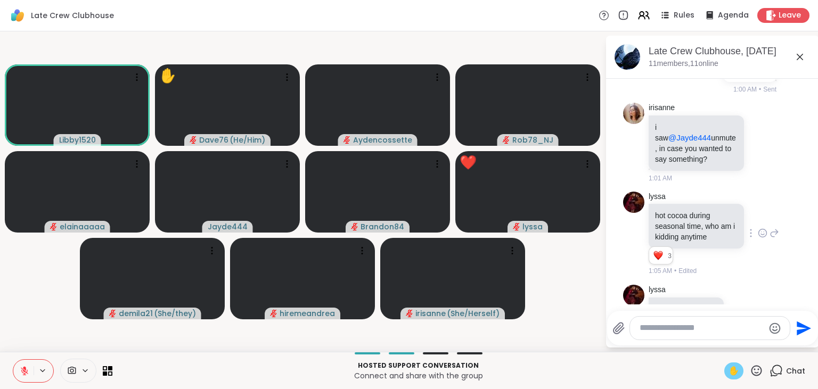
click at [758, 368] on icon at bounding box center [756, 370] width 13 height 13
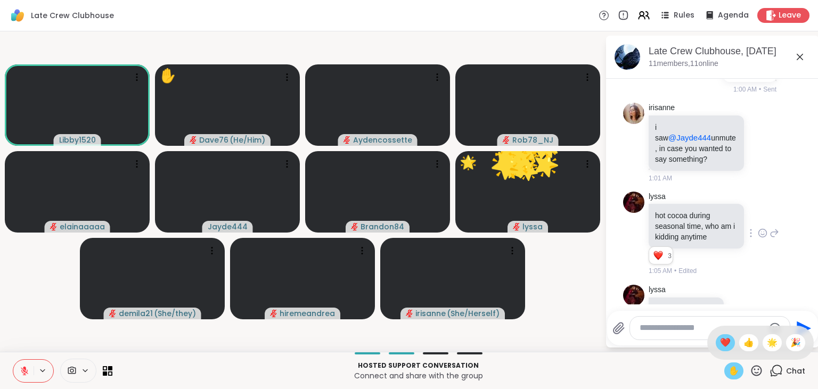
click at [720, 344] on span "❤️" at bounding box center [725, 343] width 11 height 13
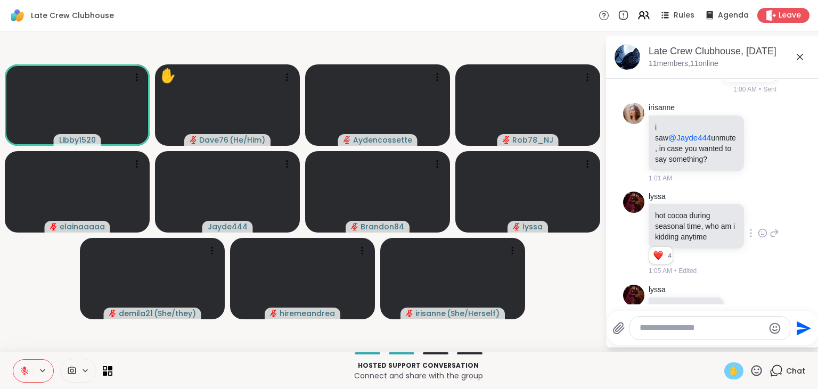
click at [733, 372] on span "✋" at bounding box center [734, 371] width 11 height 13
click at [24, 369] on icon at bounding box center [24, 369] width 3 height 4
click at [24, 369] on icon at bounding box center [25, 372] width 10 height 10
click at [761, 372] on icon at bounding box center [756, 370] width 13 height 13
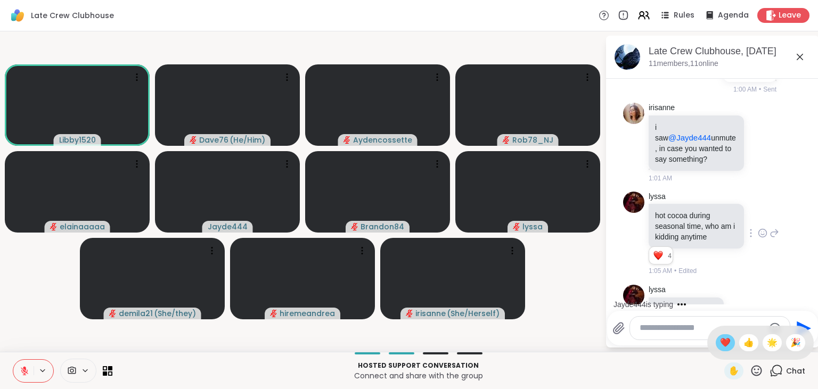
click at [721, 346] on span "❤️" at bounding box center [725, 343] width 11 height 13
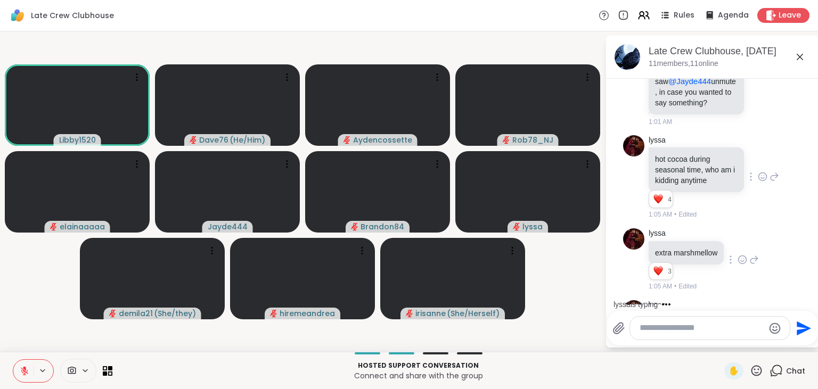
click at [746, 389] on icon at bounding box center [743, 396] width 10 height 11
click at [745, 375] on div "Select Reaction: Heart" at bounding box center [743, 380] width 10 height 10
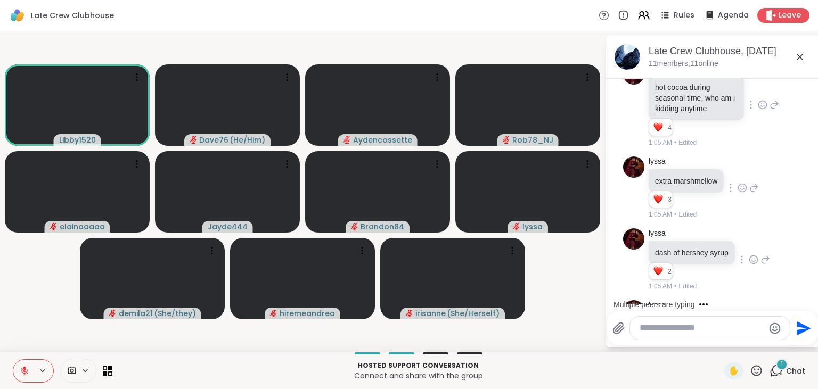
scroll to position [3569, 0]
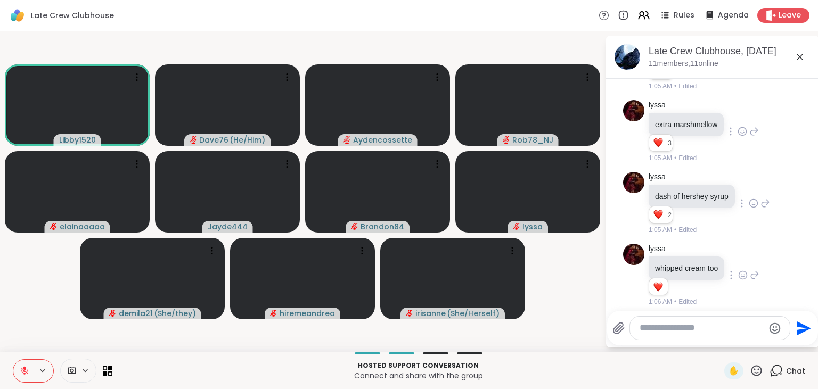
click at [22, 369] on icon at bounding box center [24, 371] width 7 height 7
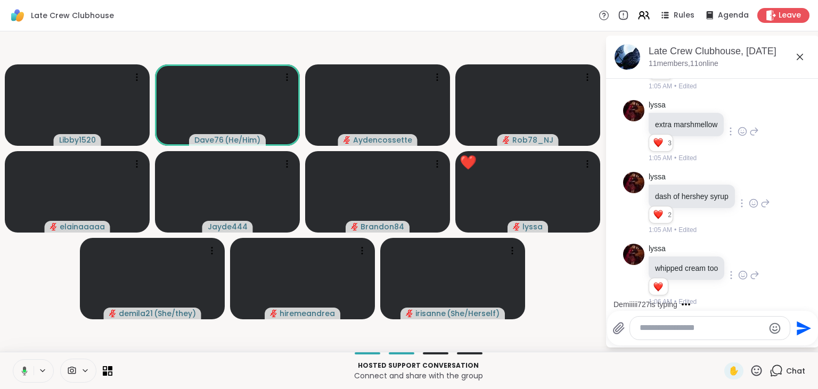
scroll to position [3724, 0]
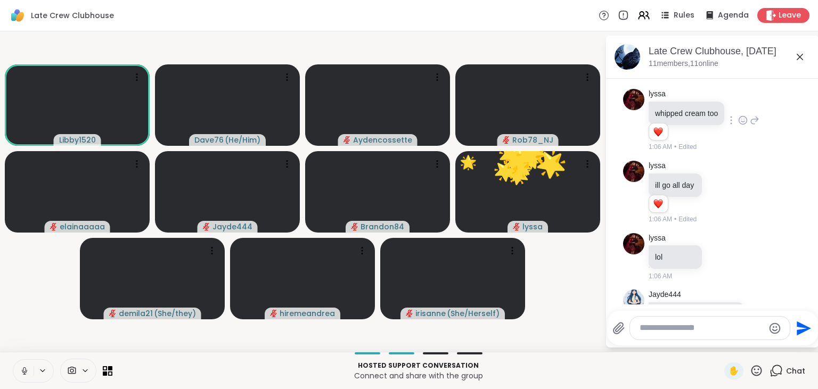
click at [25, 372] on icon at bounding box center [25, 372] width 10 height 10
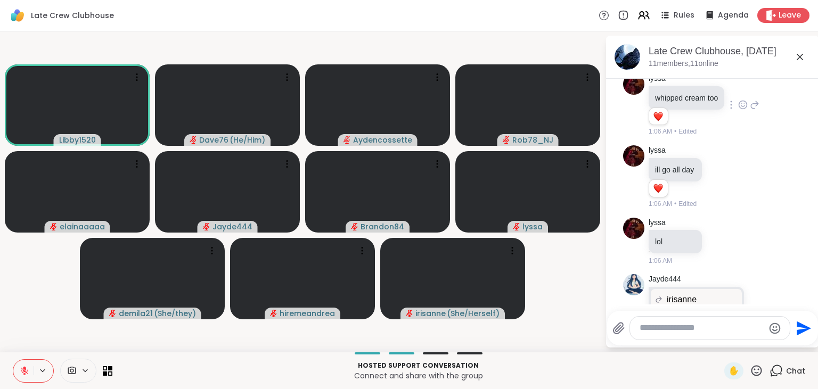
scroll to position [3795, 0]
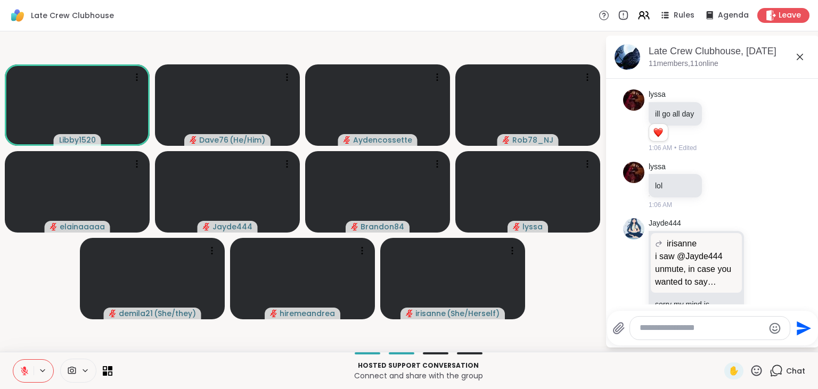
click at [758, 366] on icon at bounding box center [756, 370] width 13 height 13
click at [727, 346] on span "❤️" at bounding box center [725, 343] width 11 height 13
click at [758, 370] on icon at bounding box center [756, 370] width 13 height 13
click at [723, 345] on span "❤️" at bounding box center [725, 343] width 11 height 13
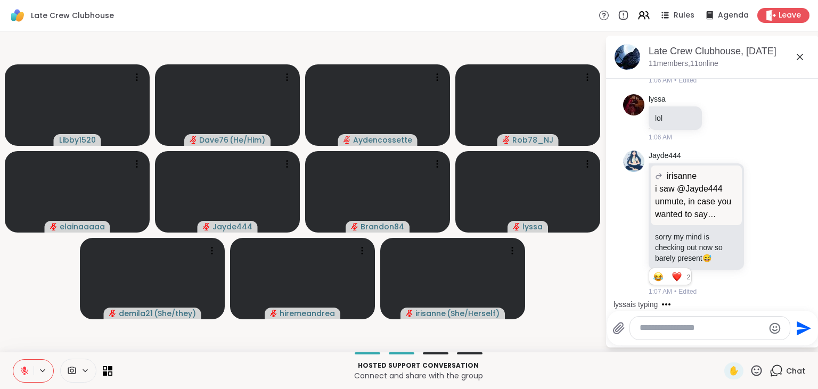
click at [690, 332] on textarea "Type your message" at bounding box center [702, 328] width 124 height 11
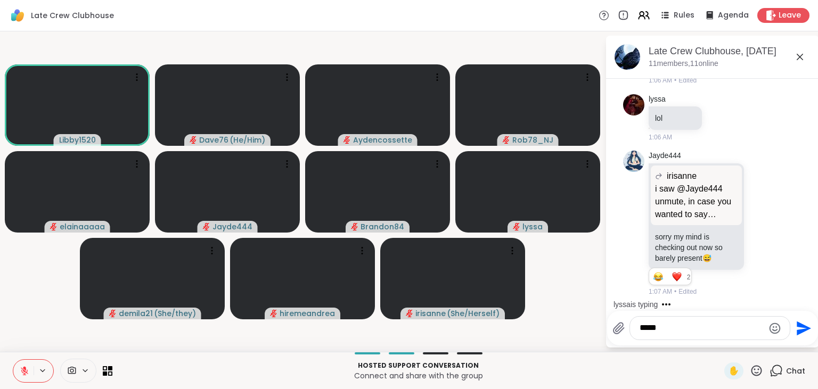
scroll to position [3983, 0]
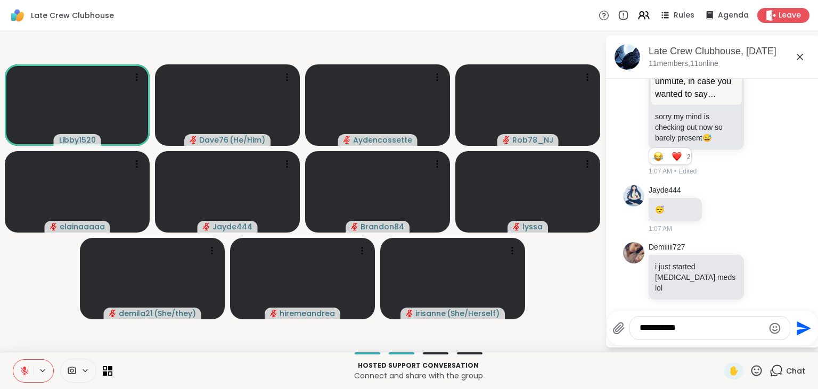
type textarea "**********"
click at [803, 327] on icon "Send" at bounding box center [804, 328] width 14 height 14
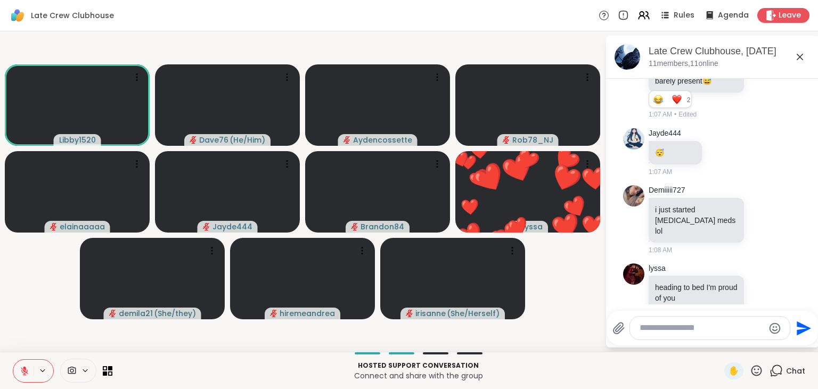
click at [766, 337] on icon at bounding box center [763, 342] width 10 height 11
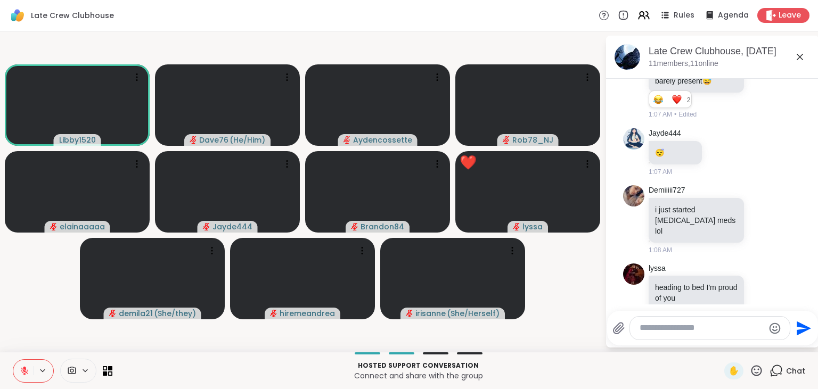
click at [682, 321] on div "Select Reaction: Heart" at bounding box center [678, 326] width 10 height 10
click at [685, 328] on textarea "Type your message" at bounding box center [702, 328] width 124 height 11
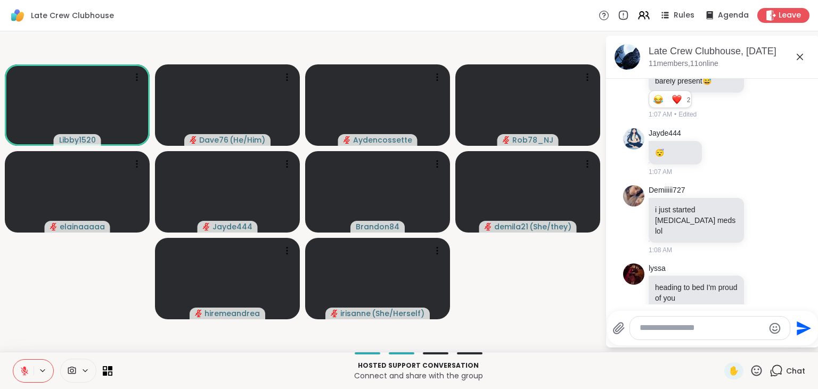
click at [776, 336] on icon at bounding box center [775, 342] width 10 height 13
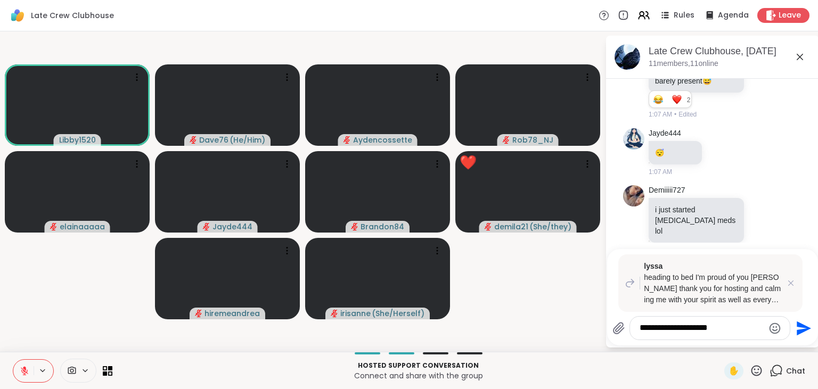
type textarea "**********"
click at [807, 332] on icon "Send" at bounding box center [802, 328] width 17 height 17
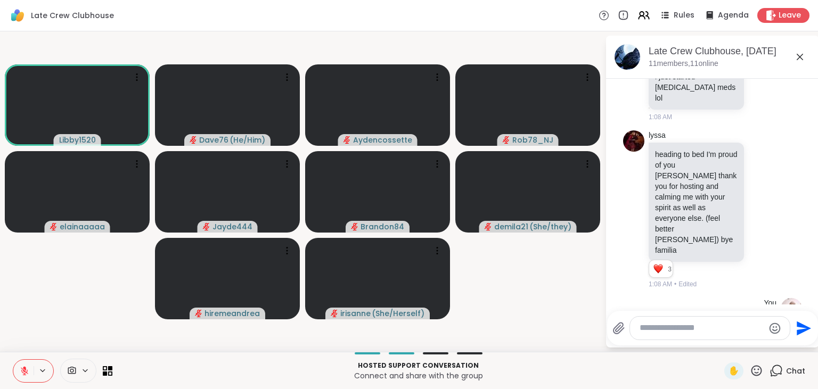
click at [759, 377] on icon at bounding box center [756, 370] width 13 height 13
click at [720, 345] on span "❤️" at bounding box center [725, 343] width 11 height 13
click at [755, 370] on icon at bounding box center [756, 370] width 13 height 13
click at [725, 349] on span "❤️" at bounding box center [725, 343] width 11 height 13
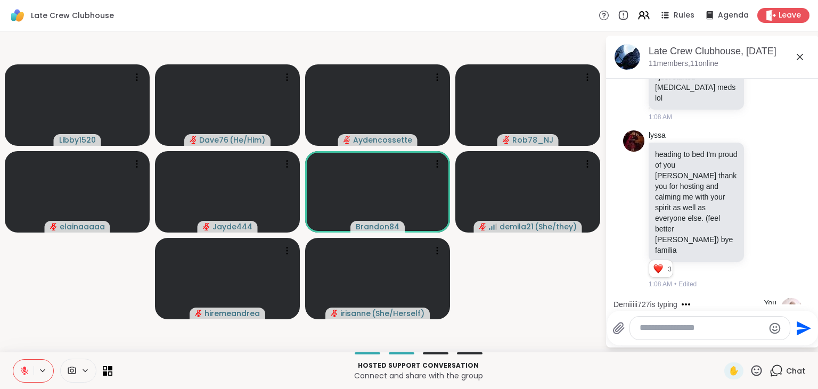
scroll to position [4230, 0]
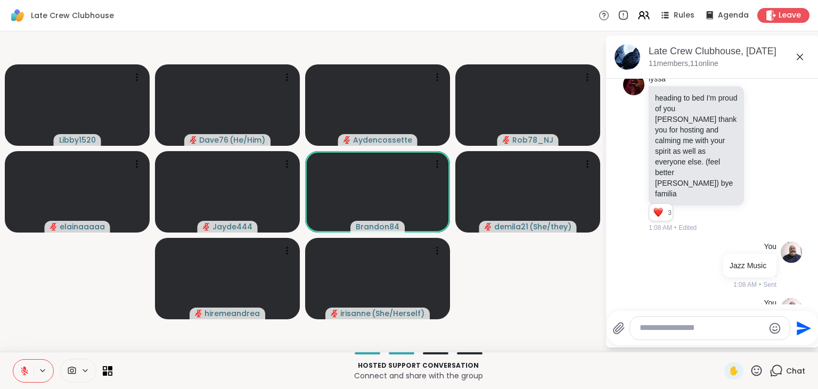
click at [759, 374] on icon at bounding box center [757, 370] width 11 height 11
click at [723, 352] on div "❤️" at bounding box center [725, 343] width 19 height 17
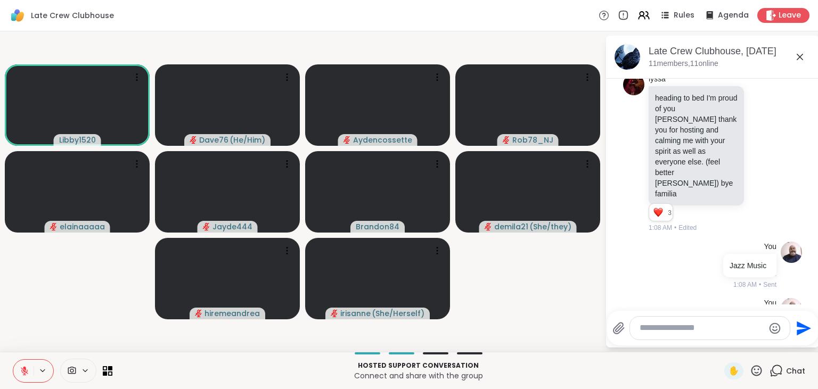
click at [757, 370] on icon at bounding box center [756, 370] width 13 height 13
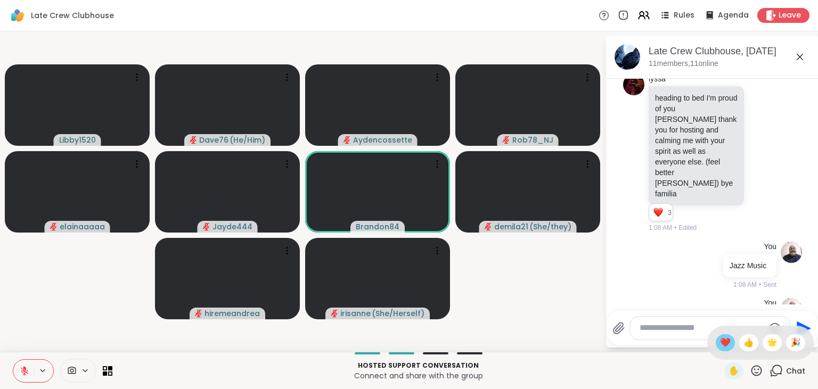
click at [720, 346] on span "❤️" at bounding box center [725, 343] width 11 height 13
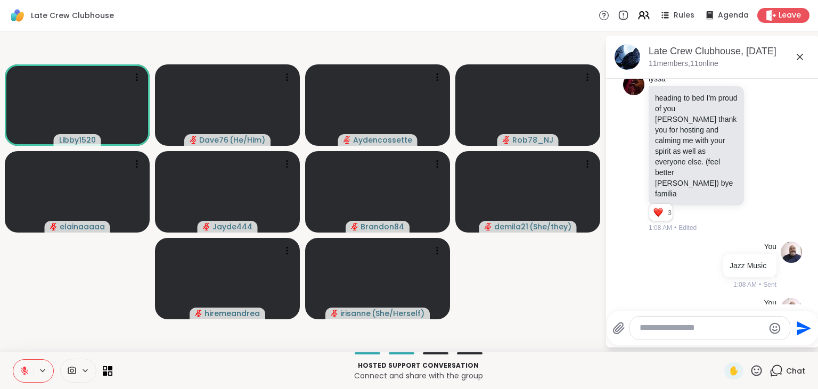
click at [755, 365] on icon at bounding box center [756, 370] width 13 height 13
click at [723, 344] on span "❤️" at bounding box center [725, 343] width 11 height 13
click at [670, 329] on textarea "Type your message" at bounding box center [702, 328] width 124 height 11
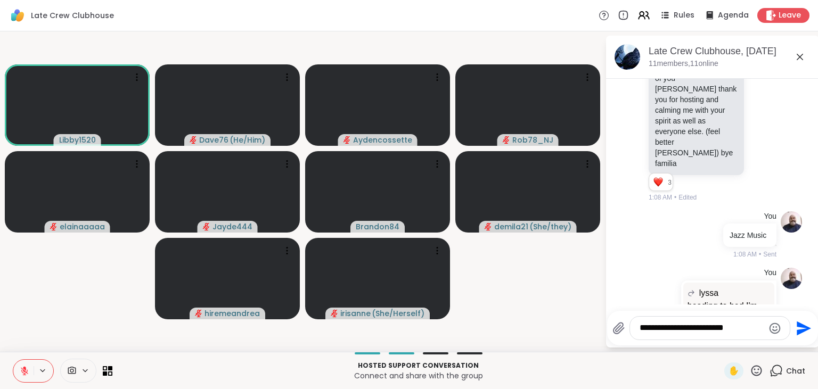
type textarea "**********"
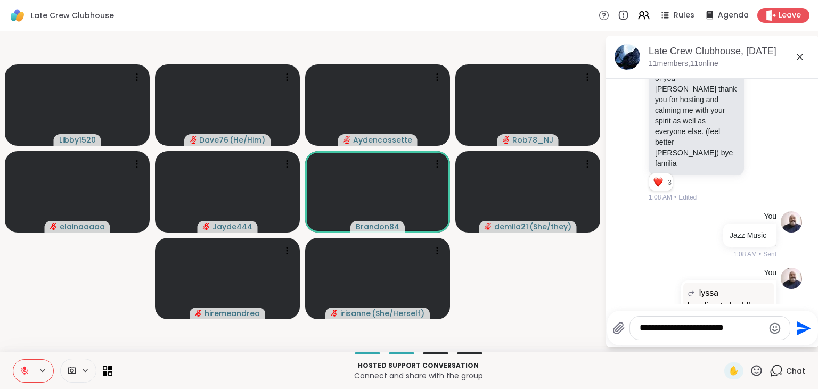
click at [797, 329] on icon "Send" at bounding box center [802, 328] width 17 height 17
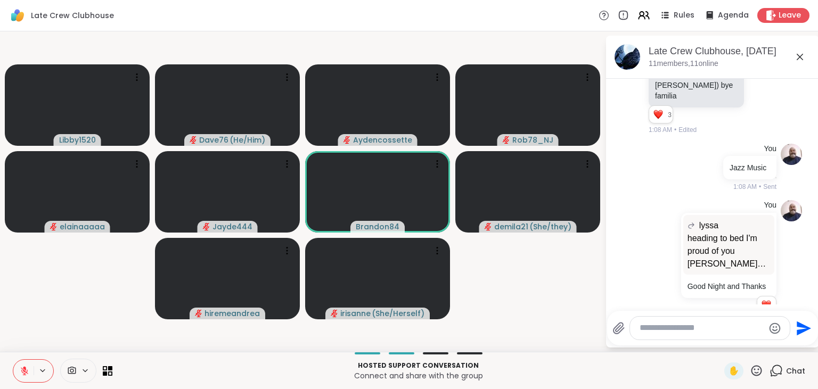
click at [699, 330] on textarea "Type your message" at bounding box center [702, 328] width 124 height 11
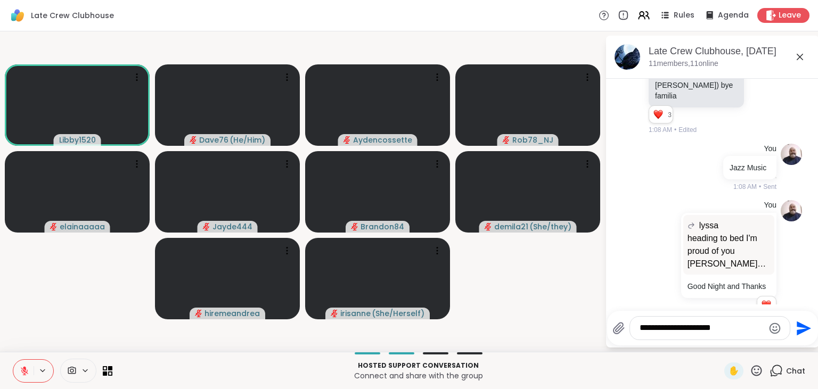
type textarea "**********"
click at [801, 326] on icon "Send" at bounding box center [804, 328] width 14 height 14
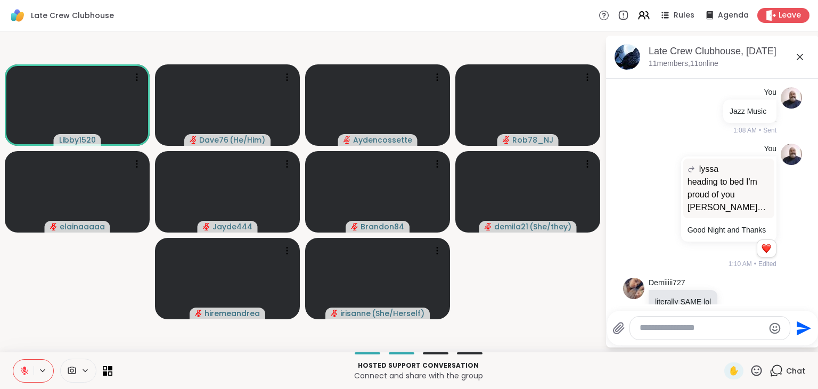
click at [760, 370] on icon at bounding box center [757, 370] width 11 height 11
click at [725, 344] on span "❤️" at bounding box center [725, 343] width 11 height 13
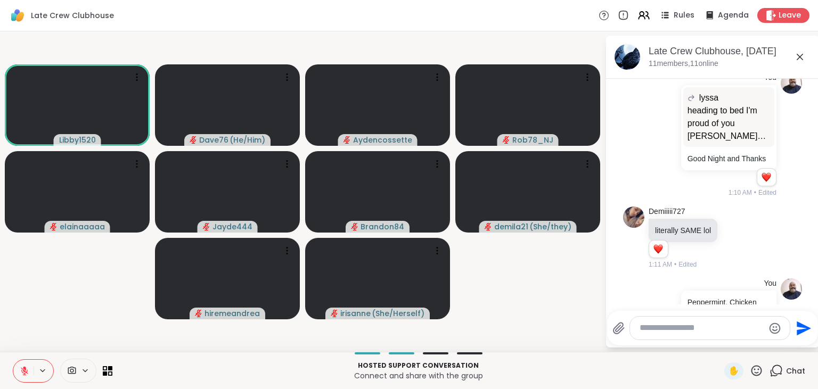
click at [692, 329] on textarea "Type your message" at bounding box center [702, 328] width 124 height 11
click at [755, 372] on icon at bounding box center [756, 370] width 13 height 13
click at [723, 348] on span "❤️" at bounding box center [725, 343] width 11 height 13
click at [704, 327] on textarea "Type your message" at bounding box center [702, 328] width 124 height 11
click at [759, 368] on icon at bounding box center [756, 370] width 13 height 13
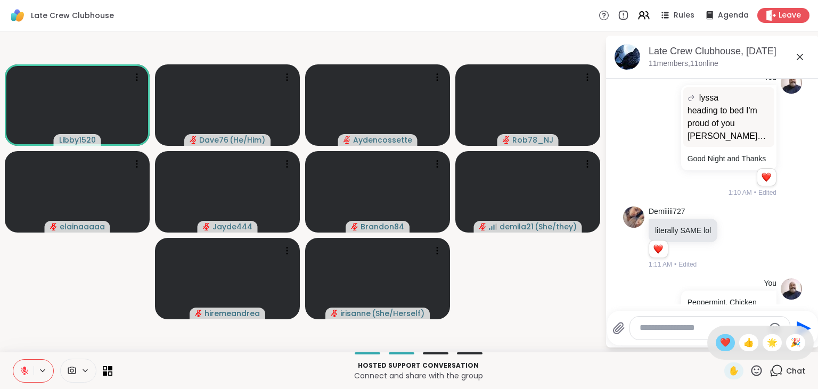
click at [720, 344] on span "❤️" at bounding box center [725, 343] width 11 height 13
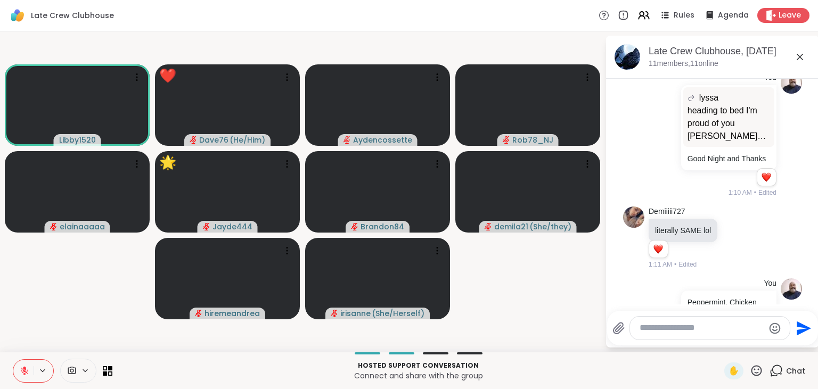
click at [758, 373] on icon at bounding box center [756, 370] width 13 height 13
click at [726, 346] on span "❤️" at bounding box center [725, 343] width 11 height 13
click at [726, 346] on div "Send" at bounding box center [712, 328] width 211 height 35
click at [692, 331] on textarea "Type your message" at bounding box center [702, 328] width 124 height 11
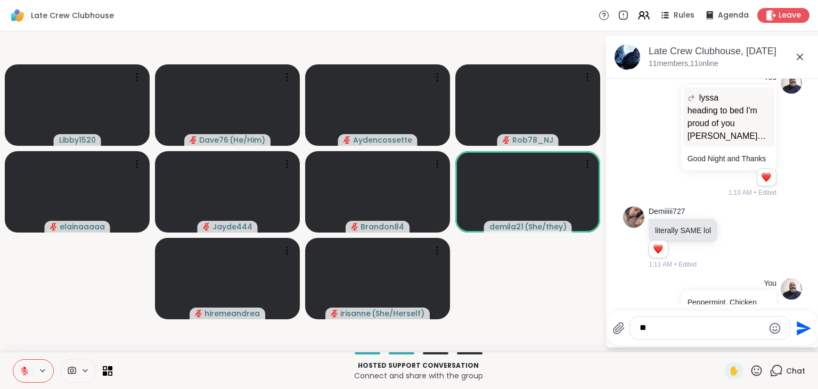
type textarea "*"
type textarea "**********"
click at [803, 331] on icon "Send" at bounding box center [804, 328] width 14 height 14
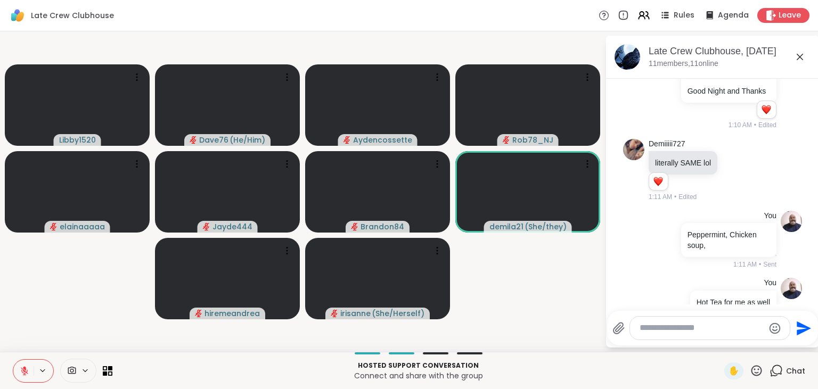
click at [721, 333] on textarea "Type your message" at bounding box center [702, 328] width 124 height 11
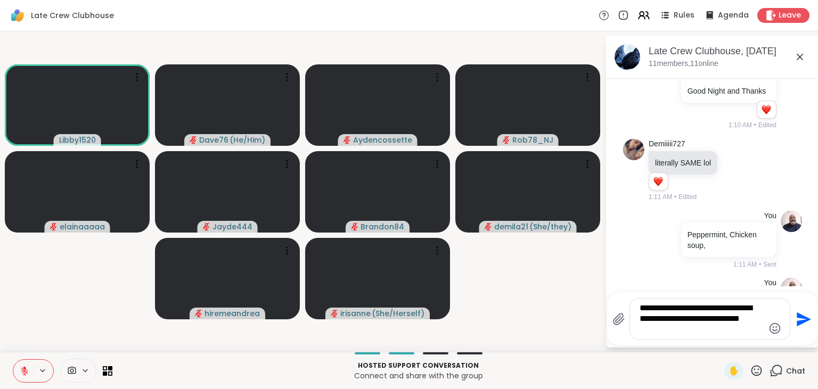
type textarea "**********"
click at [804, 322] on icon "Send" at bounding box center [804, 319] width 14 height 14
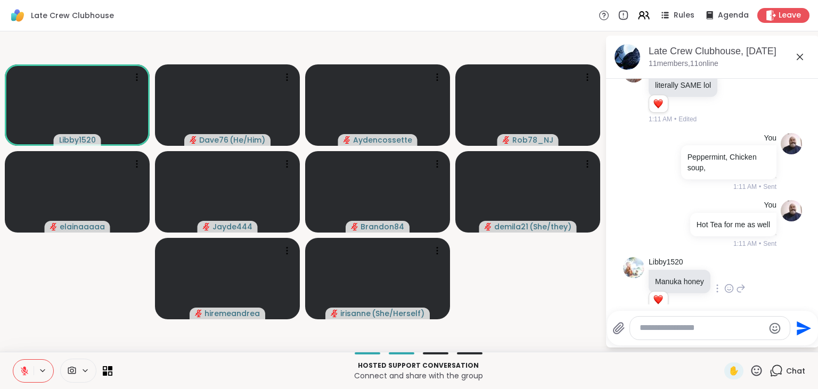
scroll to position [4680, 0]
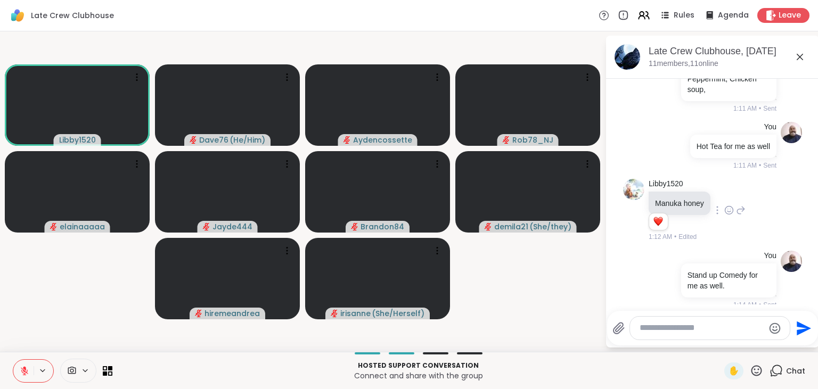
click at [760, 375] on icon at bounding box center [756, 370] width 13 height 13
click at [723, 345] on span "❤️" at bounding box center [725, 343] width 11 height 13
click at [760, 370] on icon at bounding box center [757, 370] width 11 height 11
click at [724, 343] on span "❤️" at bounding box center [725, 343] width 11 height 13
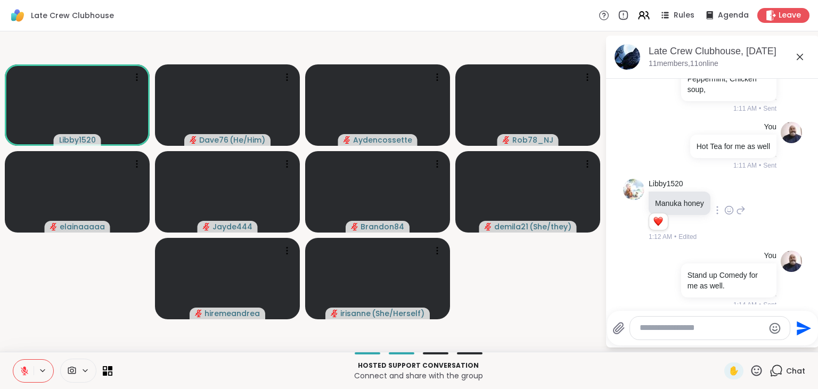
click at [702, 331] on textarea "Type your message" at bounding box center [702, 328] width 124 height 11
type textarea "*"
type textarea "*********"
click at [802, 332] on icon "Send" at bounding box center [804, 328] width 14 height 14
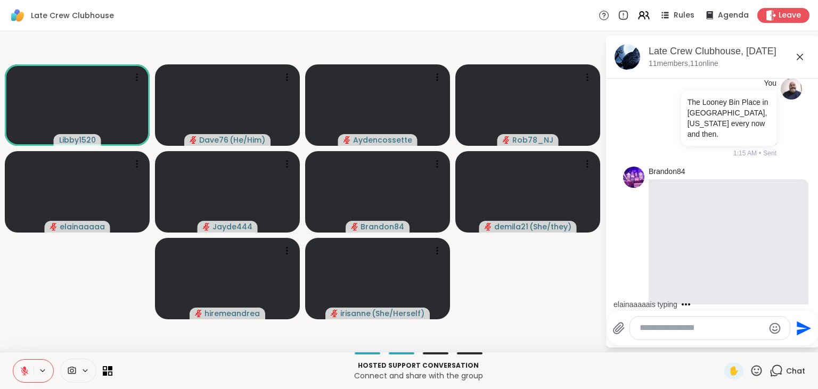
scroll to position [4976, 0]
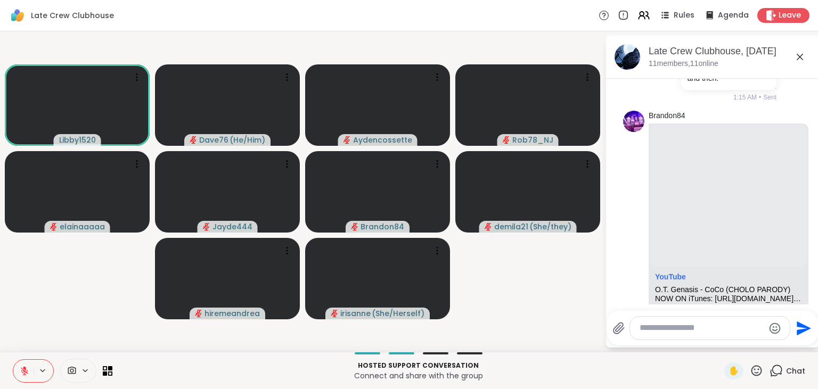
click at [703, 325] on textarea "Type your message" at bounding box center [702, 328] width 124 height 11
type textarea "**********"
click at [801, 330] on icon "Send" at bounding box center [804, 328] width 14 height 14
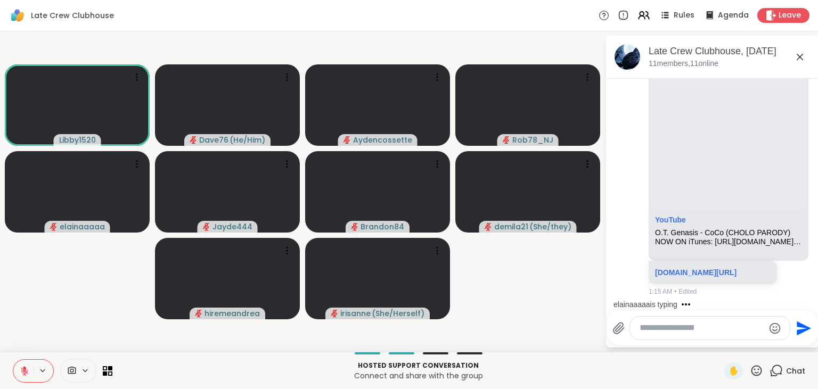
scroll to position [5111, 0]
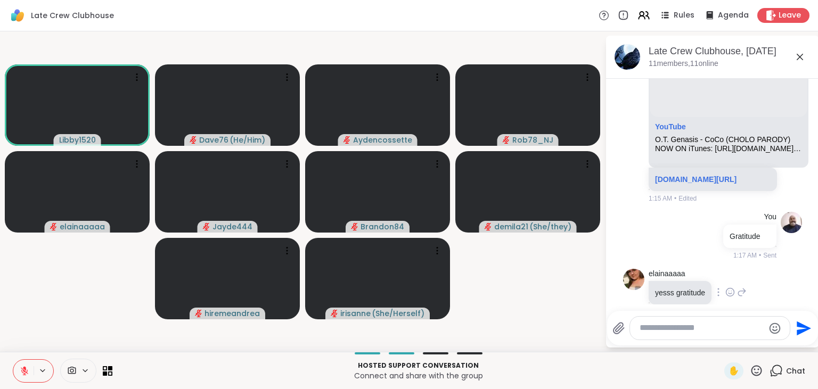
click at [729, 288] on icon at bounding box center [731, 292] width 8 height 8
click at [729, 271] on div "Select Reaction: Heart" at bounding box center [731, 276] width 10 height 10
click at [674, 333] on textarea "Type your message" at bounding box center [702, 328] width 124 height 11
type textarea "*"
click at [802, 326] on icon "Send" at bounding box center [804, 328] width 14 height 14
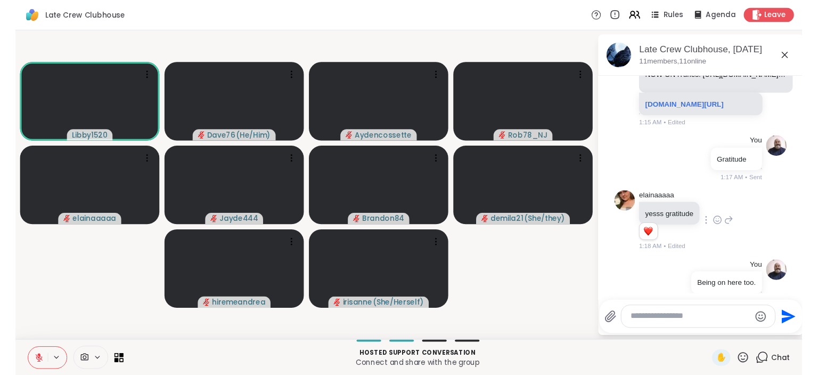
scroll to position [5213, 0]
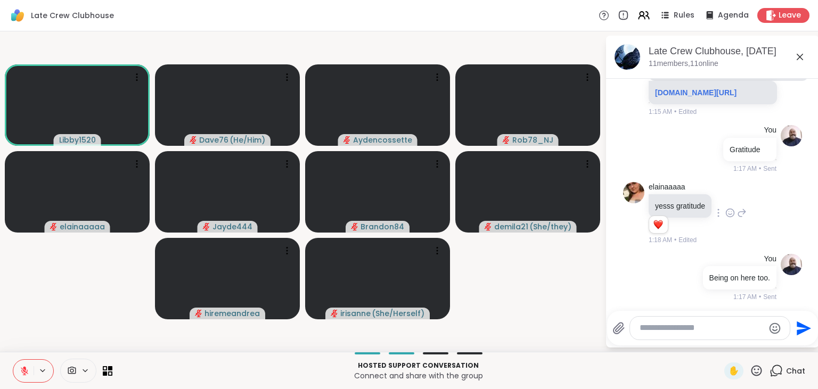
click at [754, 374] on icon at bounding box center [756, 370] width 13 height 13
click at [716, 345] on div "❤️" at bounding box center [725, 343] width 19 height 17
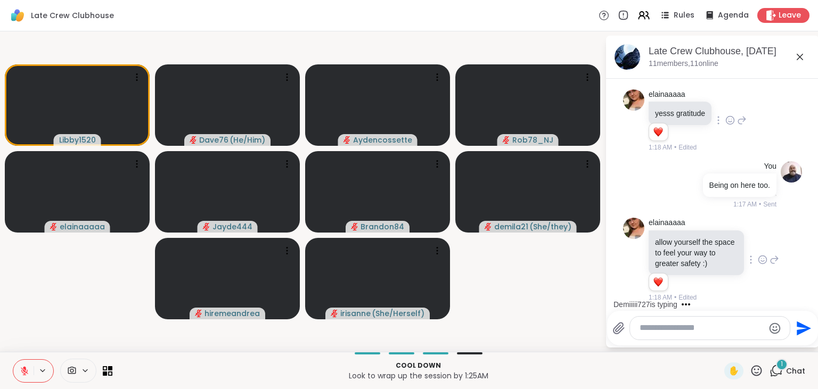
scroll to position [5281, 0]
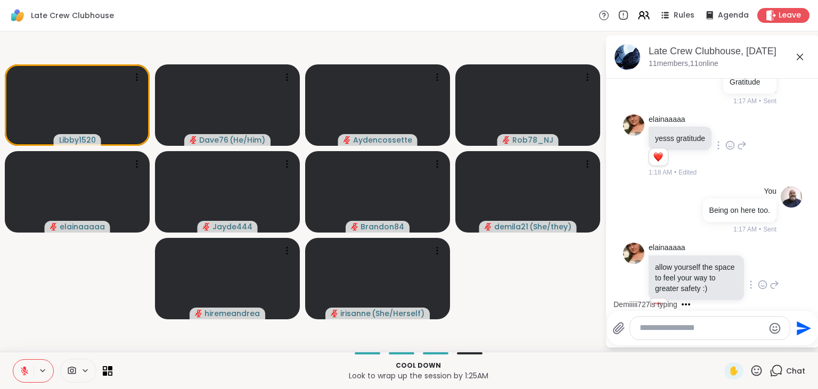
click at [616, 329] on icon at bounding box center [619, 328] width 13 height 13
click at [0, 0] on input "file" at bounding box center [0, 0] width 0 height 0
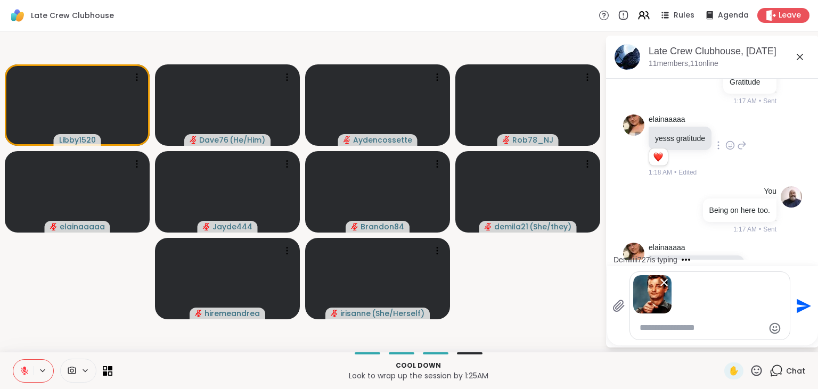
click at [800, 303] on icon "Send" at bounding box center [804, 306] width 14 height 14
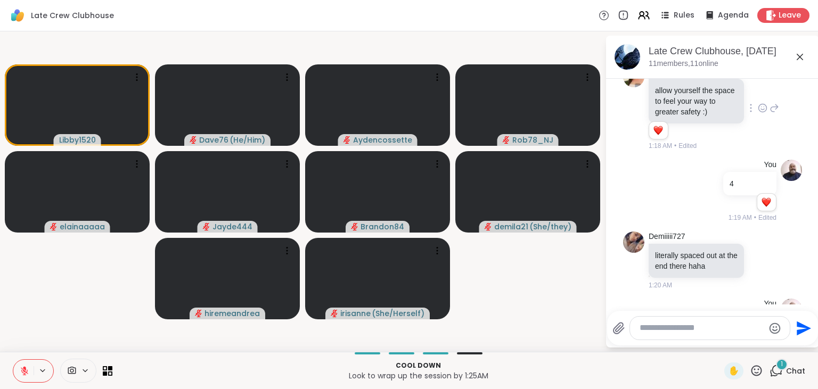
scroll to position [5546, 0]
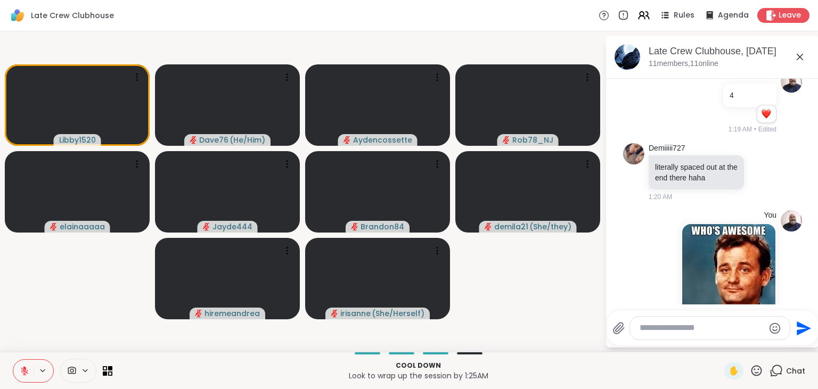
click at [699, 336] on div at bounding box center [710, 328] width 160 height 23
click at [697, 331] on textarea "Type your message" at bounding box center [702, 328] width 124 height 11
type textarea "*"
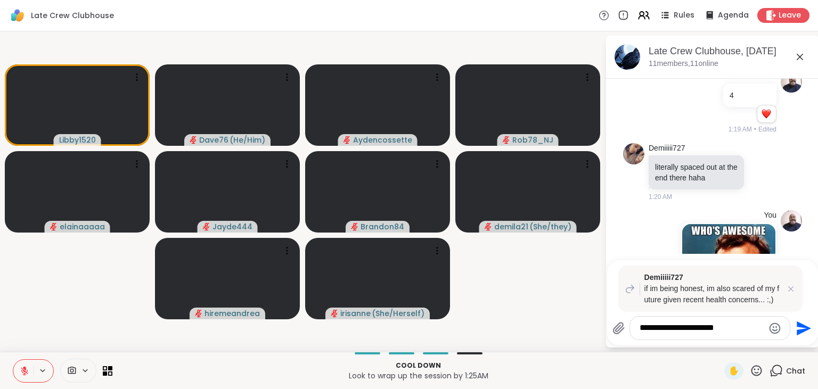
type textarea "**********"
click at [803, 332] on icon "Send" at bounding box center [802, 328] width 17 height 17
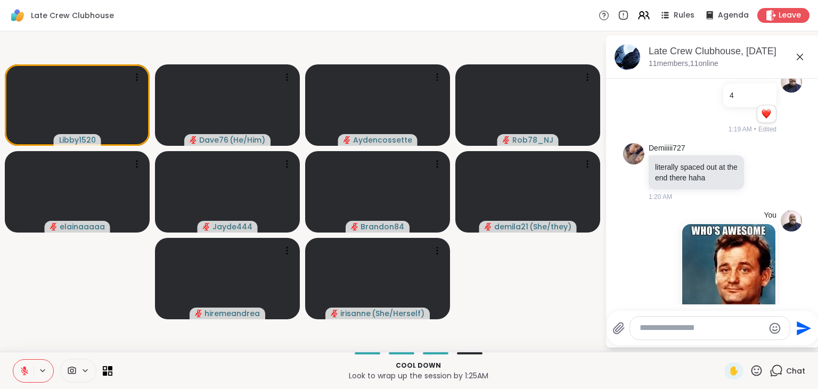
scroll to position [5664, 0]
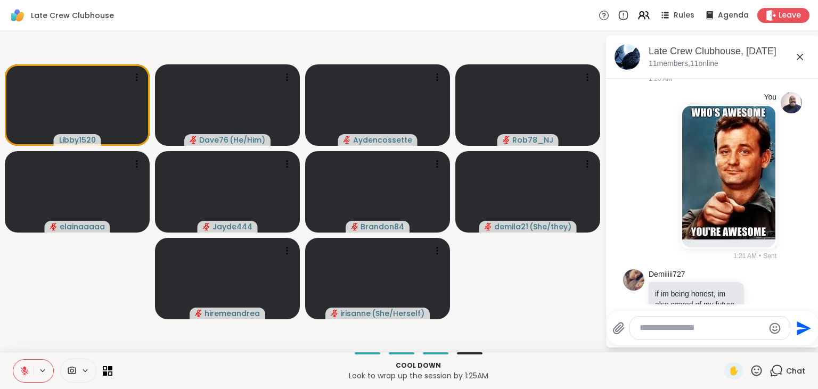
click at [715, 329] on textarea "Type your message" at bounding box center [702, 328] width 124 height 11
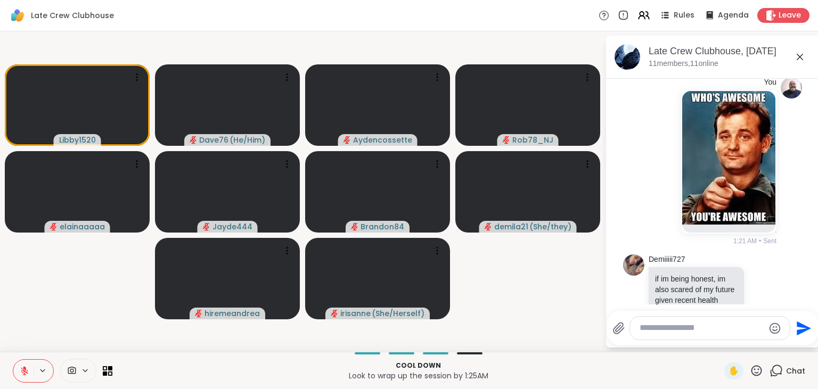
click at [692, 328] on textarea "Type your message" at bounding box center [702, 328] width 124 height 11
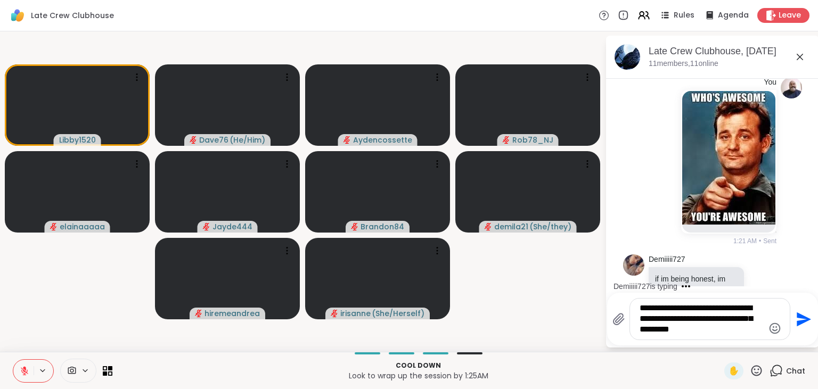
scroll to position [5697, 0]
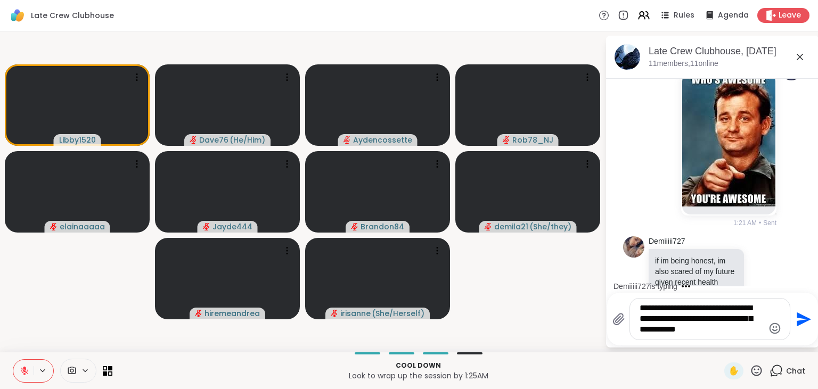
type textarea "**********"
click at [801, 316] on icon "Send" at bounding box center [804, 319] width 14 height 14
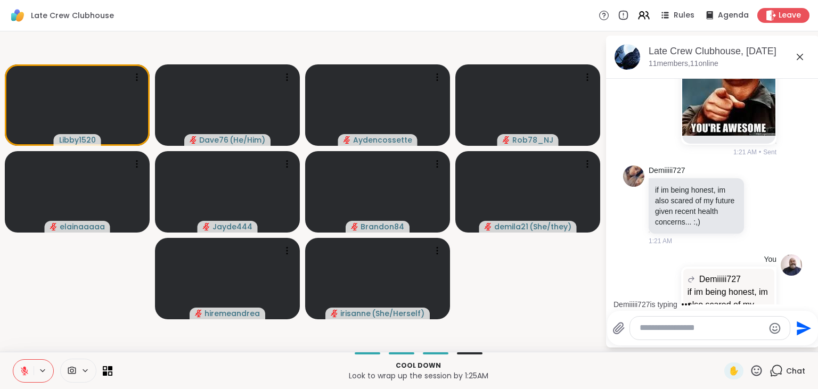
scroll to position [5835, 0]
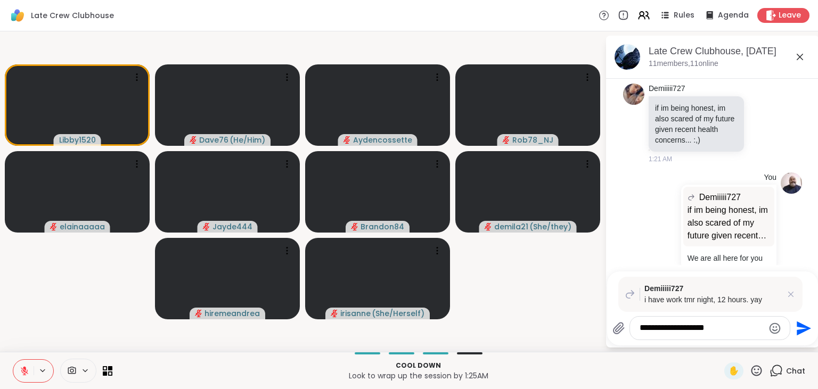
type textarea "**********"
click at [810, 325] on button "Send" at bounding box center [803, 328] width 24 height 24
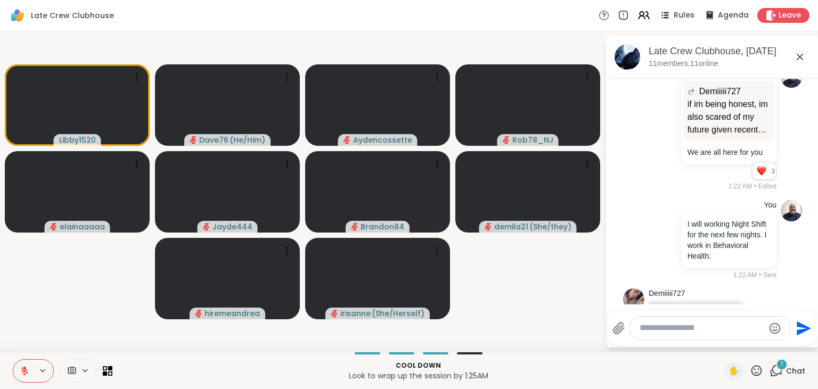
scroll to position [6023, 0]
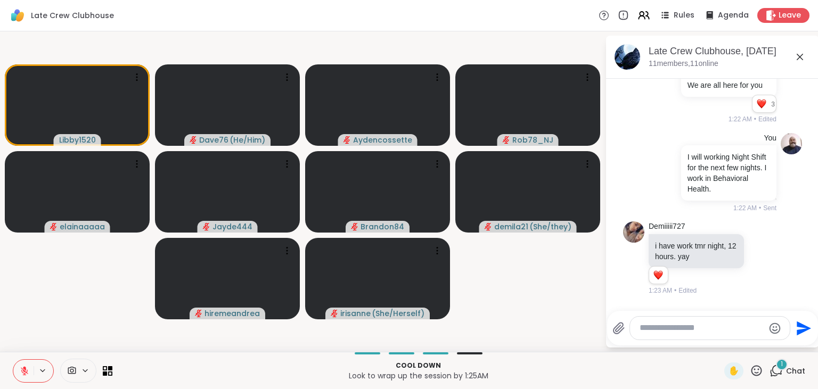
click at [756, 373] on icon at bounding box center [757, 370] width 11 height 11
click at [720, 341] on span "❤️" at bounding box center [725, 343] width 11 height 13
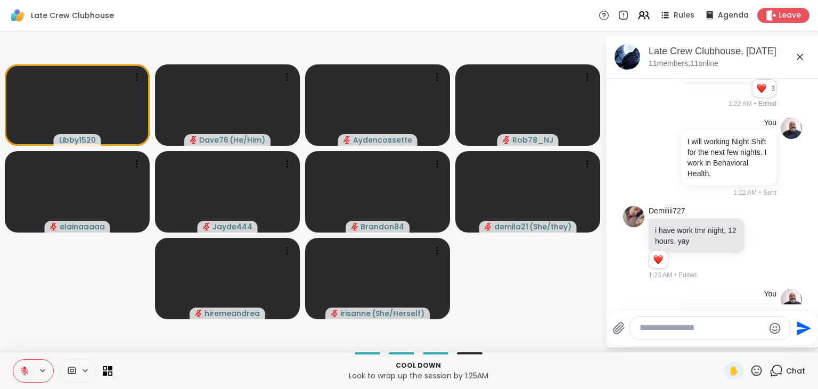
click at [692, 327] on textarea "Type your message" at bounding box center [702, 328] width 124 height 11
click at [757, 370] on icon at bounding box center [756, 370] width 13 height 13
click at [720, 344] on span "❤️" at bounding box center [725, 343] width 11 height 13
click at [762, 374] on icon at bounding box center [757, 370] width 11 height 11
click at [725, 341] on span "❤️" at bounding box center [725, 343] width 11 height 13
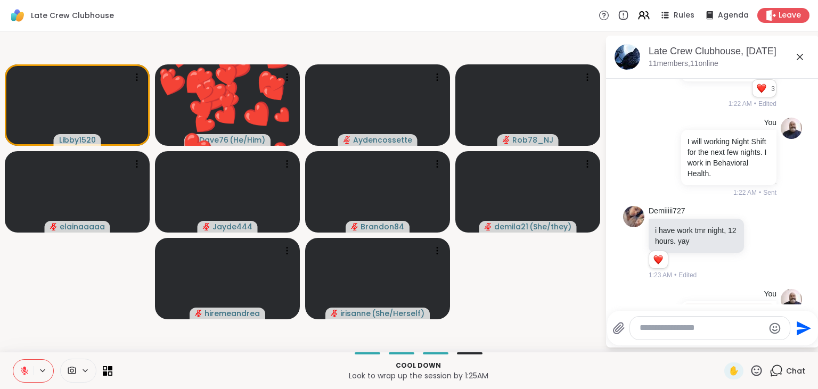
click at [696, 329] on textarea "Type your message" at bounding box center [702, 328] width 124 height 11
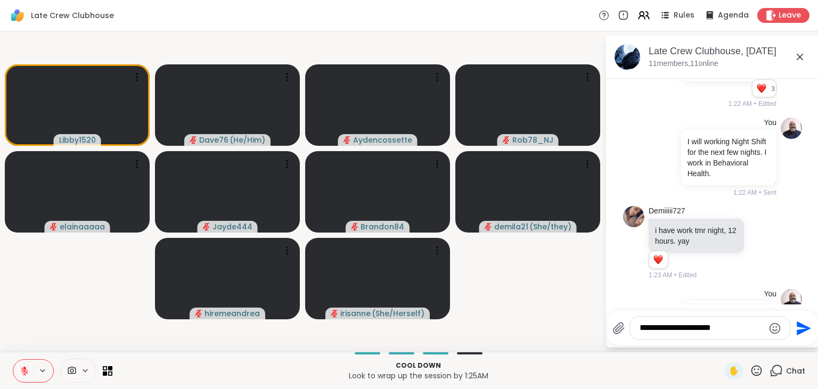
type textarea "**********"
click at [804, 331] on icon "Send" at bounding box center [804, 328] width 14 height 14
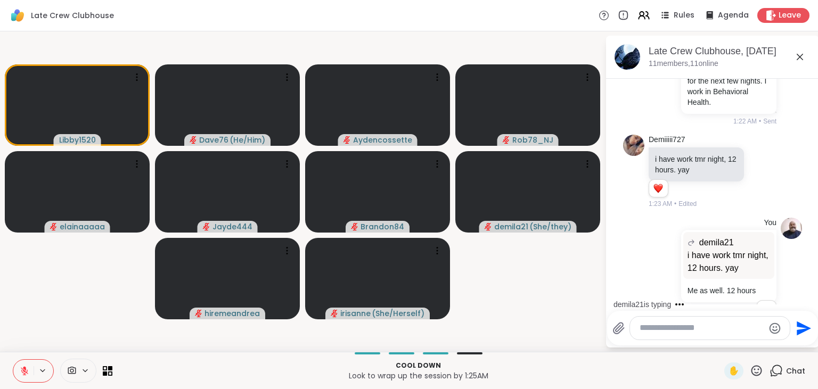
click at [692, 327] on textarea "Type your message" at bounding box center [702, 328] width 124 height 11
type textarea "*"
click at [759, 374] on icon at bounding box center [757, 370] width 11 height 11
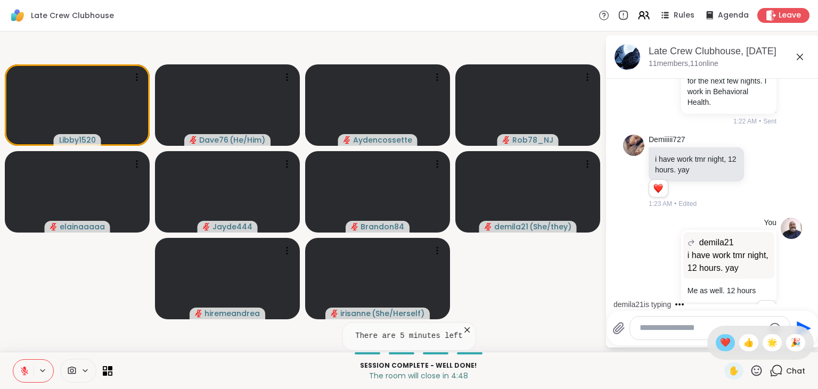
click at [728, 347] on div "❤️" at bounding box center [725, 343] width 19 height 17
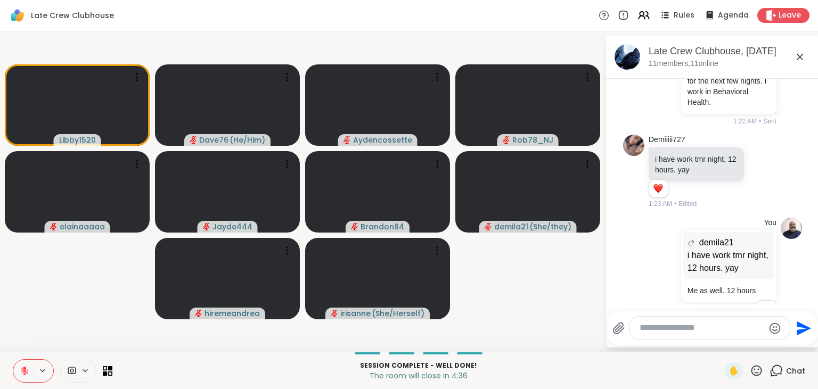
click at [756, 371] on icon at bounding box center [756, 370] width 13 height 13
click at [722, 344] on span "❤️" at bounding box center [725, 343] width 11 height 13
click at [679, 330] on textarea "Type your message" at bounding box center [702, 328] width 124 height 11
type textarea "**********"
click at [801, 325] on icon "Send" at bounding box center [802, 324] width 17 height 17
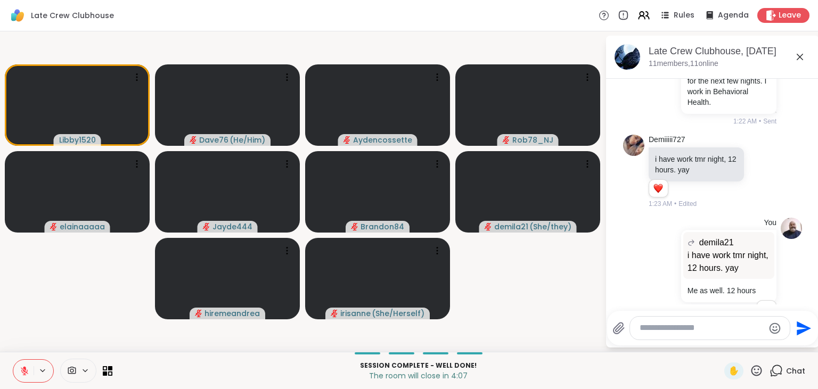
scroll to position [6188, 0]
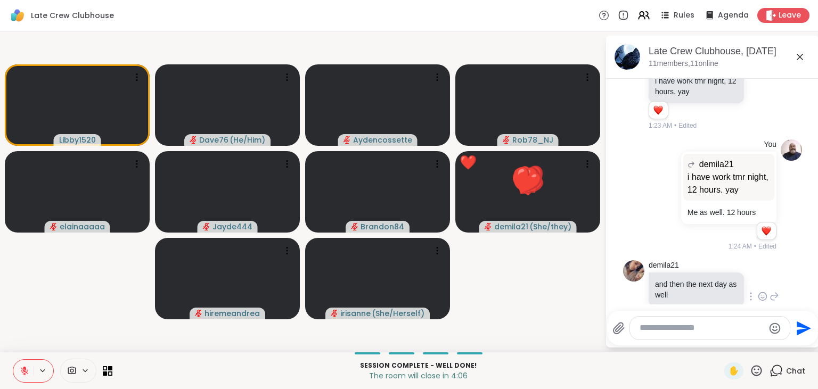
click at [760, 369] on icon at bounding box center [756, 370] width 13 height 13
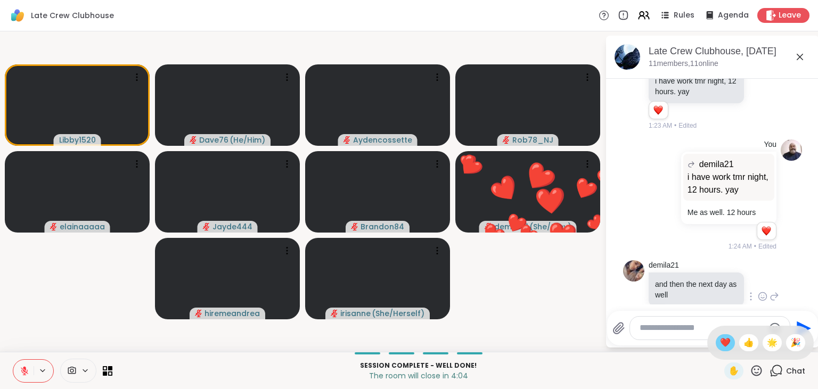
click at [720, 342] on span "❤️" at bounding box center [725, 343] width 11 height 13
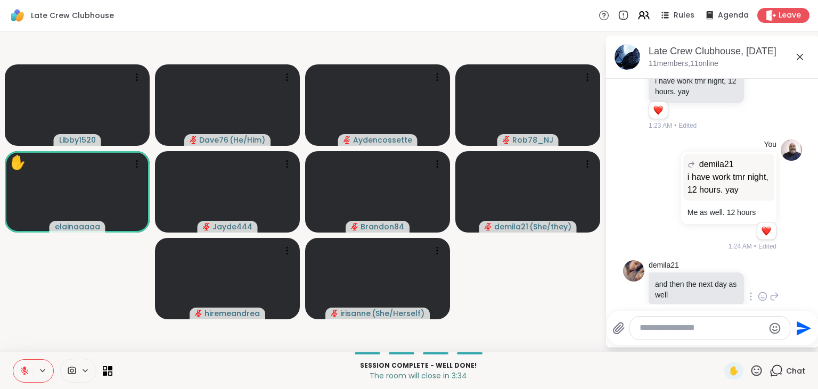
click at [756, 375] on icon at bounding box center [756, 370] width 13 height 13
click at [721, 348] on span "❤️" at bounding box center [725, 343] width 11 height 13
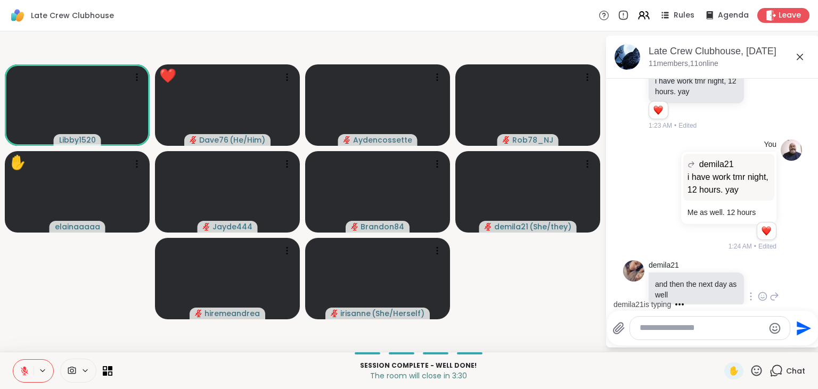
click at [754, 368] on icon at bounding box center [757, 370] width 11 height 11
click at [791, 337] on span "🎉" at bounding box center [796, 343] width 11 height 13
click at [658, 331] on textarea "Type your message" at bounding box center [702, 328] width 124 height 11
type textarea "**********"
click at [799, 329] on icon "Send" at bounding box center [802, 328] width 17 height 17
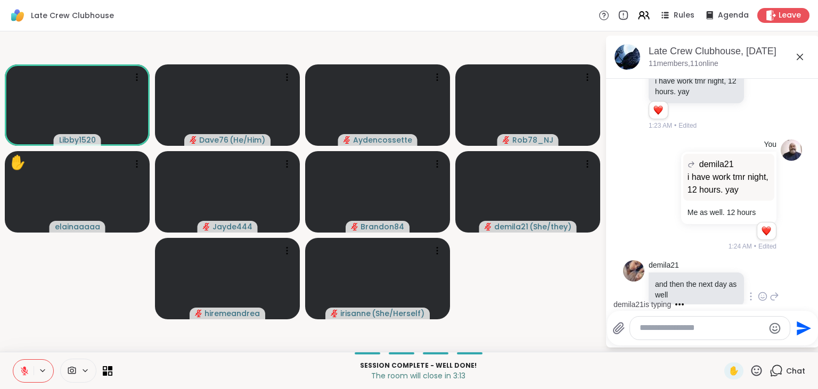
scroll to position [6245, 0]
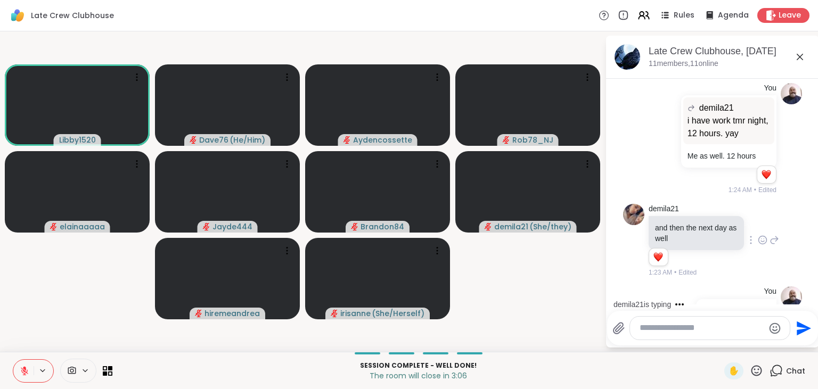
click at [761, 373] on icon at bounding box center [756, 370] width 13 height 13
click at [725, 350] on div "❤️" at bounding box center [725, 343] width 19 height 17
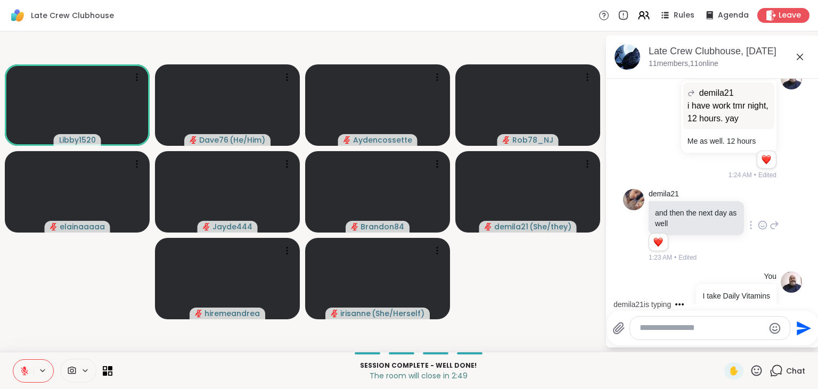
scroll to position [6338, 0]
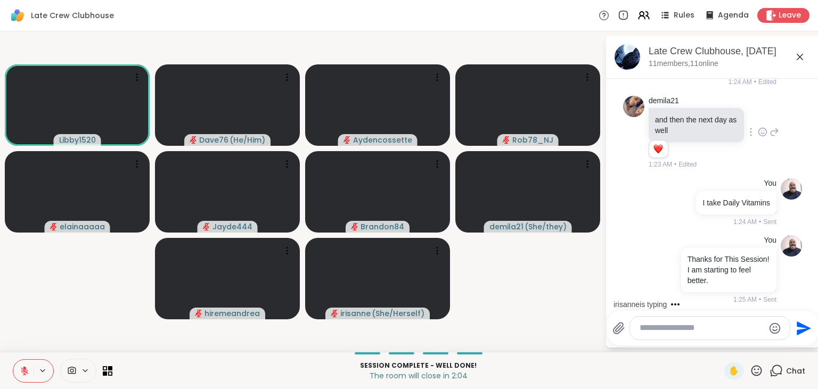
scroll to position [6410, 0]
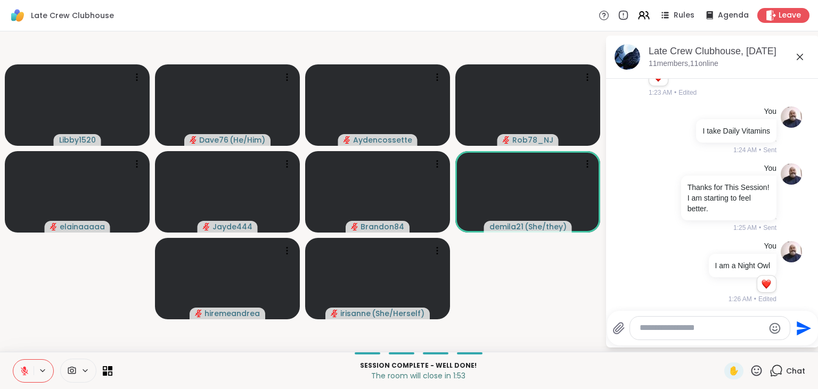
click at [773, 330] on icon "Emoji picker" at bounding box center [775, 328] width 11 height 11
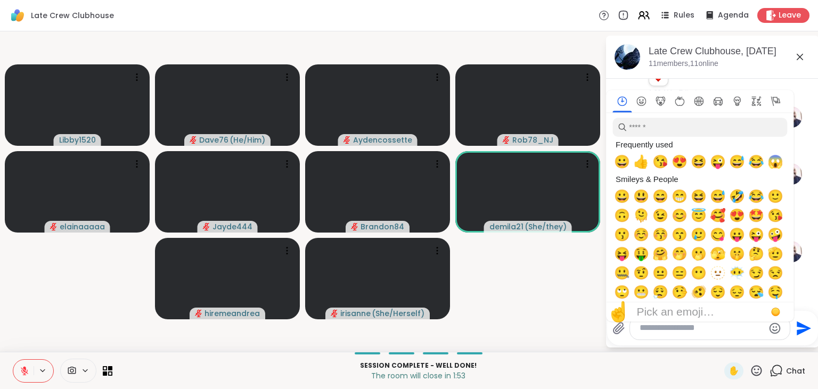
scroll to position [6492, 0]
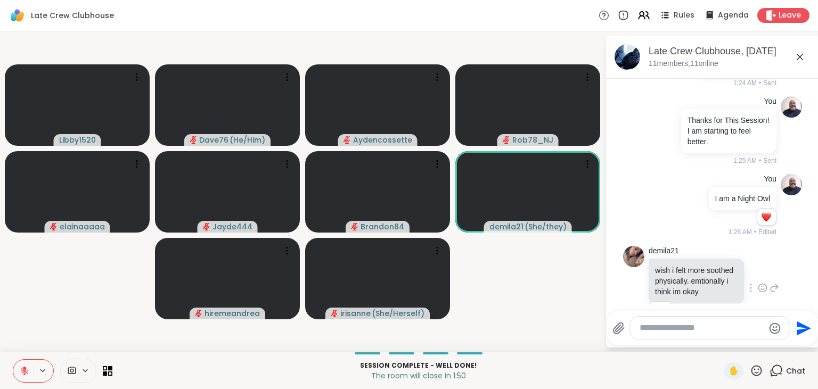
click at [688, 377] on p "The room will close in 1:50" at bounding box center [418, 376] width 599 height 11
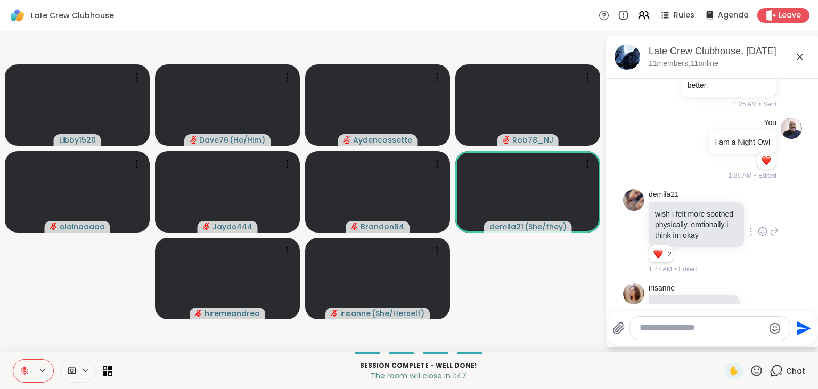
click at [755, 374] on icon at bounding box center [756, 370] width 13 height 13
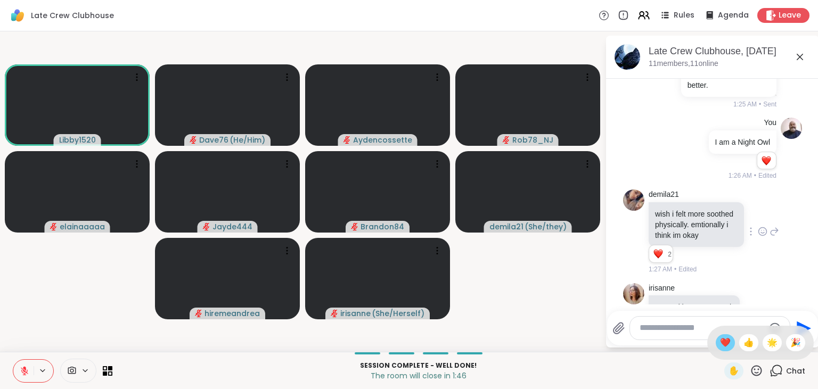
click at [726, 348] on span "❤️" at bounding box center [725, 343] width 11 height 13
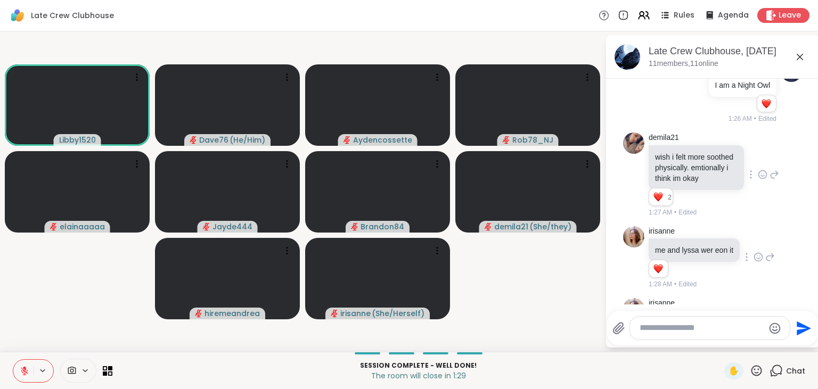
click at [758, 370] on icon at bounding box center [756, 370] width 13 height 13
click at [720, 342] on span "❤️" at bounding box center [725, 343] width 11 height 13
click at [760, 370] on icon at bounding box center [757, 370] width 11 height 11
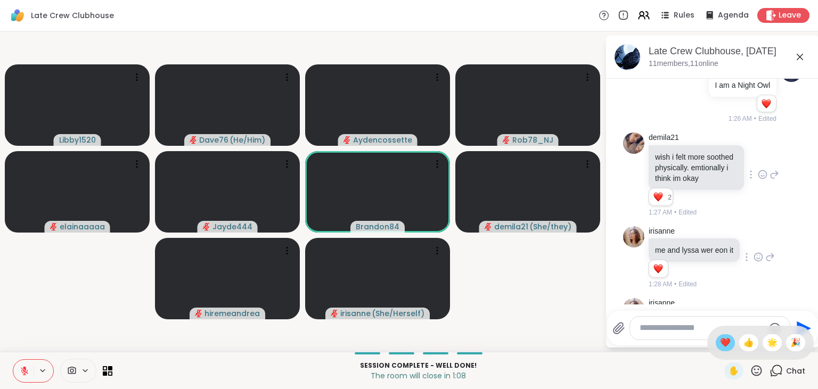
click at [723, 344] on span "❤️" at bounding box center [725, 343] width 11 height 13
click at [758, 371] on icon at bounding box center [756, 370] width 13 height 13
click at [722, 350] on div "❤️" at bounding box center [725, 343] width 19 height 17
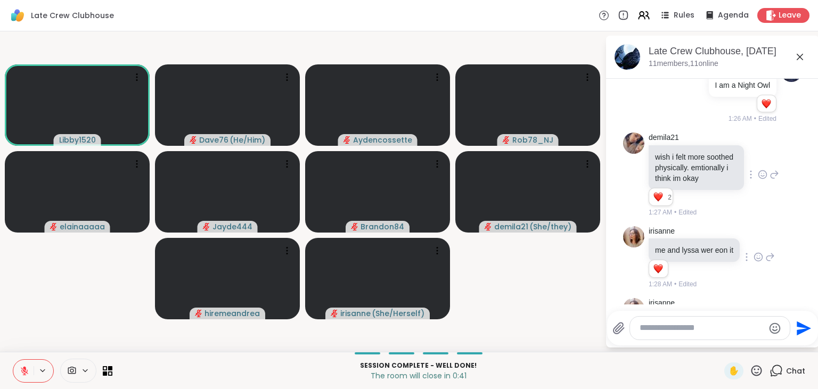
click at [758, 371] on icon at bounding box center [756, 370] width 13 height 13
click at [721, 350] on div "❤️" at bounding box center [725, 343] width 19 height 17
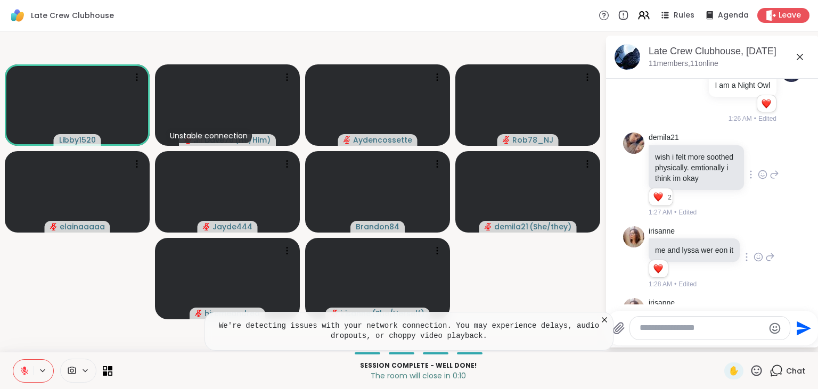
click at [606, 320] on icon at bounding box center [604, 320] width 5 height 5
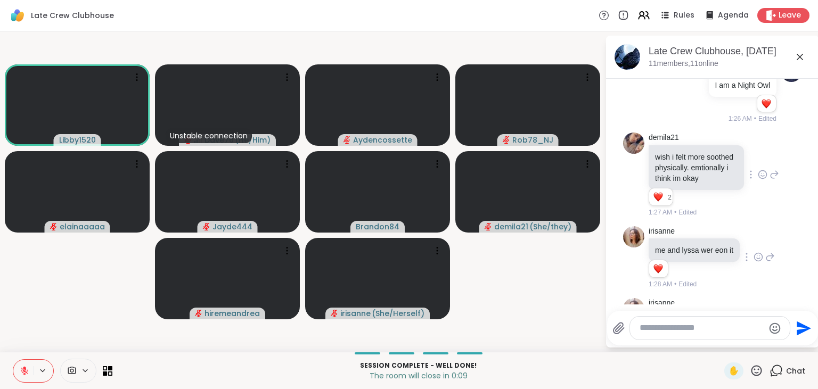
click at [759, 372] on icon at bounding box center [756, 370] width 13 height 13
click at [722, 344] on span "❤️" at bounding box center [725, 343] width 11 height 13
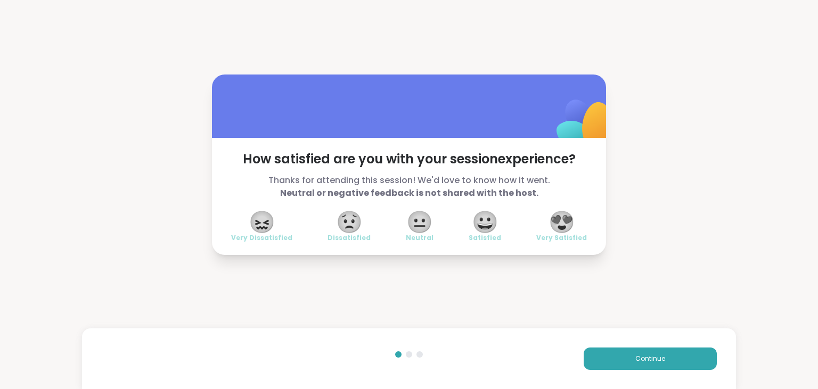
click at [563, 224] on span "😍" at bounding box center [562, 222] width 27 height 19
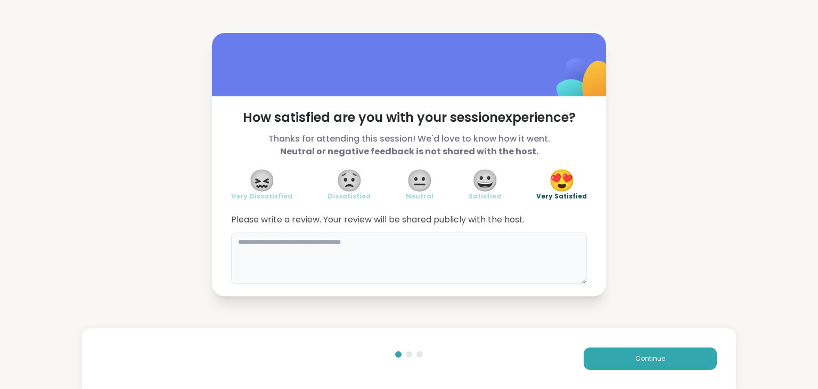
click at [487, 255] on textarea at bounding box center [409, 258] width 356 height 51
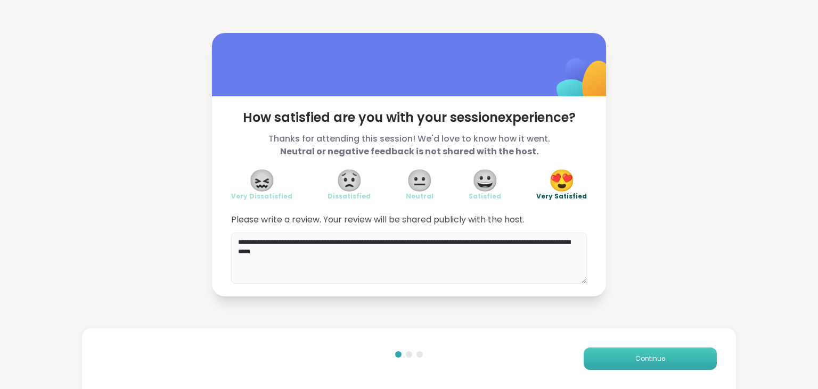
type textarea "**********"
click at [648, 360] on span "Continue" at bounding box center [651, 359] width 30 height 10
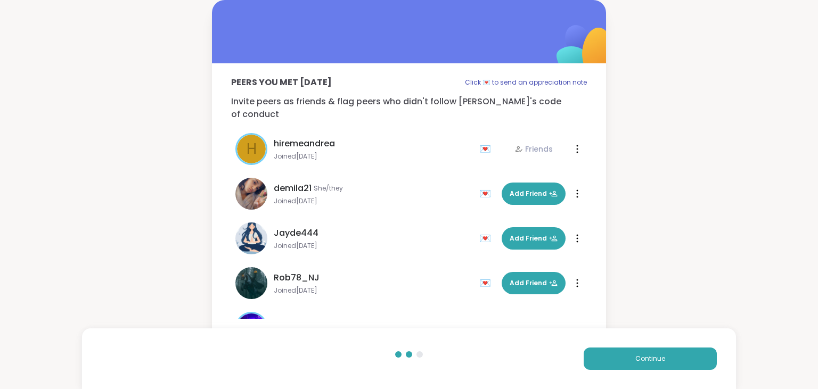
scroll to position [173, 0]
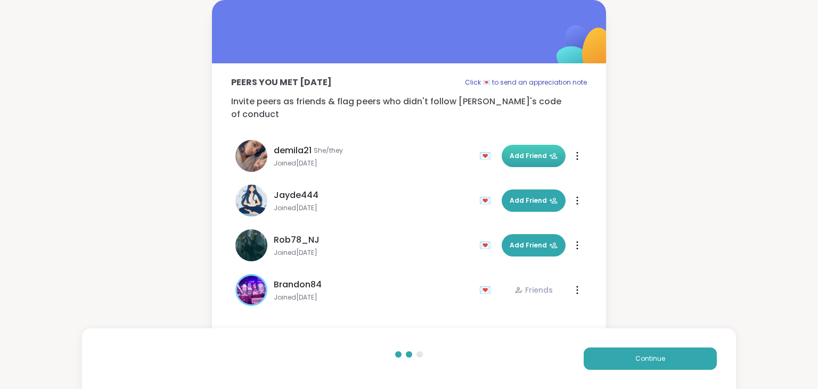
click at [539, 151] on button "Add Friend" at bounding box center [534, 156] width 64 height 22
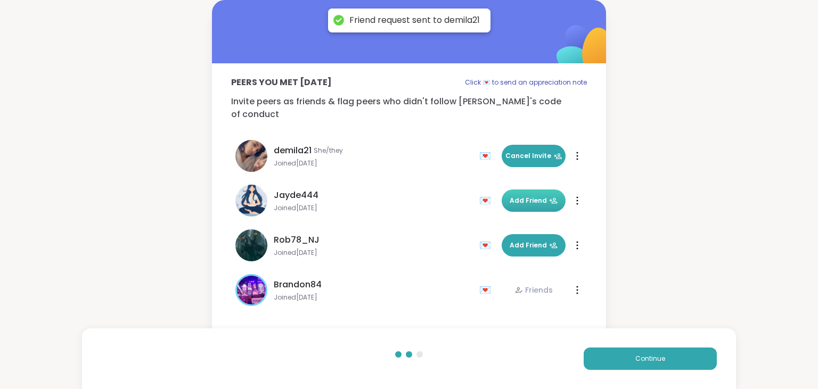
click at [538, 190] on button "Add Friend" at bounding box center [534, 201] width 64 height 22
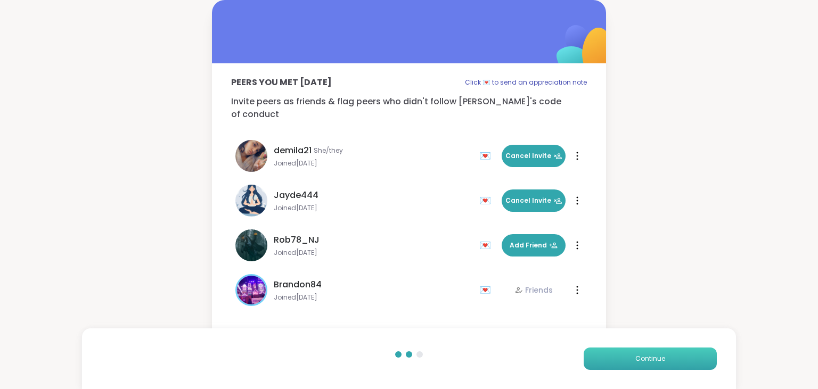
click at [655, 355] on span "Continue" at bounding box center [651, 359] width 30 height 10
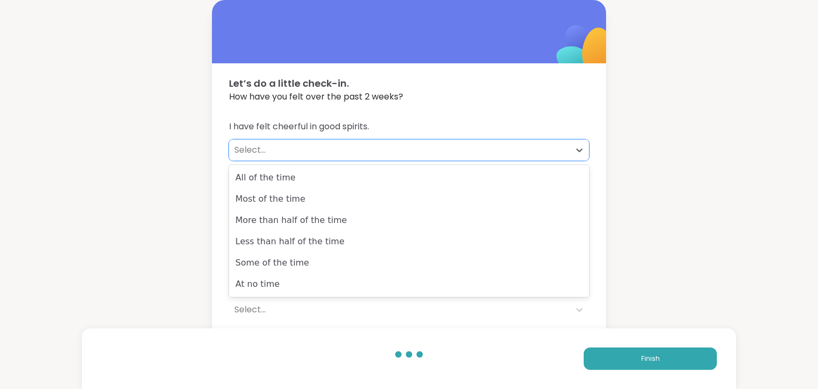
click at [335, 154] on div "Select..." at bounding box center [399, 150] width 330 height 13
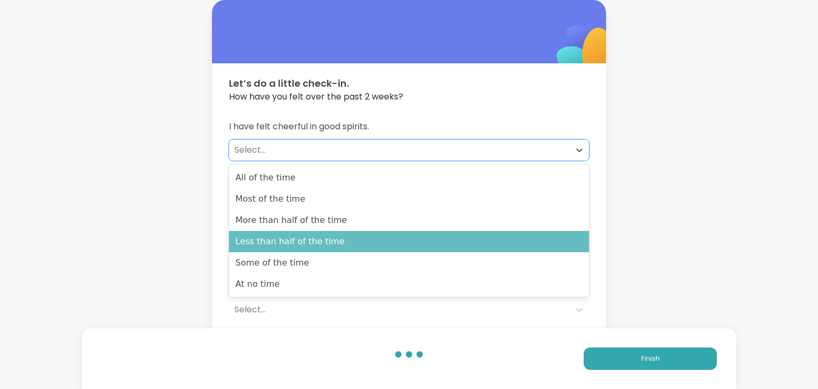
click at [330, 238] on div "Less than half of the time" at bounding box center [409, 241] width 360 height 21
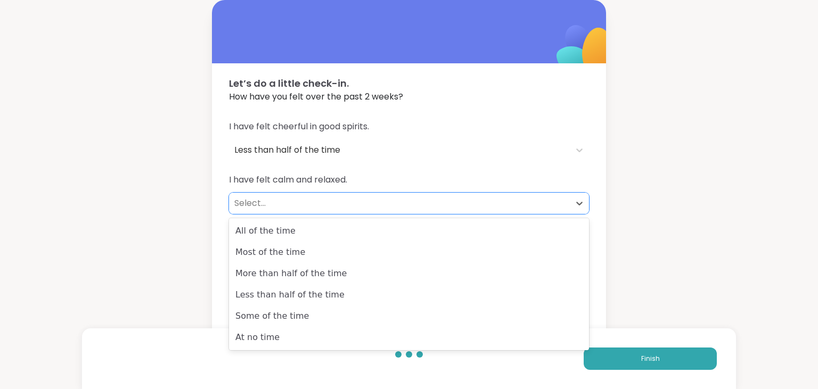
click at [302, 207] on div "Select..." at bounding box center [399, 203] width 330 height 13
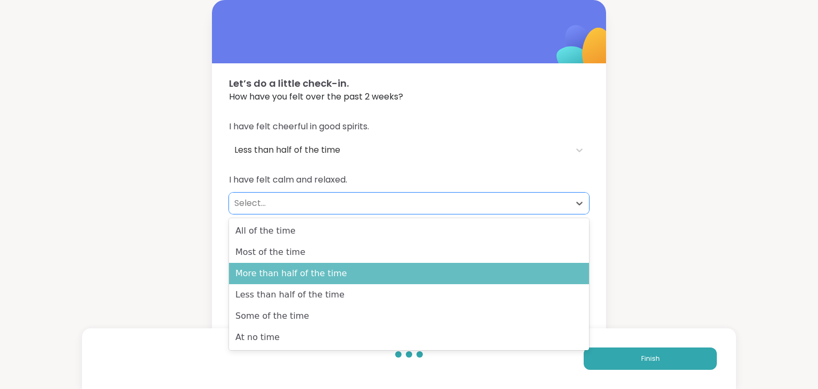
click at [305, 274] on div "More than half of the time" at bounding box center [409, 273] width 360 height 21
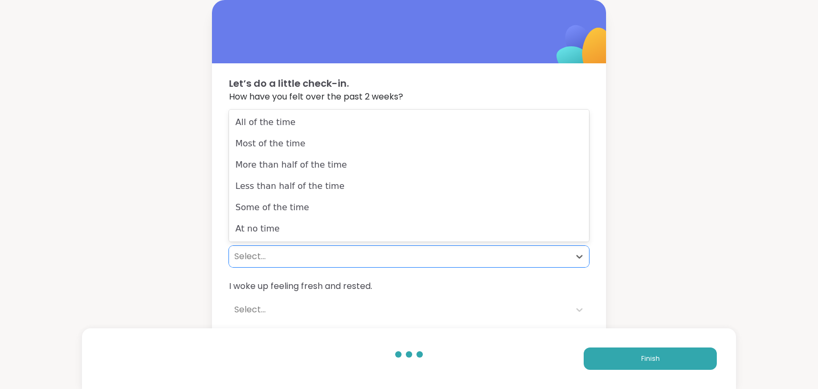
click at [297, 256] on div "Select..." at bounding box center [399, 256] width 330 height 13
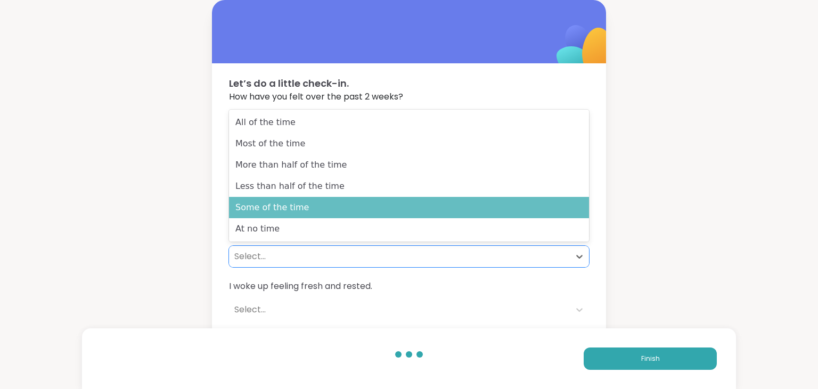
click at [305, 212] on div "Some of the time" at bounding box center [409, 207] width 360 height 21
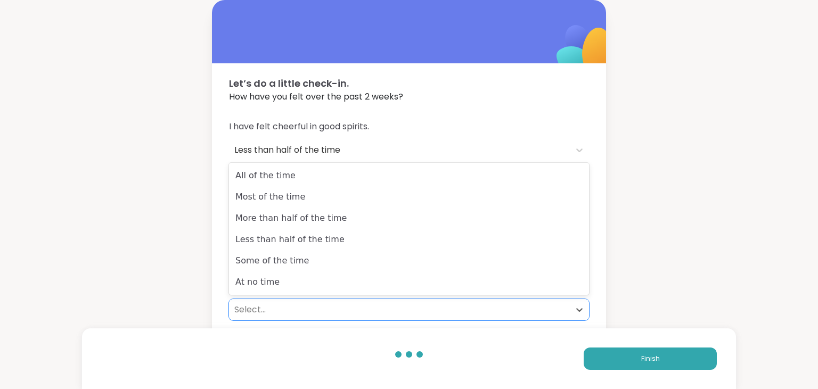
click at [284, 304] on div "Select..." at bounding box center [399, 310] width 330 height 13
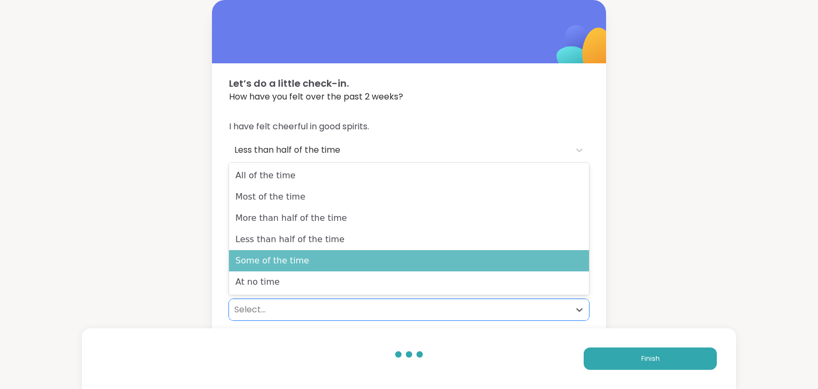
click at [292, 265] on div "Some of the time" at bounding box center [409, 260] width 360 height 21
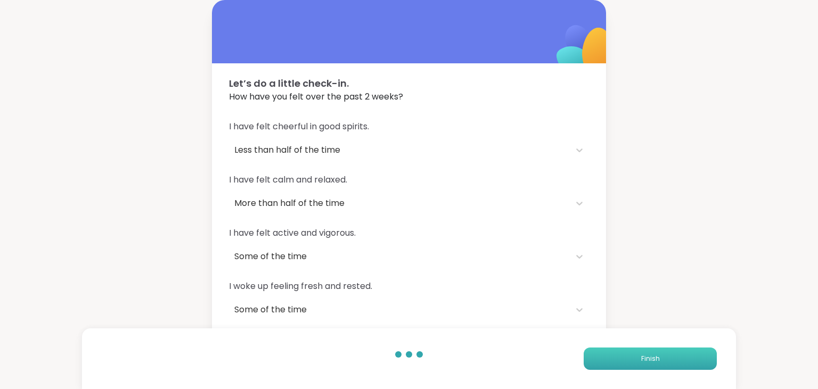
click at [634, 357] on button "Finish" at bounding box center [650, 359] width 133 height 22
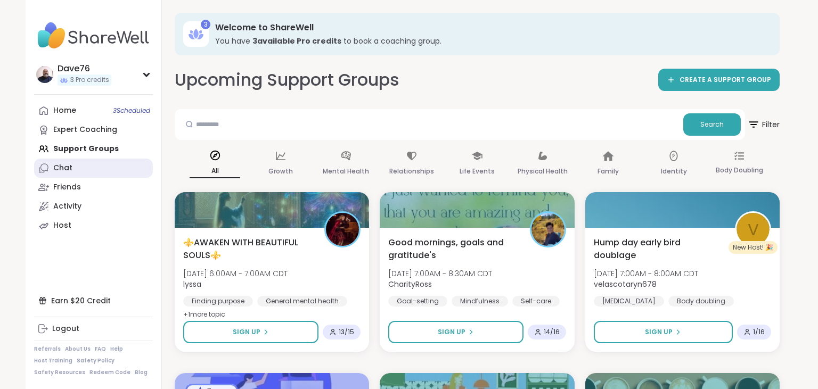
click at [70, 175] on link "Chat" at bounding box center [93, 168] width 119 height 19
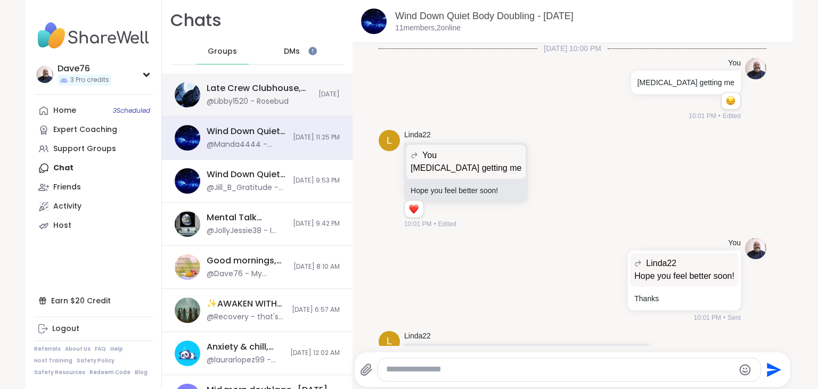
scroll to position [1573, 0]
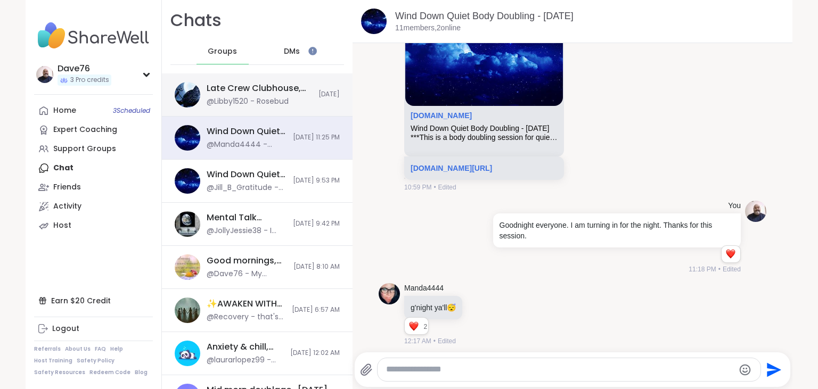
click at [257, 100] on div "@Libby1520 - Rosebud" at bounding box center [248, 101] width 82 height 11
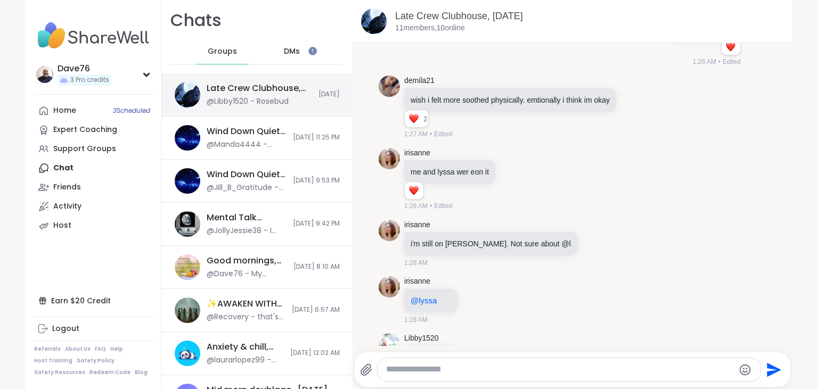
scroll to position [0, 0]
click at [82, 118] on link "Home 3 Scheduled" at bounding box center [93, 110] width 119 height 19
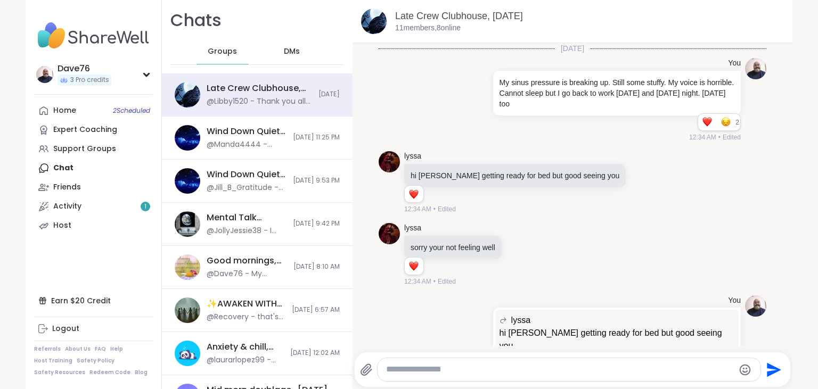
scroll to position [5796, 0]
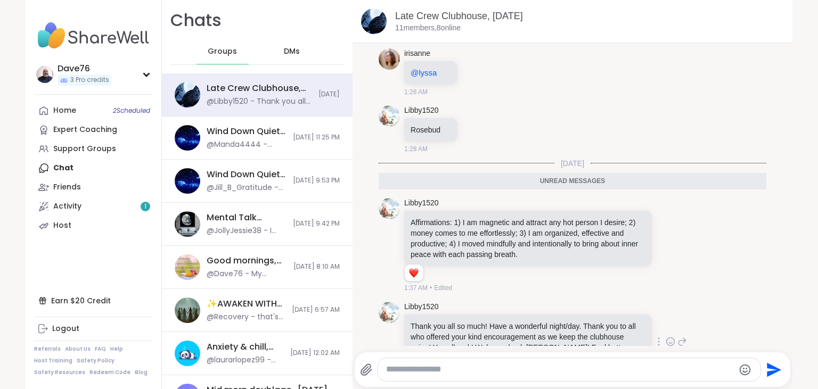
click at [670, 337] on icon at bounding box center [671, 342] width 10 height 11
click at [587, 320] on div "Select Reaction: Heart" at bounding box center [586, 325] width 10 height 10
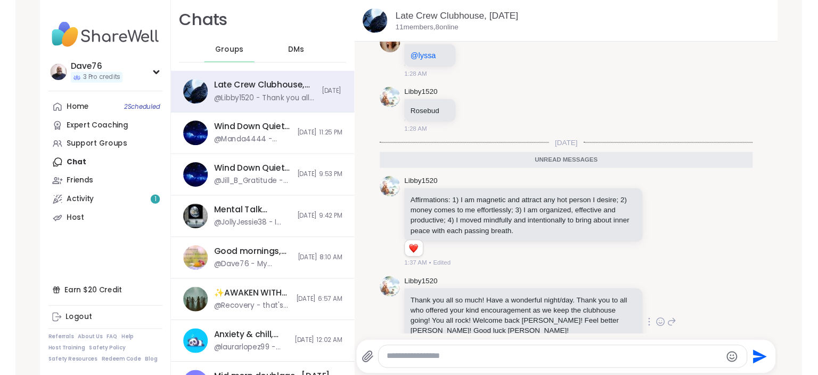
scroll to position [5826, 0]
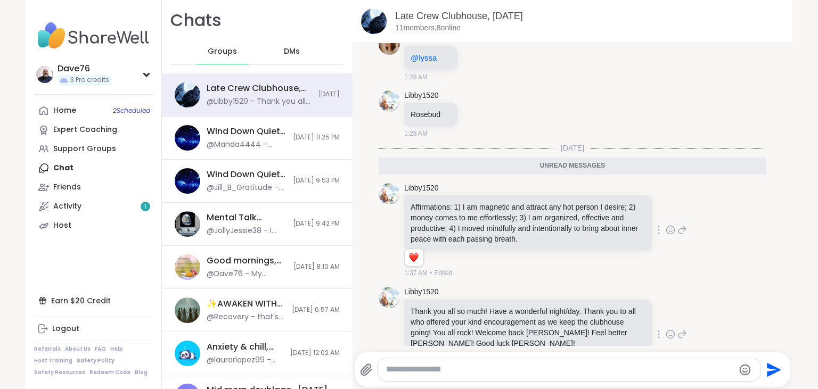
click at [671, 225] on icon at bounding box center [671, 230] width 10 height 11
click at [584, 208] on div "Select Reaction: Heart" at bounding box center [586, 213] width 10 height 10
click at [105, 216] on link "Activity 1" at bounding box center [93, 206] width 119 height 19
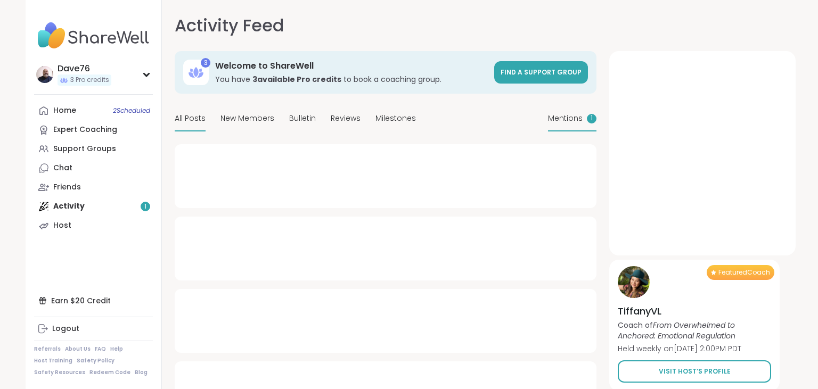
click at [579, 117] on span "Mentions" at bounding box center [565, 118] width 35 height 11
